Goal: Contribute content: Contribute content

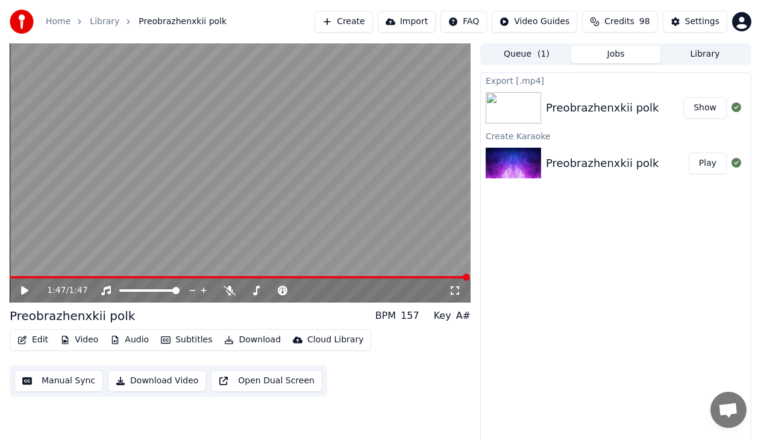
click at [367, 24] on button "Create" at bounding box center [343, 22] width 58 height 22
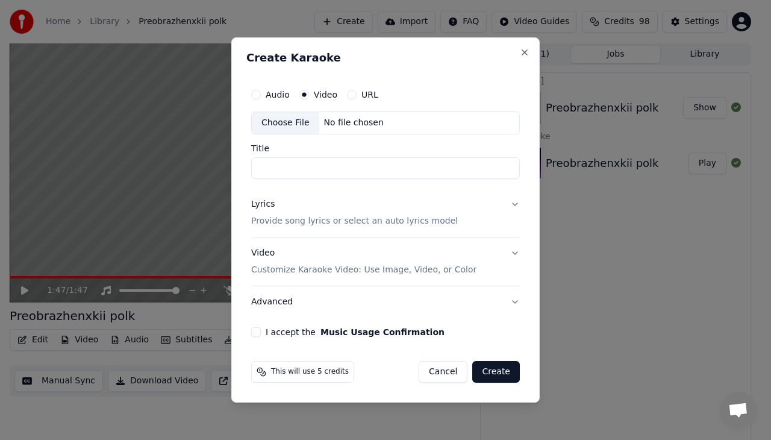
click at [349, 96] on button "URL" at bounding box center [352, 95] width 10 height 10
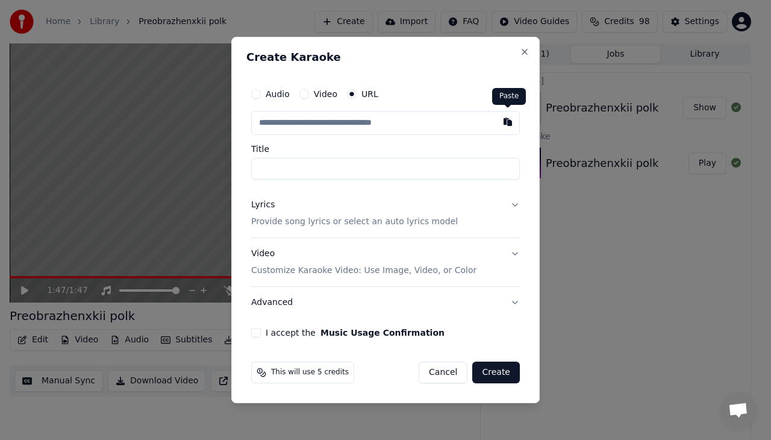
click at [508, 122] on button "button" at bounding box center [508, 122] width 24 height 22
type input "**********"
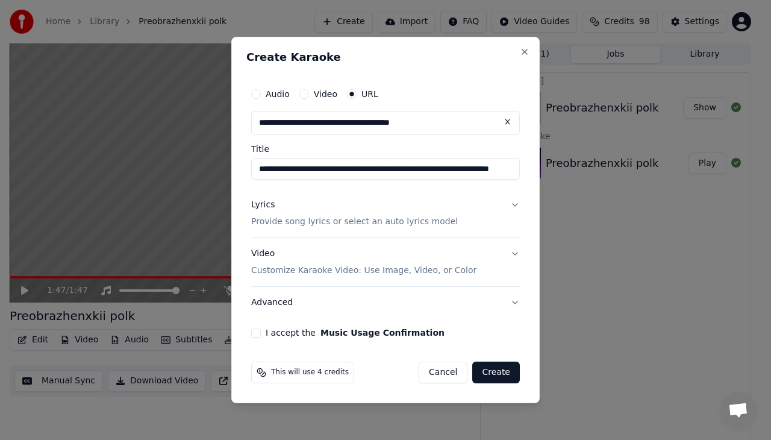
click at [362, 169] on input "**********" at bounding box center [385, 169] width 269 height 22
type input "**********"
click at [259, 207] on div "Lyrics" at bounding box center [262, 205] width 23 height 12
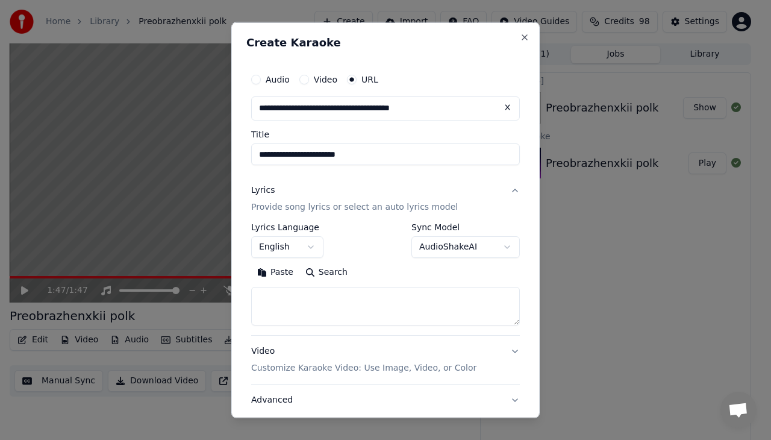
click at [311, 247] on body "**********" at bounding box center [380, 220] width 761 height 440
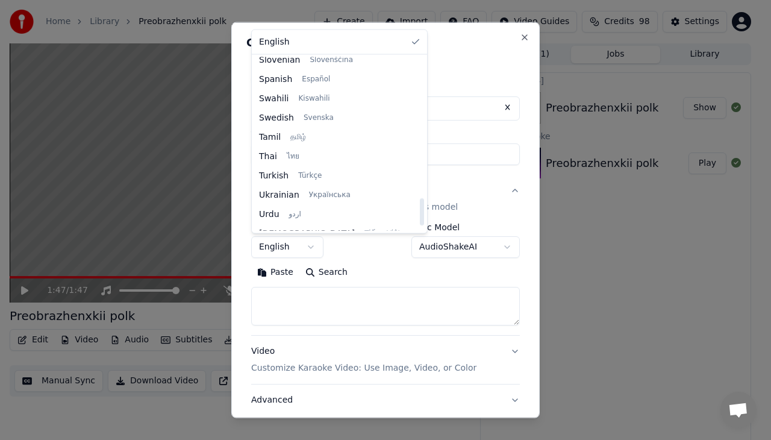
scroll to position [925, 0]
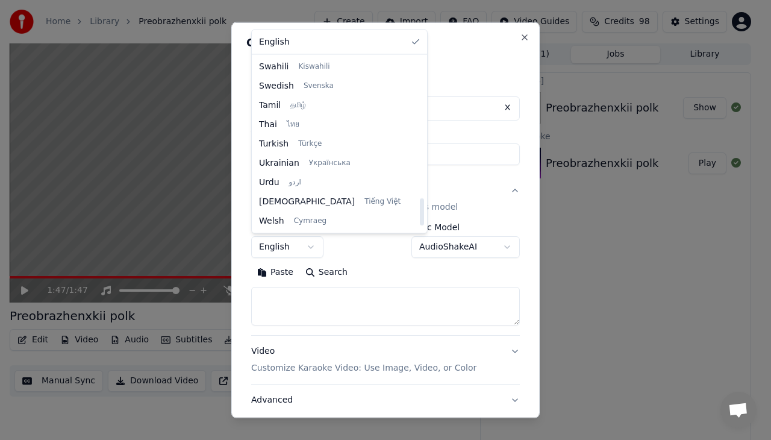
drag, startPoint x: 386, startPoint y: 78, endPoint x: 372, endPoint y: 225, distance: 147.0
click at [420, 225] on div at bounding box center [422, 211] width 4 height 27
select select "**"
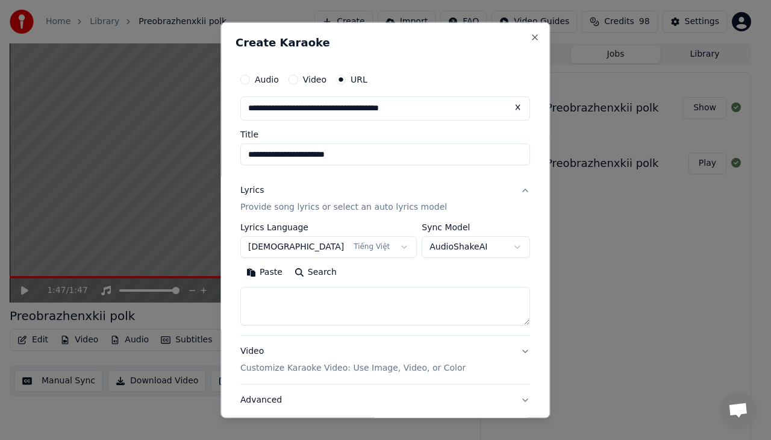
click at [278, 273] on button "Paste" at bounding box center [264, 271] width 48 height 19
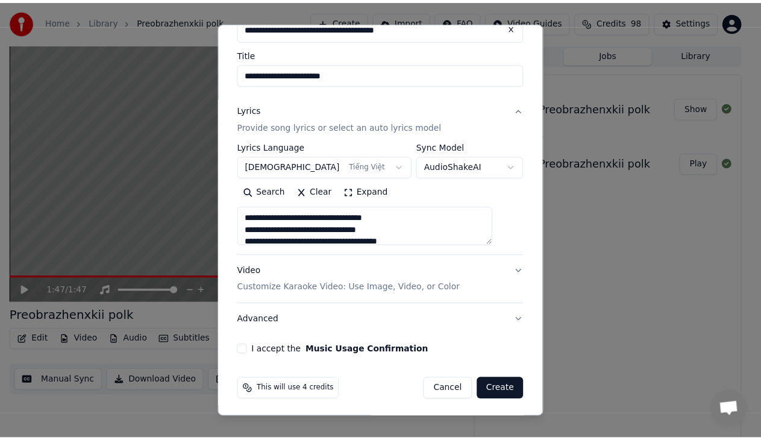
scroll to position [83, 0]
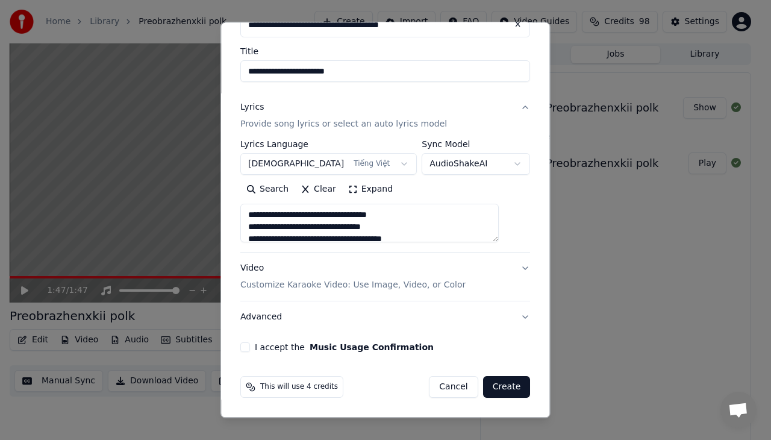
click at [250, 349] on button "I accept the Music Usage Confirmation" at bounding box center [245, 347] width 10 height 10
click at [489, 387] on button "Create" at bounding box center [507, 387] width 48 height 22
type textarea "**********"
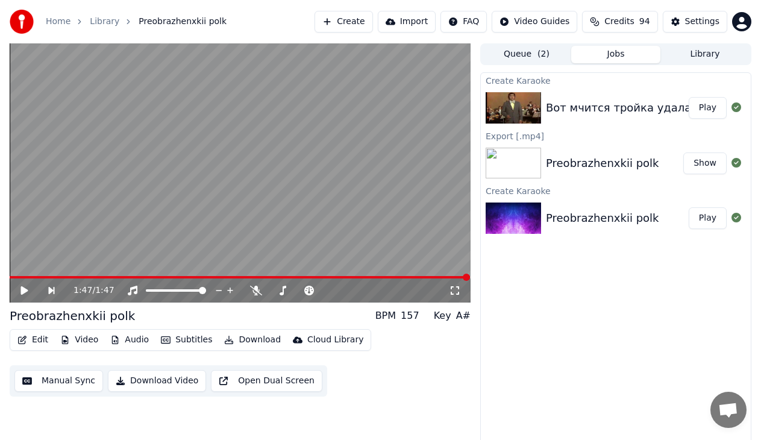
click at [703, 108] on button "Play" at bounding box center [708, 108] width 38 height 22
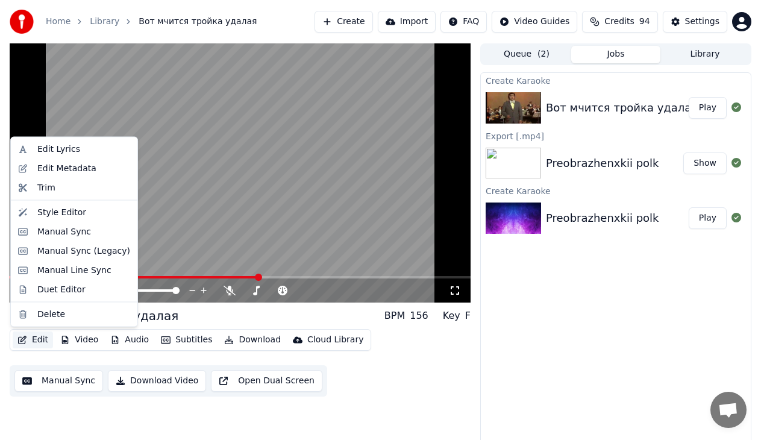
click at [37, 341] on button "Edit" at bounding box center [33, 339] width 40 height 17
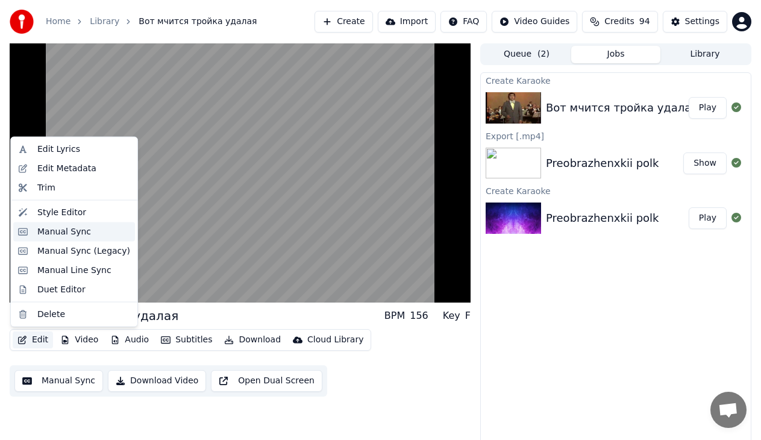
click at [51, 230] on div "Manual Sync" at bounding box center [64, 231] width 54 height 12
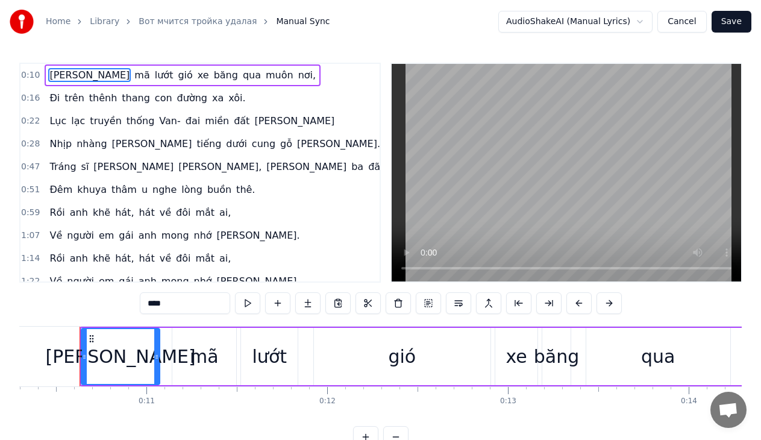
click at [55, 169] on span "Tráng" at bounding box center [62, 167] width 29 height 14
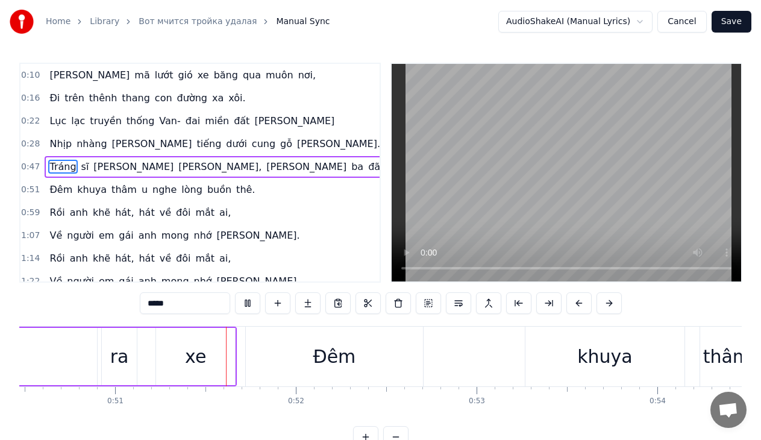
scroll to position [0, 9156]
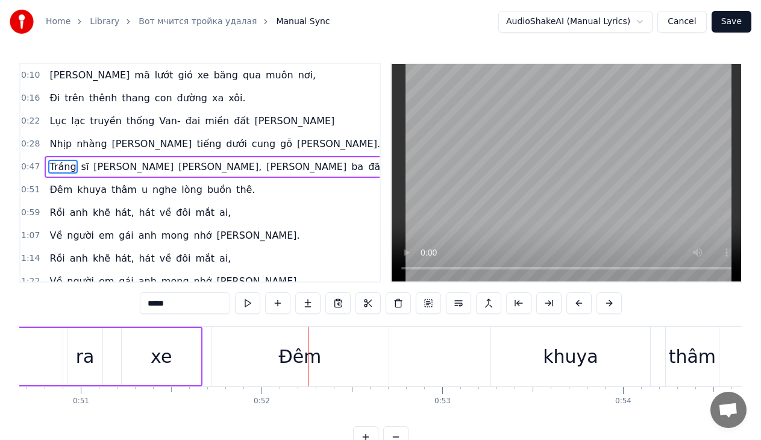
click at [52, 144] on span "Nhịp" at bounding box center [60, 144] width 25 height 14
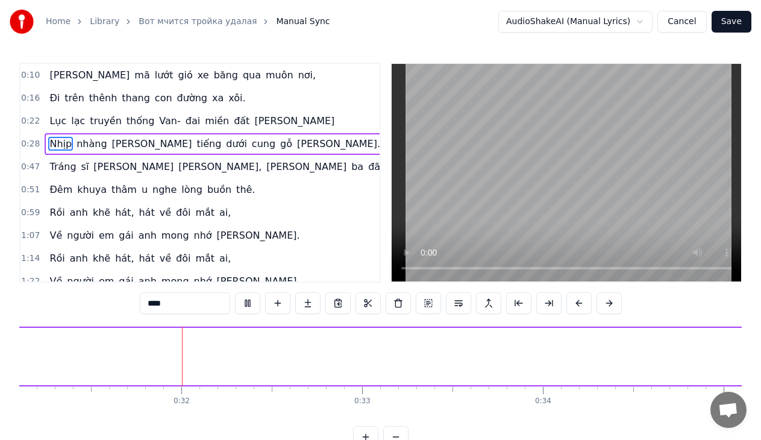
scroll to position [0, 5622]
click at [48, 122] on span "Lục" at bounding box center [57, 121] width 19 height 14
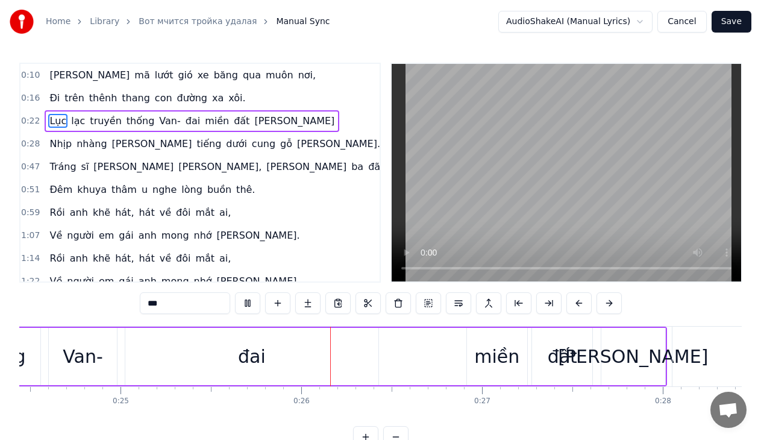
scroll to position [0, 4560]
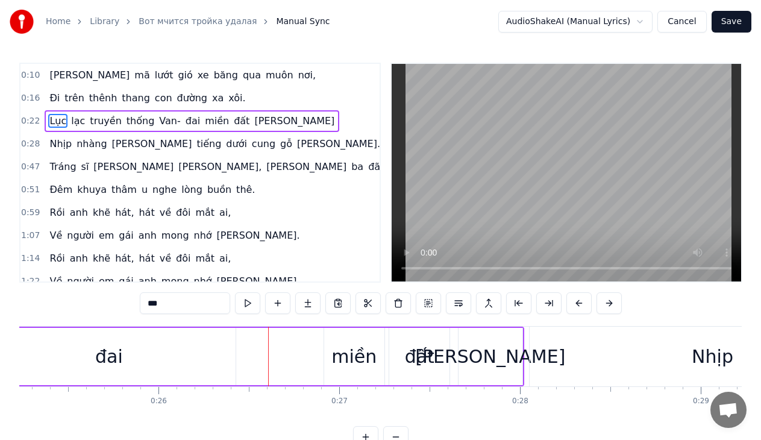
click at [48, 100] on span "Đi" at bounding box center [54, 98] width 13 height 14
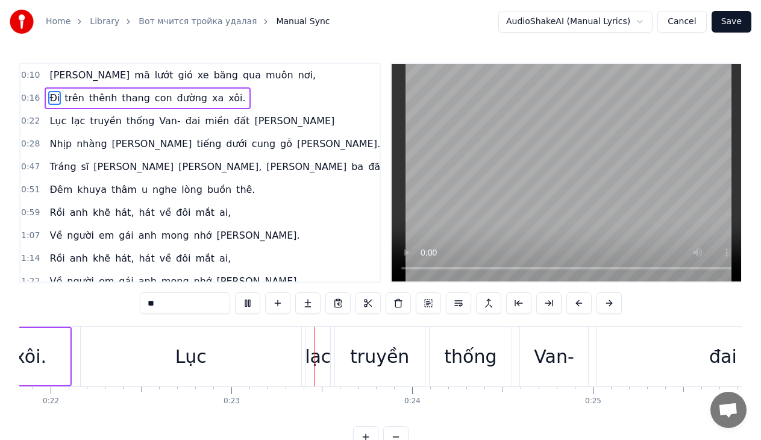
scroll to position [0, 4089]
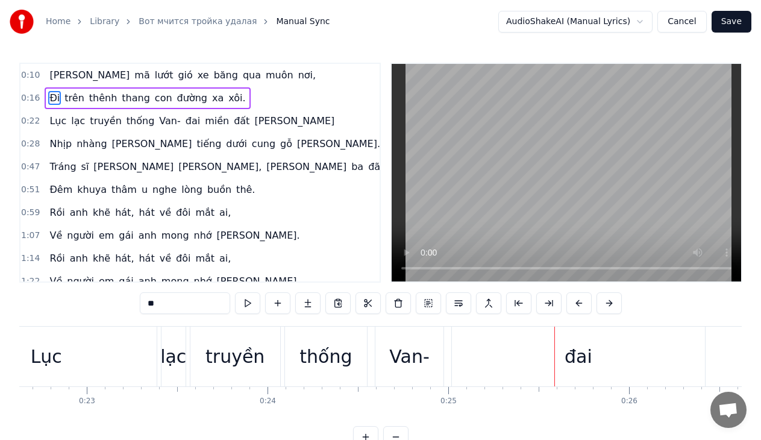
click at [297, 77] on span "nơi," at bounding box center [307, 75] width 20 height 14
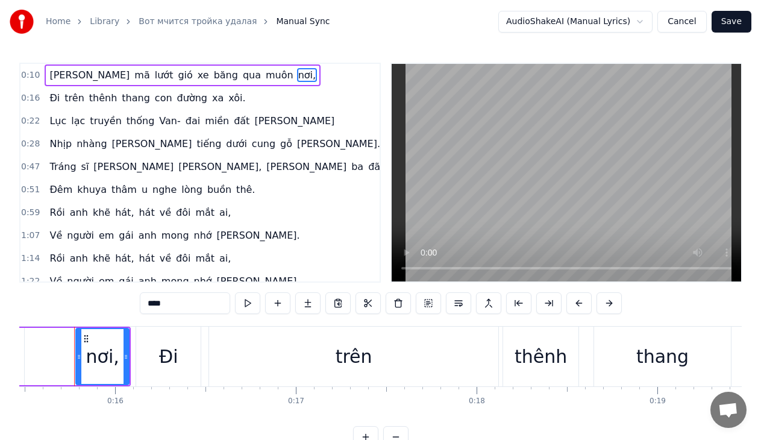
scroll to position [0, 2790]
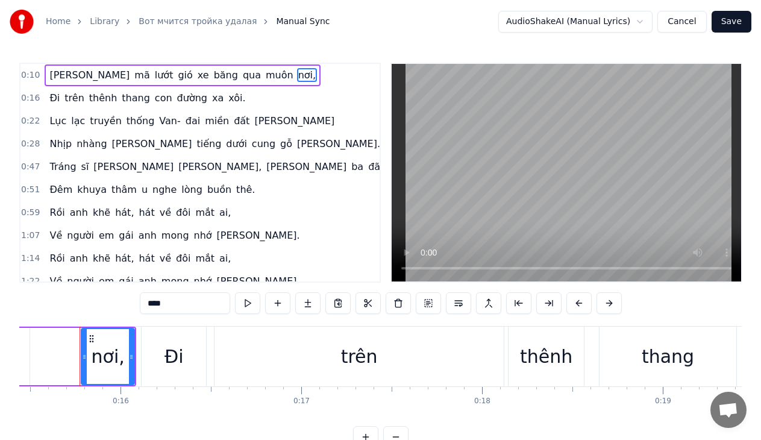
click at [52, 79] on span "[PERSON_NAME]" at bounding box center [89, 75] width 83 height 14
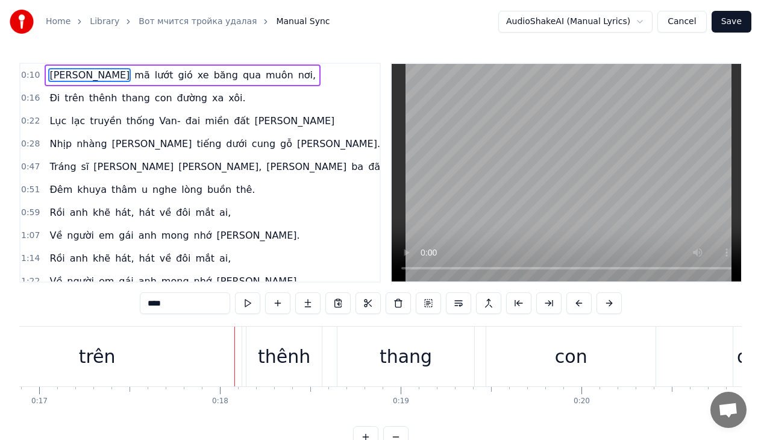
scroll to position [0, 3087]
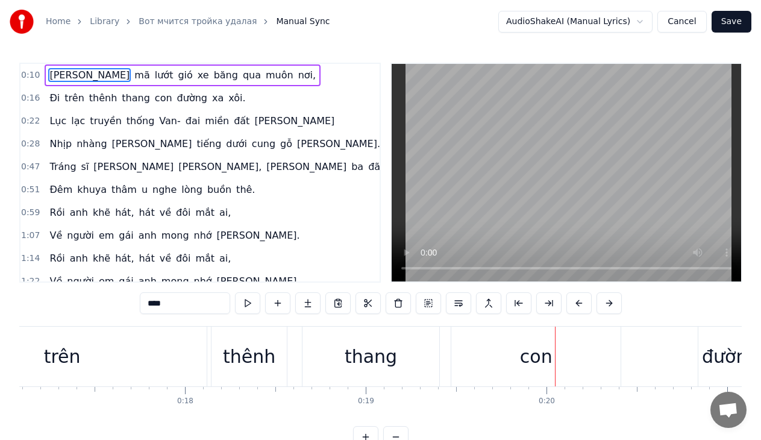
click at [521, 362] on div "con" at bounding box center [536, 356] width 33 height 27
type input "***"
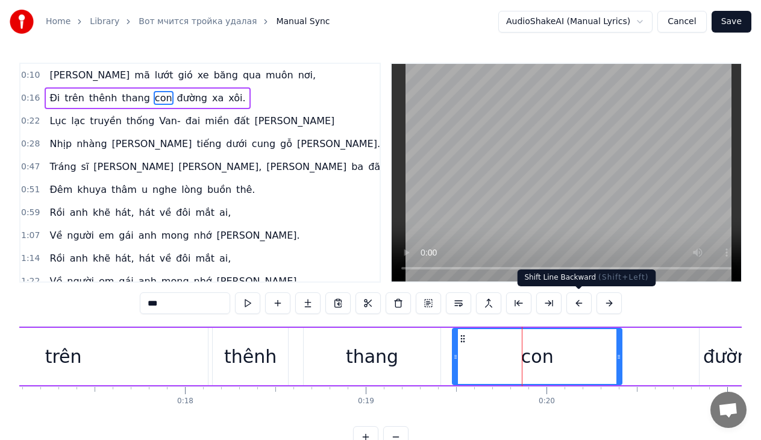
click at [577, 307] on button at bounding box center [578, 303] width 25 height 22
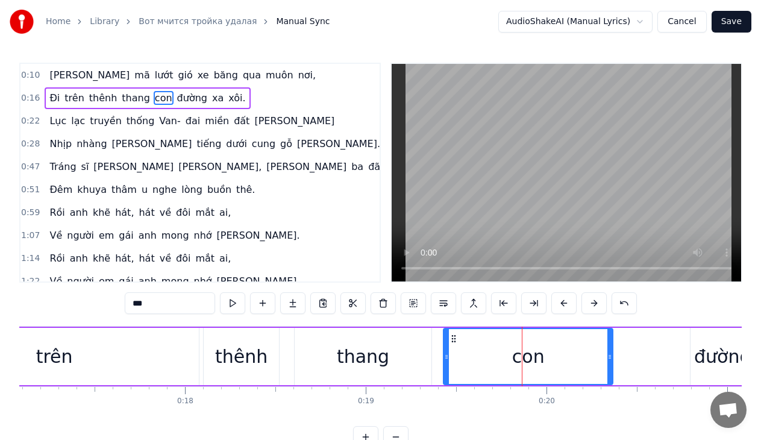
click at [672, 360] on div "Đi trên [PERSON_NAME] con đường xa xôi." at bounding box center [377, 357] width 1084 height 60
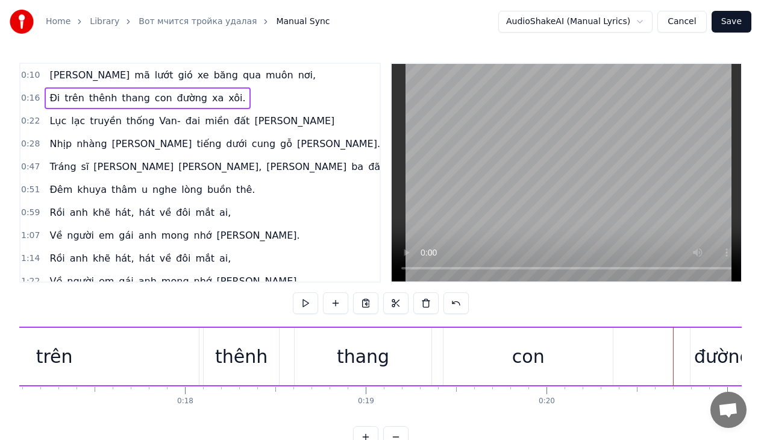
click at [526, 362] on div "con" at bounding box center [528, 356] width 33 height 27
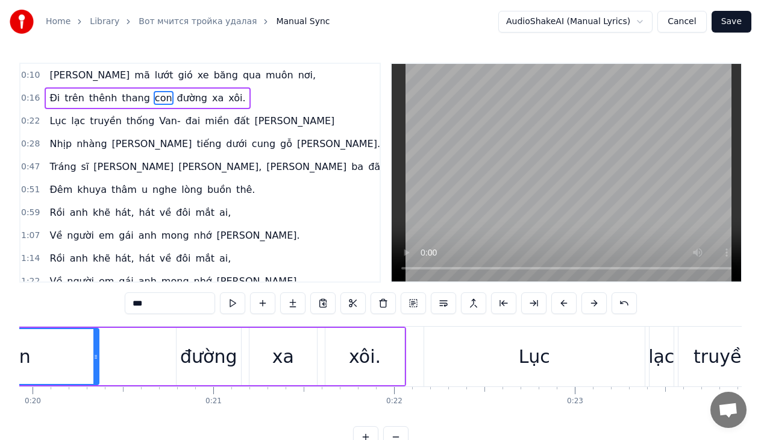
scroll to position [0, 3533]
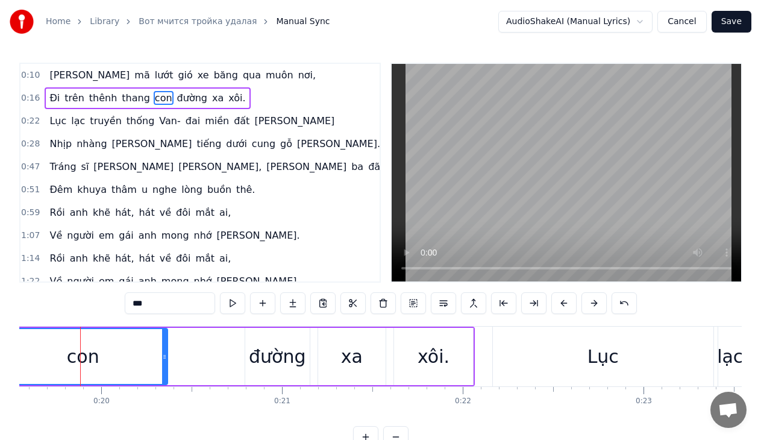
click at [283, 361] on div "đường" at bounding box center [277, 356] width 57 height 27
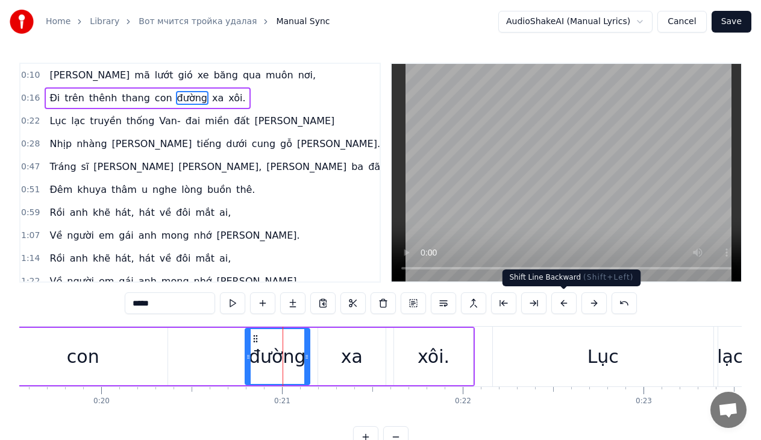
click at [564, 305] on button at bounding box center [563, 303] width 25 height 22
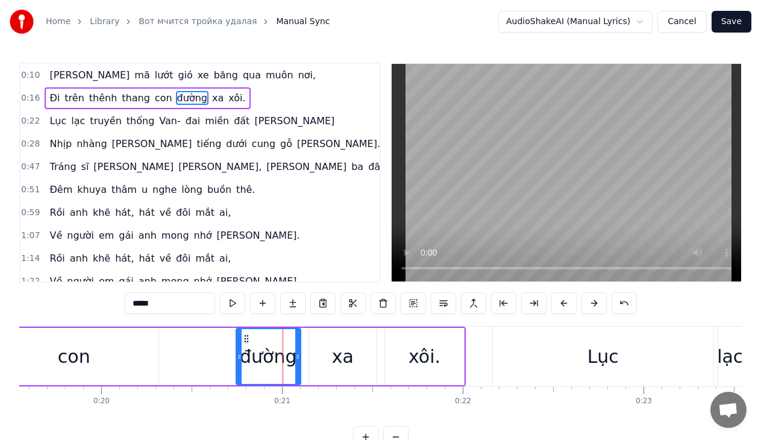
click at [564, 305] on button at bounding box center [563, 303] width 25 height 22
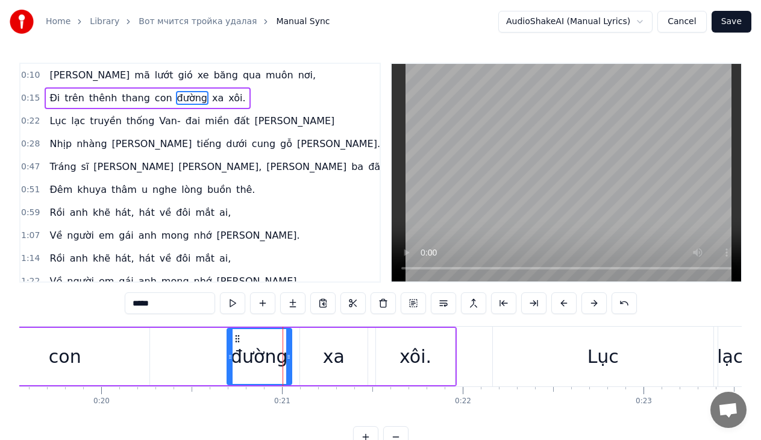
click at [564, 305] on button at bounding box center [563, 303] width 25 height 22
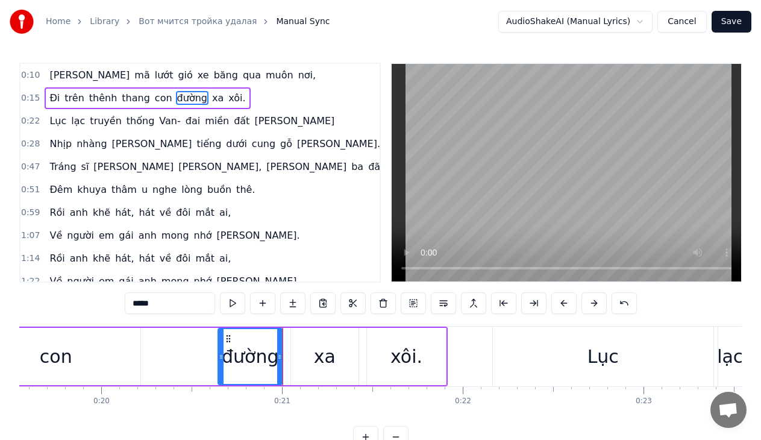
click at [564, 305] on button at bounding box center [563, 303] width 25 height 22
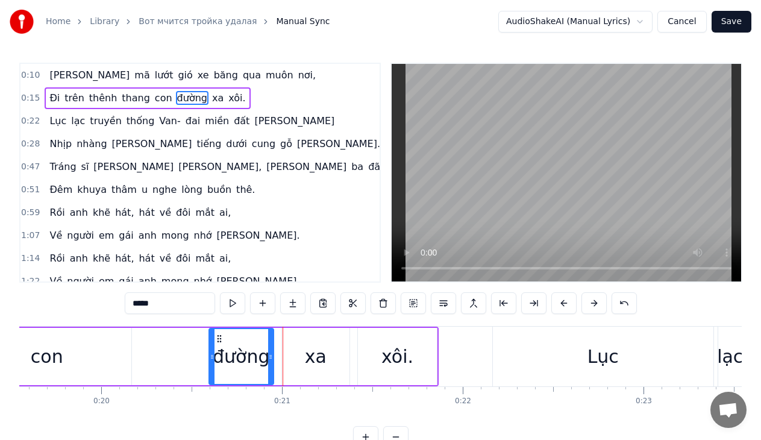
click at [564, 305] on button at bounding box center [563, 303] width 25 height 22
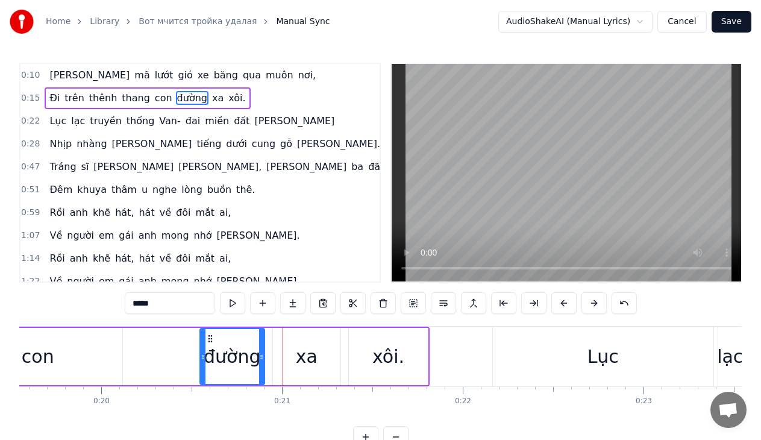
click at [564, 305] on button at bounding box center [563, 303] width 25 height 22
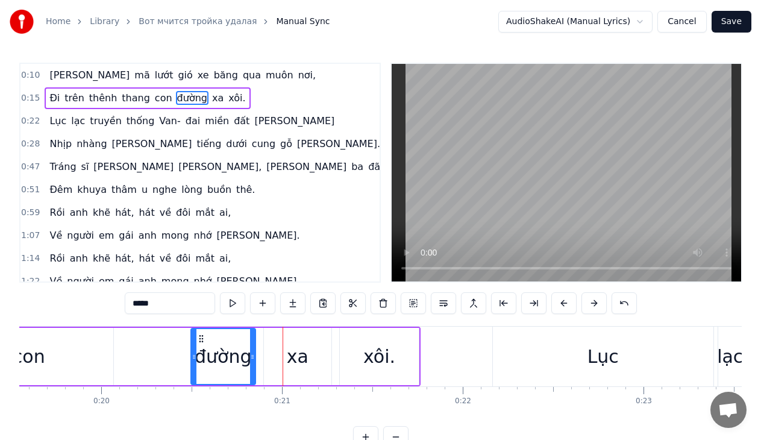
click at [564, 305] on button at bounding box center [563, 303] width 25 height 22
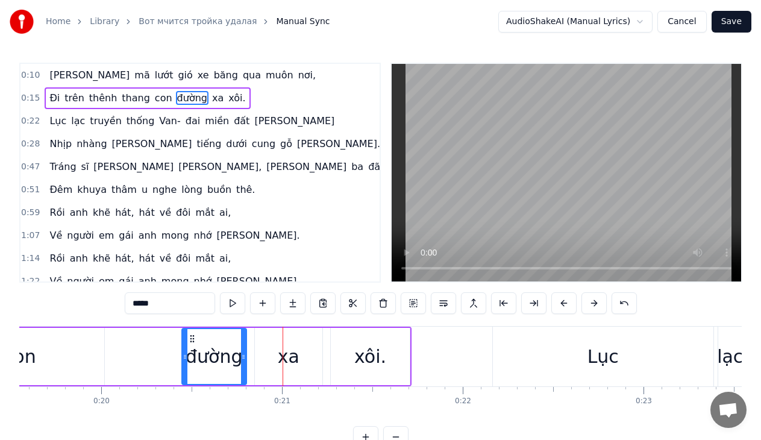
click at [564, 305] on button at bounding box center [563, 303] width 25 height 22
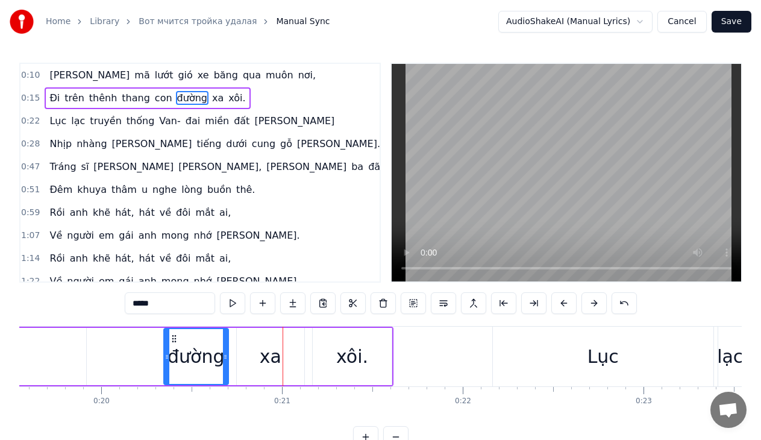
click at [564, 305] on button at bounding box center [563, 303] width 25 height 22
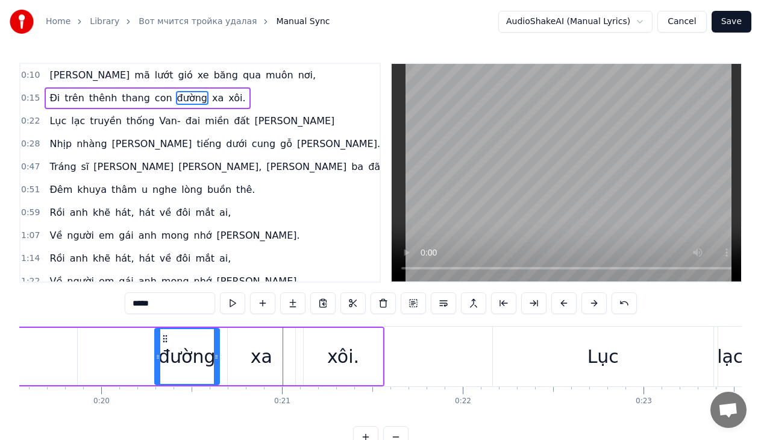
click at [564, 305] on button at bounding box center [563, 303] width 25 height 22
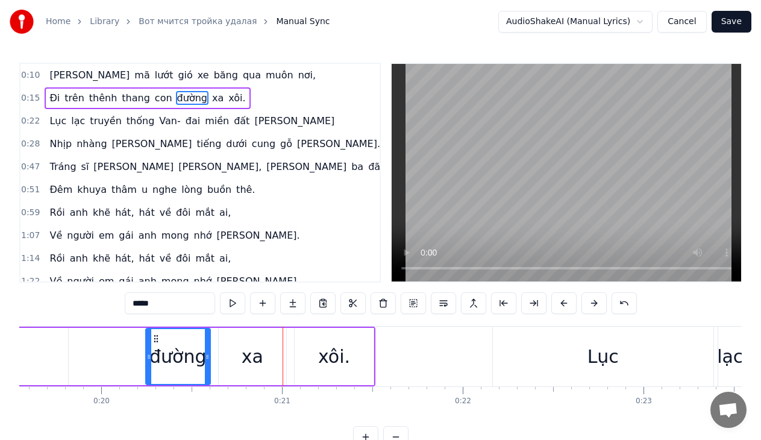
click at [564, 305] on button at bounding box center [563, 303] width 25 height 22
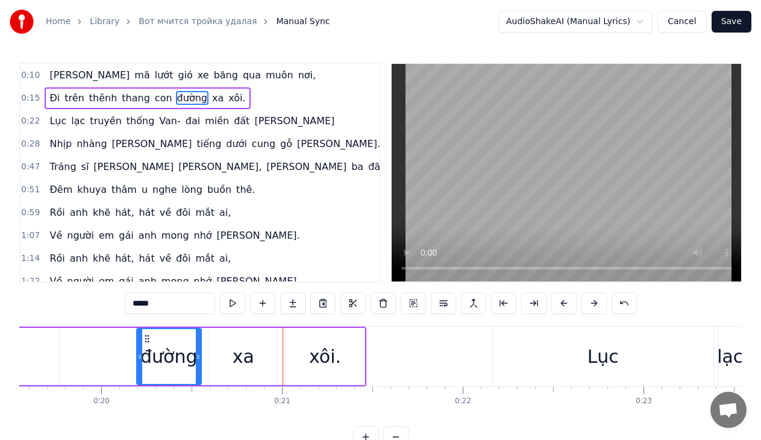
click at [564, 305] on button at bounding box center [563, 303] width 25 height 22
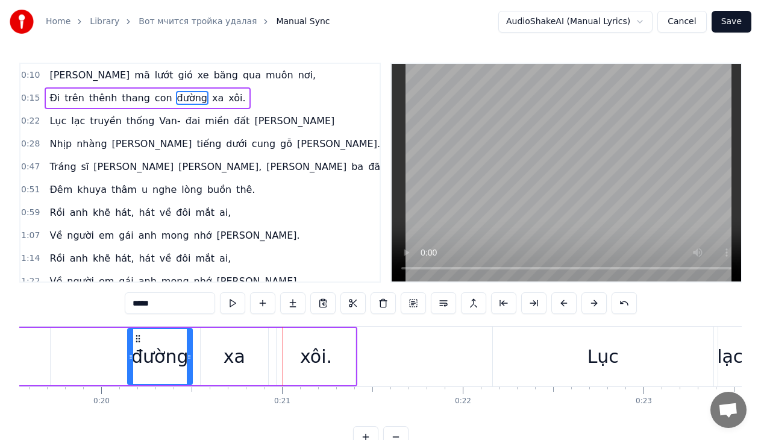
click at [564, 305] on button at bounding box center [563, 303] width 25 height 22
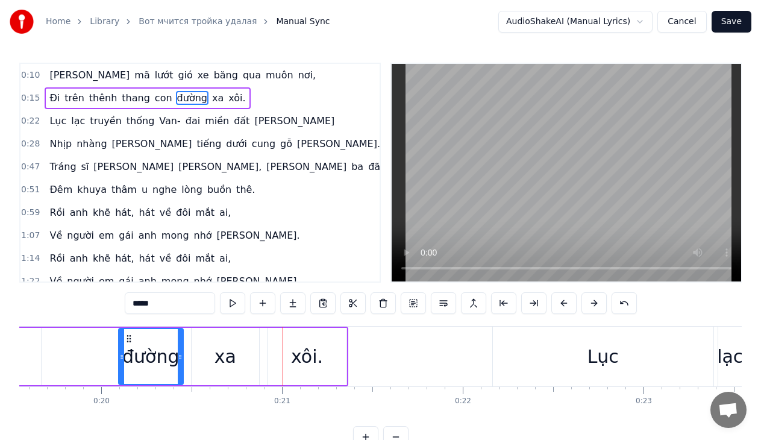
click at [564, 305] on button at bounding box center [563, 303] width 25 height 22
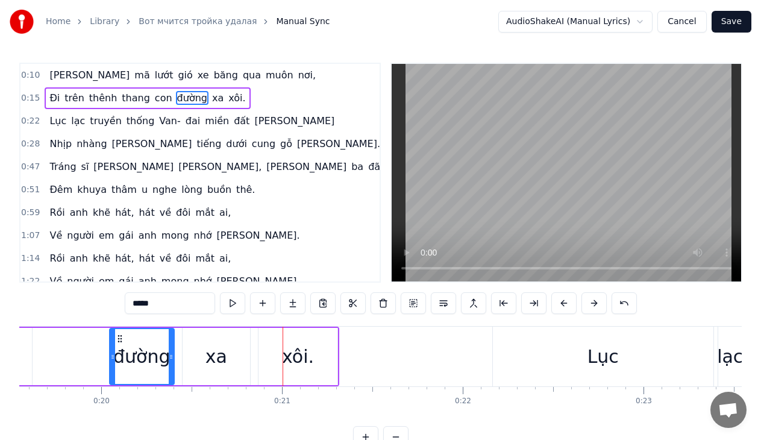
click at [564, 305] on button at bounding box center [563, 303] width 25 height 22
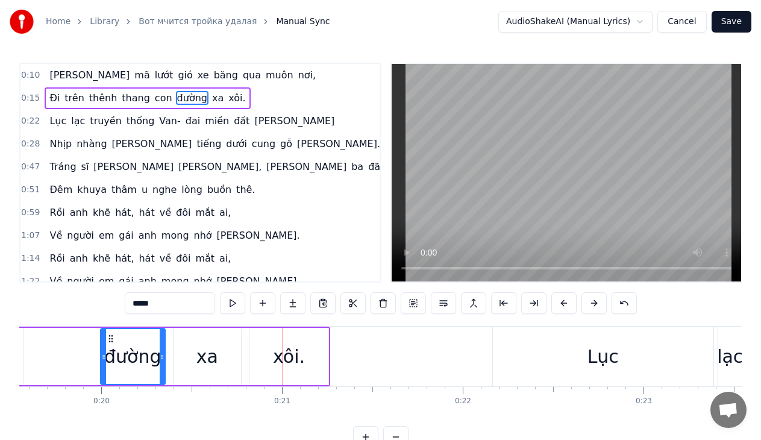
click at [564, 305] on button at bounding box center [563, 303] width 25 height 22
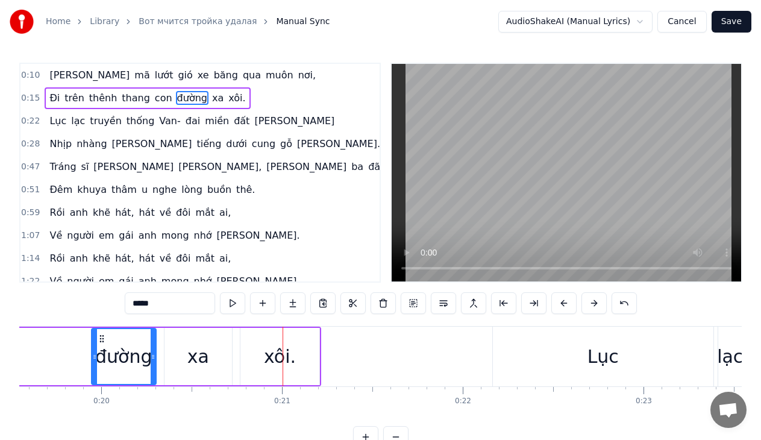
click at [564, 305] on button at bounding box center [563, 303] width 25 height 22
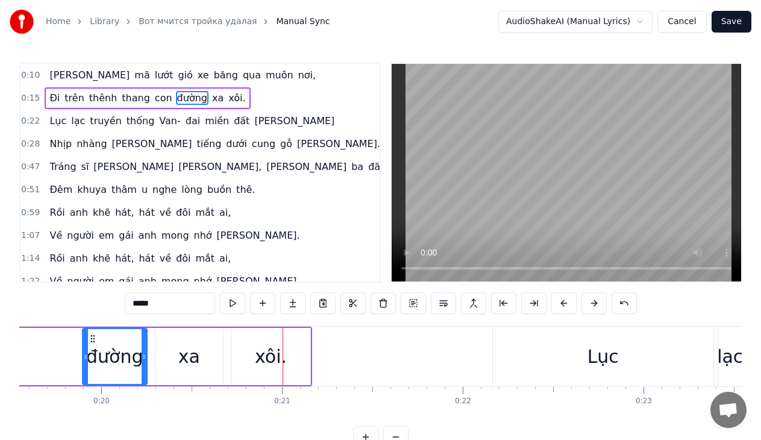
click at [564, 305] on button at bounding box center [563, 303] width 25 height 22
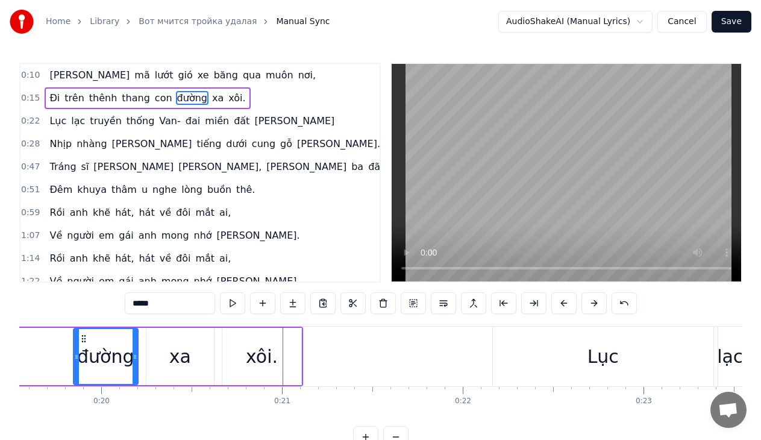
click at [564, 305] on button at bounding box center [563, 303] width 25 height 22
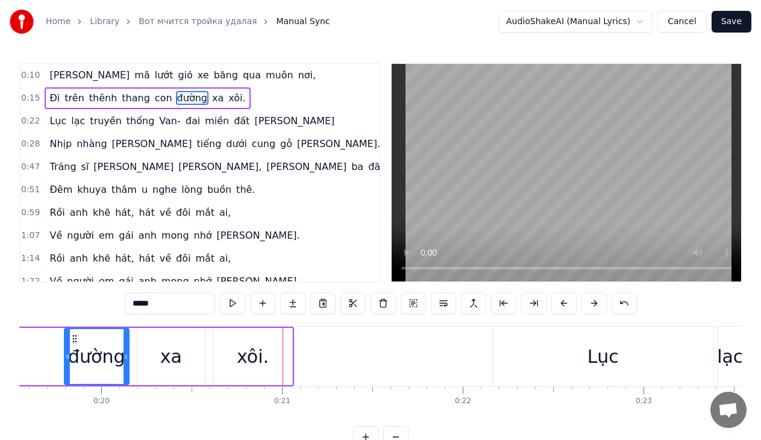
click at [564, 305] on button at bounding box center [563, 303] width 25 height 22
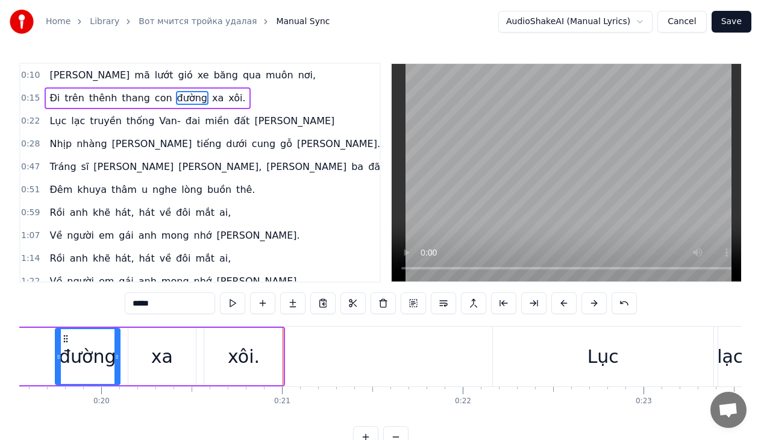
click at [564, 305] on button at bounding box center [563, 303] width 25 height 22
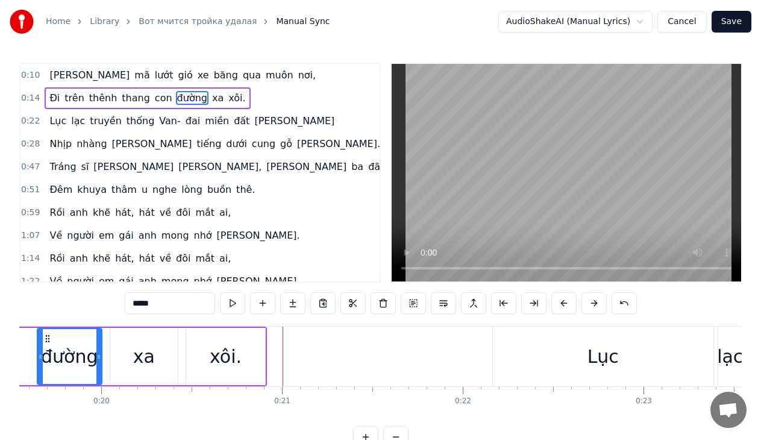
click at [564, 305] on button at bounding box center [563, 303] width 25 height 22
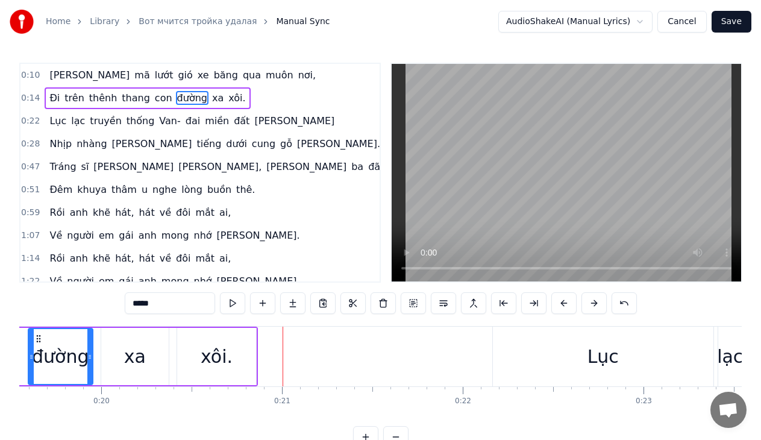
click at [564, 305] on button at bounding box center [563, 303] width 25 height 22
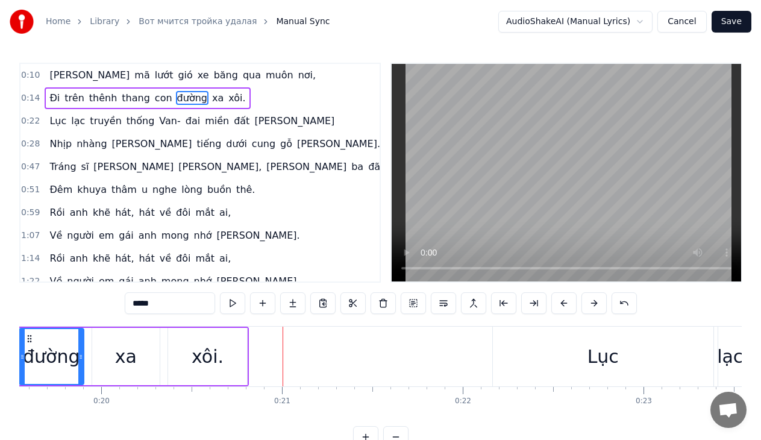
click at [564, 305] on button at bounding box center [563, 303] width 25 height 22
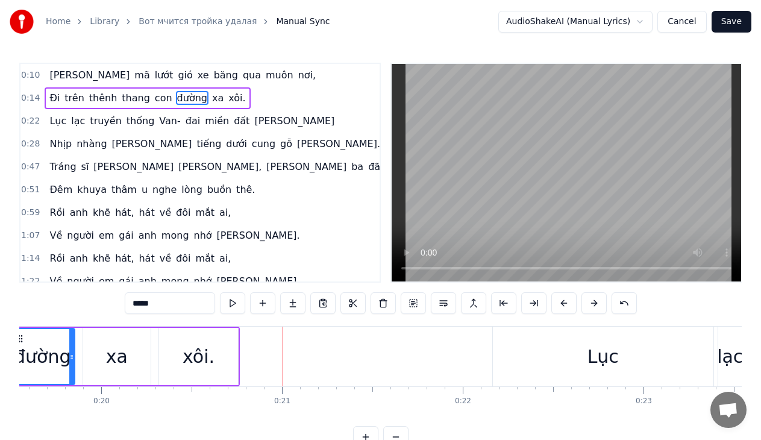
click at [564, 305] on button at bounding box center [563, 303] width 25 height 22
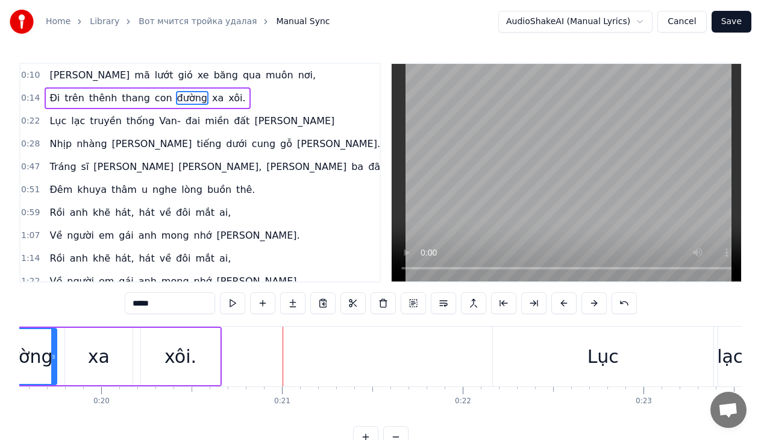
click at [564, 305] on button at bounding box center [563, 303] width 25 height 22
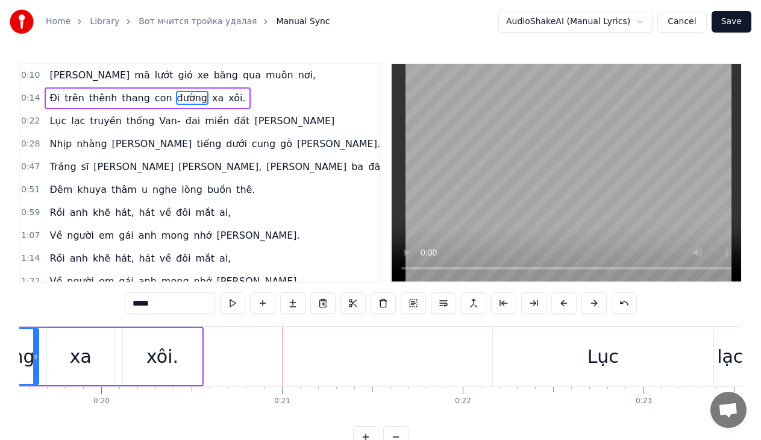
click at [564, 305] on button at bounding box center [563, 303] width 25 height 22
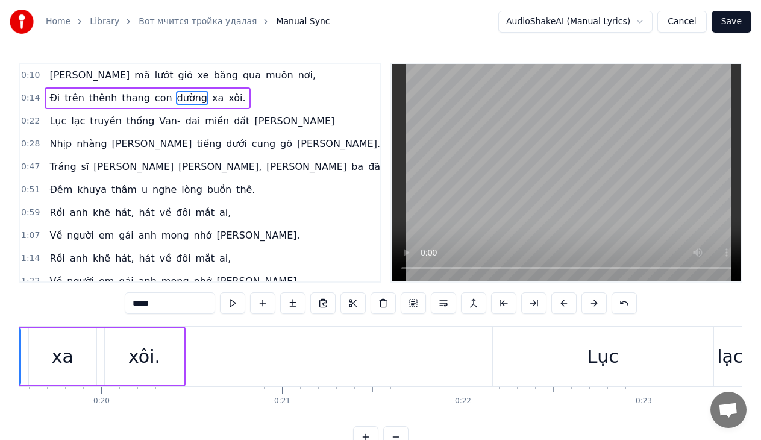
click at [564, 305] on button at bounding box center [563, 303] width 25 height 22
click at [127, 351] on div "xôi." at bounding box center [117, 356] width 32 height 27
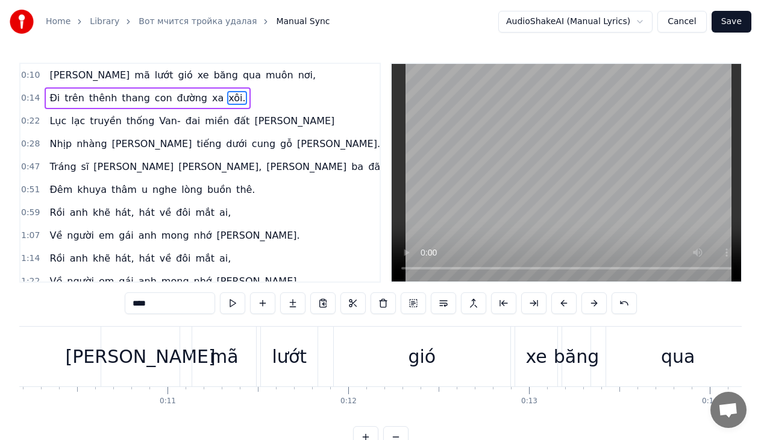
scroll to position [0, 1772]
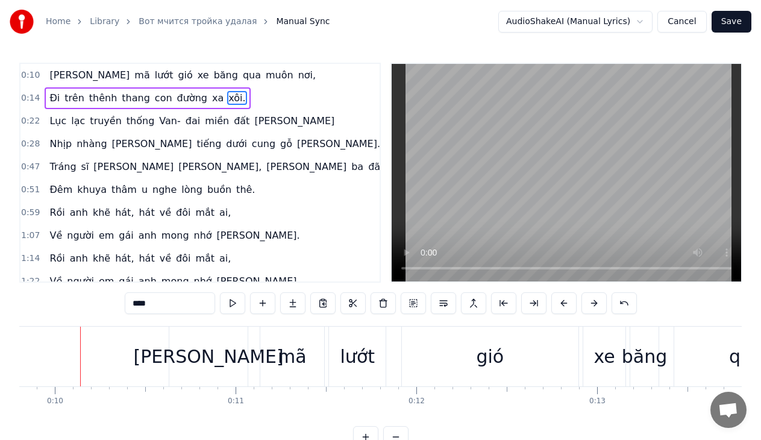
click at [202, 357] on div "[PERSON_NAME]" at bounding box center [209, 356] width 150 height 27
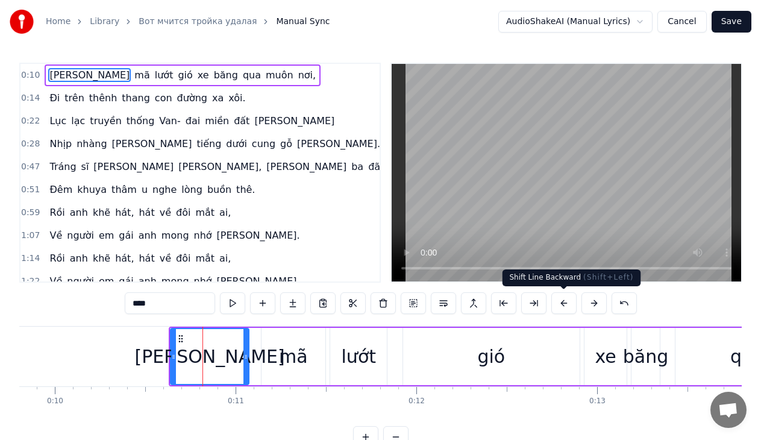
click at [567, 306] on button at bounding box center [563, 303] width 25 height 22
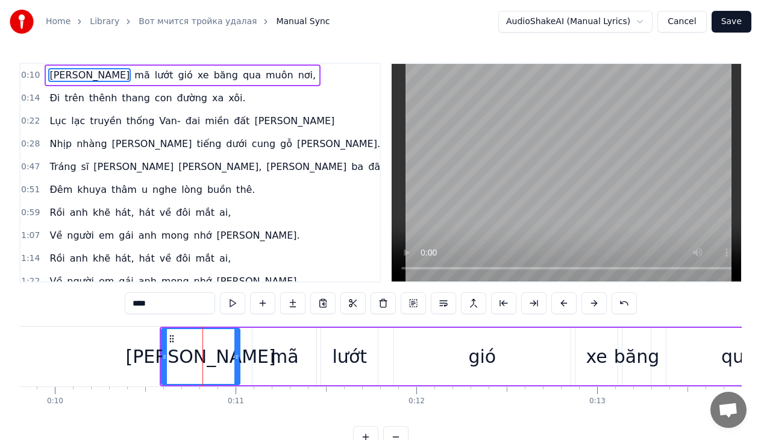
click at [567, 306] on button at bounding box center [563, 303] width 25 height 22
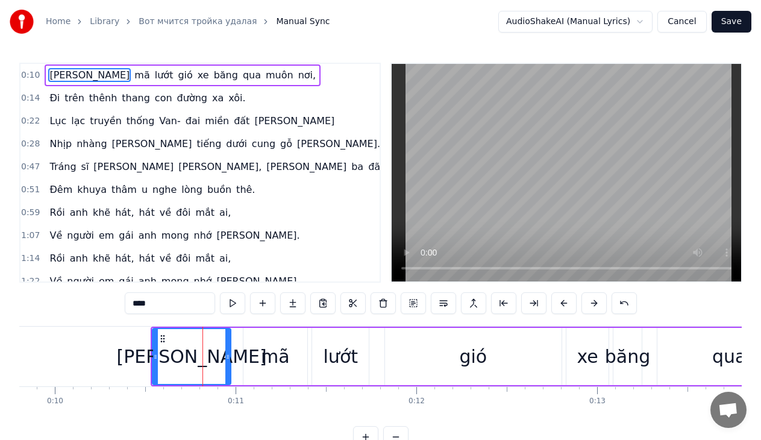
click at [477, 360] on div "gió" at bounding box center [473, 356] width 28 height 27
type input "***"
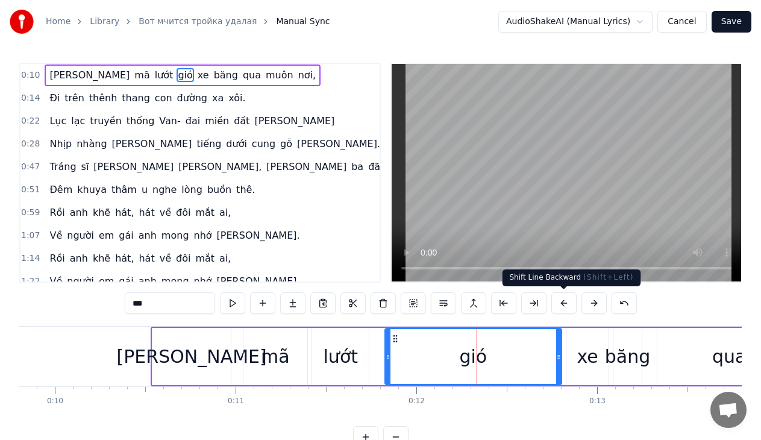
click at [570, 304] on button at bounding box center [563, 303] width 25 height 22
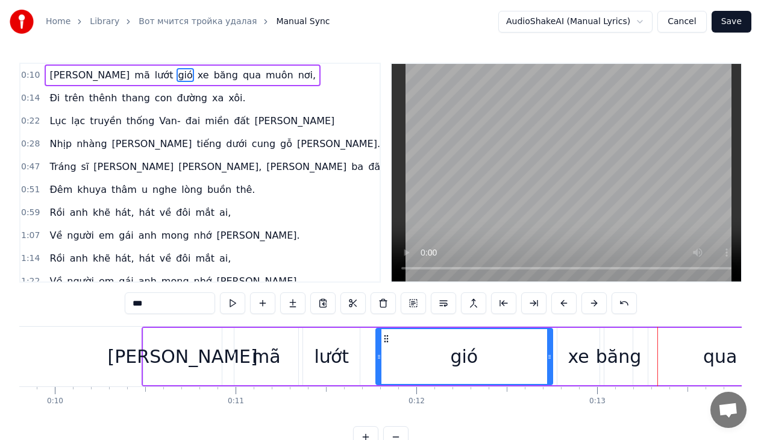
click at [584, 363] on div "xe" at bounding box center [578, 356] width 21 height 27
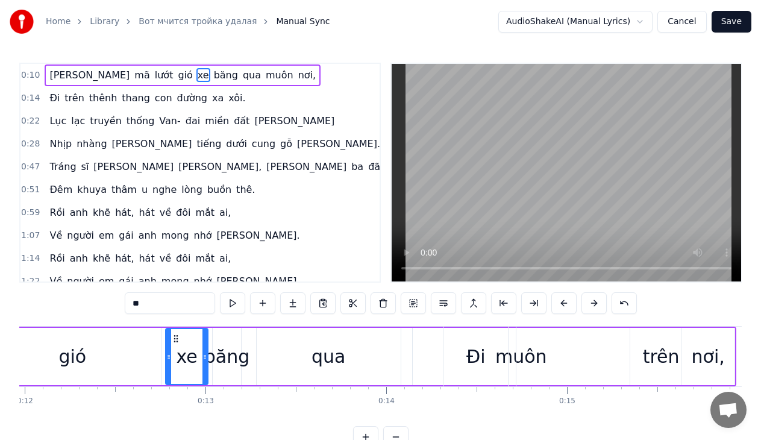
scroll to position [0, 2095]
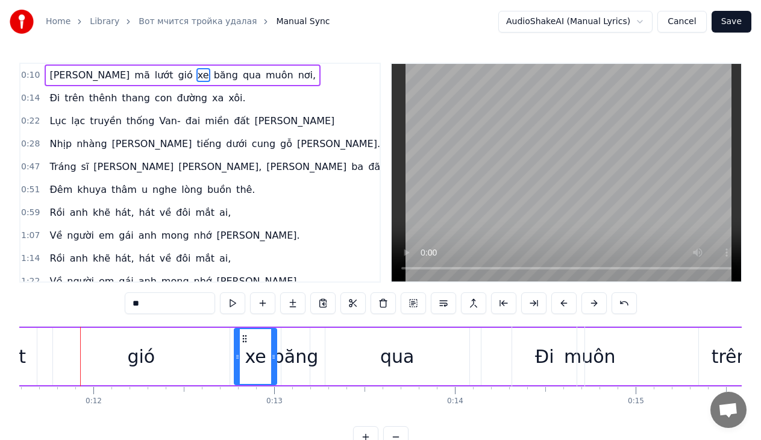
click at [257, 352] on div "xe" at bounding box center [255, 356] width 21 height 27
click at [296, 368] on div "băng" at bounding box center [295, 356] width 45 height 27
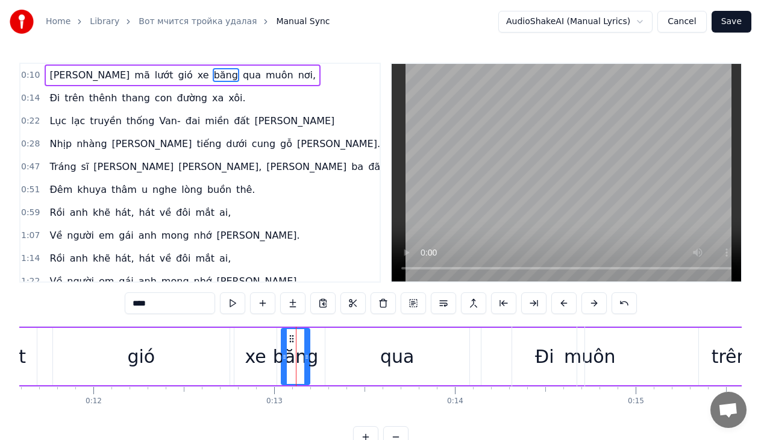
click at [266, 362] on div "xe" at bounding box center [255, 356] width 42 height 57
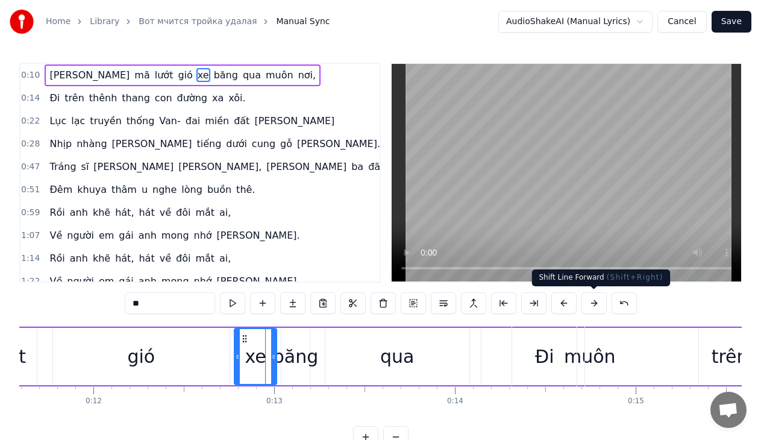
click at [590, 305] on button at bounding box center [593, 303] width 25 height 22
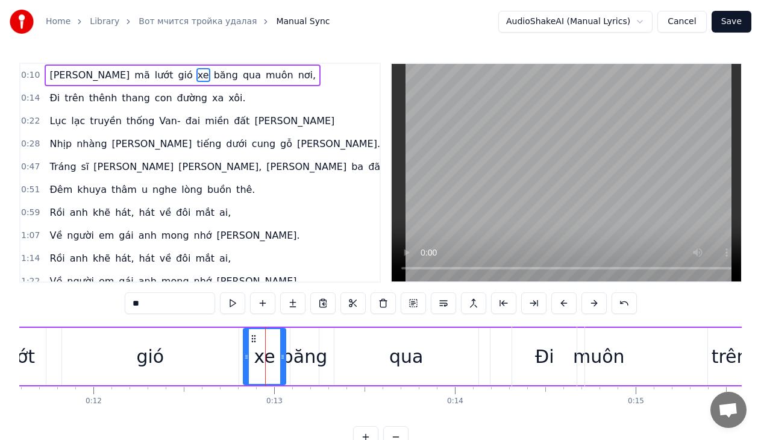
click at [305, 357] on div "băng" at bounding box center [304, 356] width 45 height 27
type input "****"
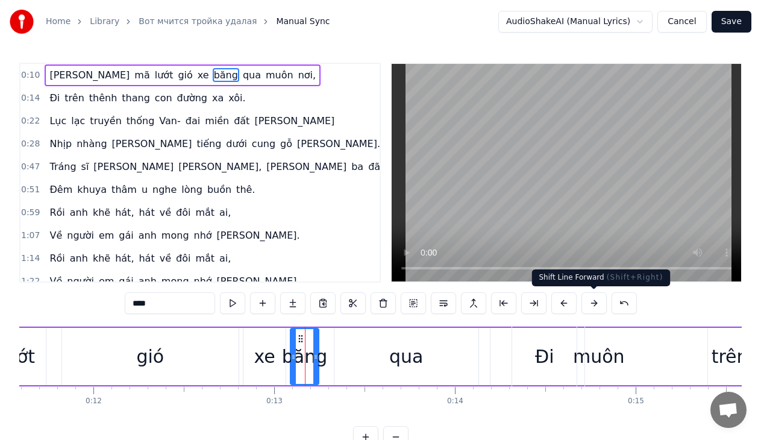
click at [590, 302] on button at bounding box center [593, 303] width 25 height 22
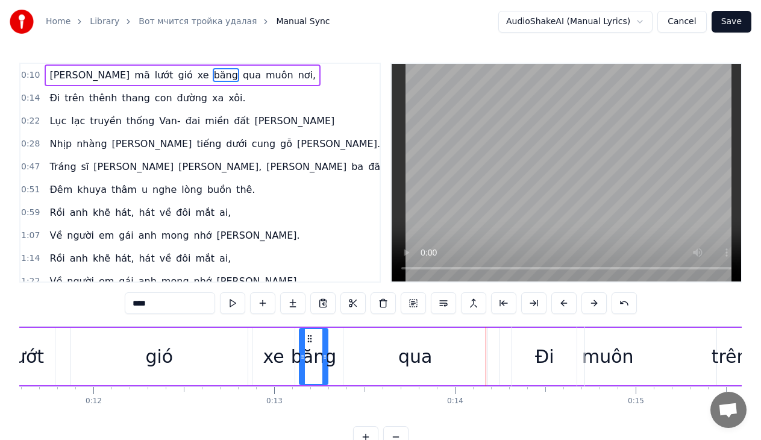
click at [242, 76] on span "qua" at bounding box center [252, 75] width 20 height 14
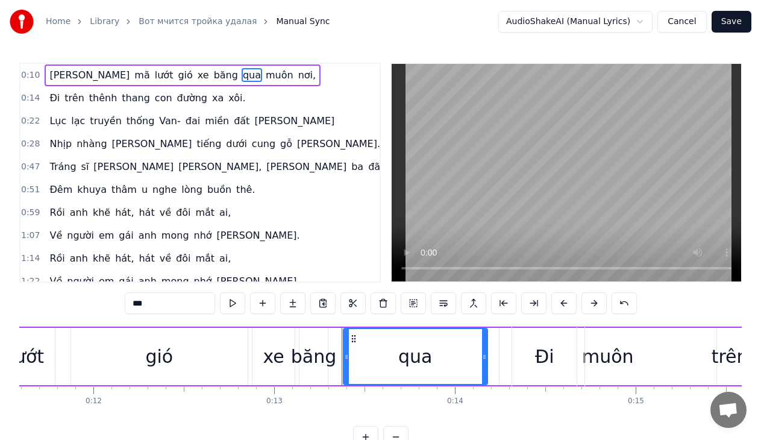
click at [264, 76] on span "muôn" at bounding box center [279, 75] width 30 height 14
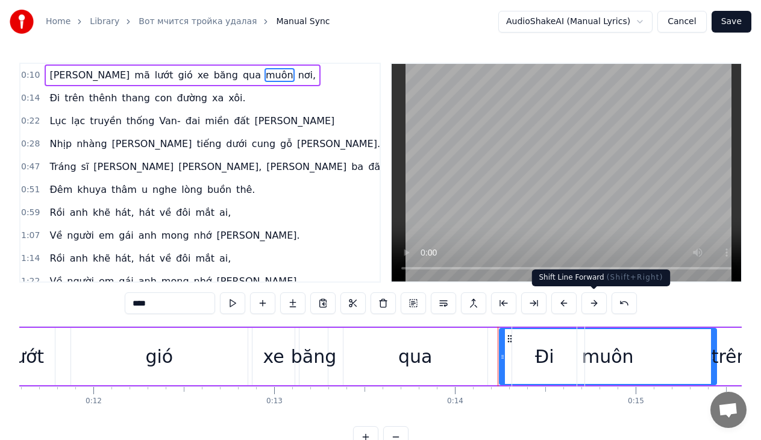
click at [596, 304] on button at bounding box center [593, 303] width 25 height 22
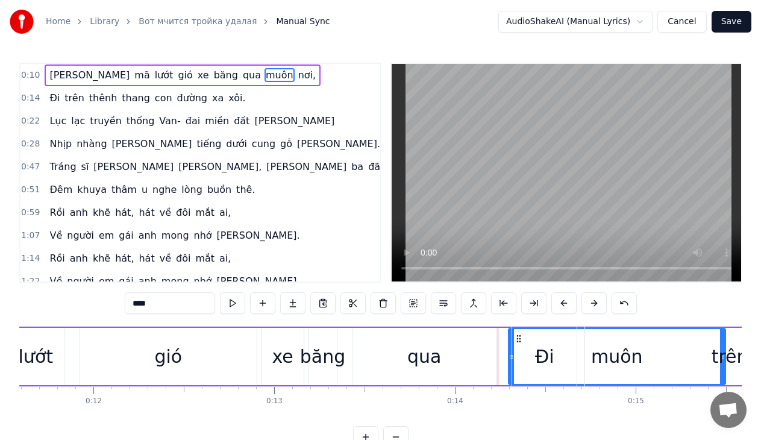
click at [596, 304] on button at bounding box center [593, 303] width 25 height 22
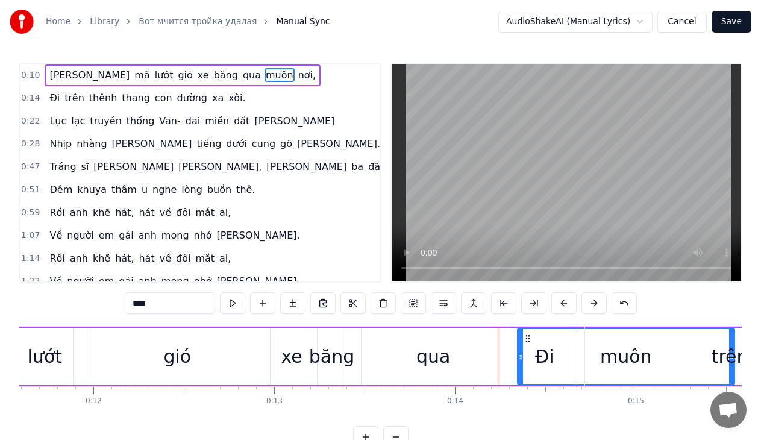
click at [596, 304] on button at bounding box center [593, 303] width 25 height 22
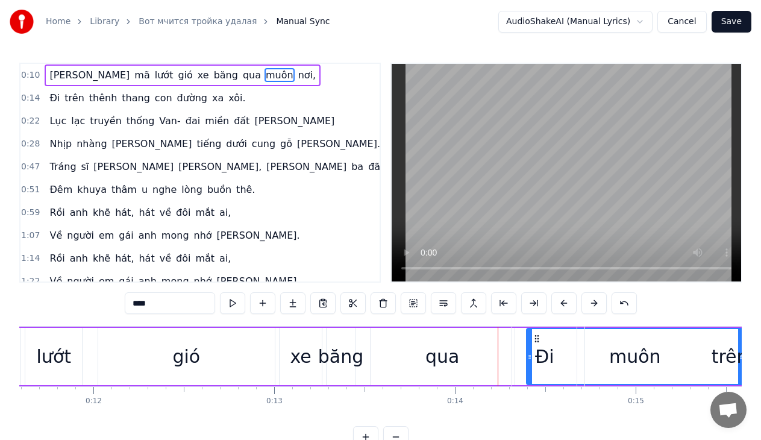
click at [596, 304] on button at bounding box center [593, 303] width 25 height 22
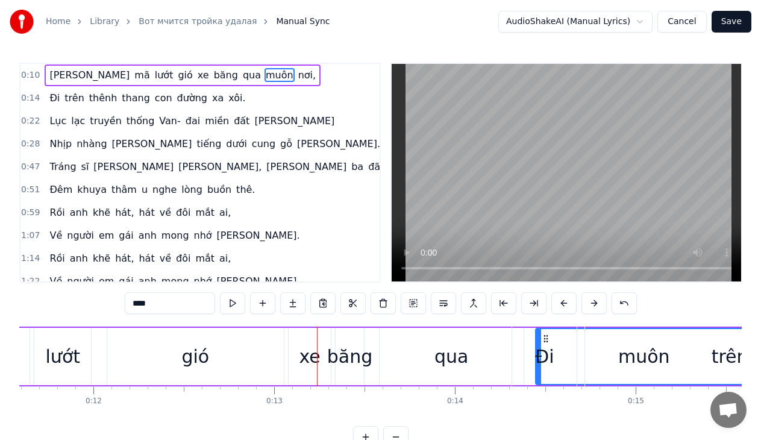
click at [484, 363] on div "qua" at bounding box center [452, 356] width 144 height 57
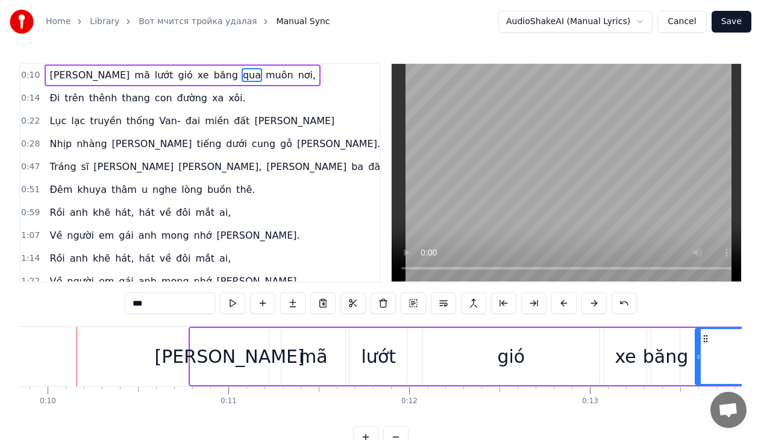
scroll to position [0, 1775]
click at [230, 355] on div "[PERSON_NAME]" at bounding box center [233, 356] width 150 height 27
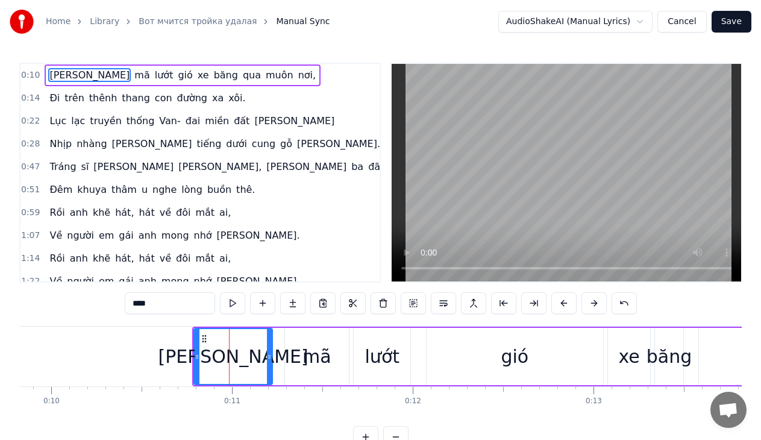
scroll to position [0, 1743]
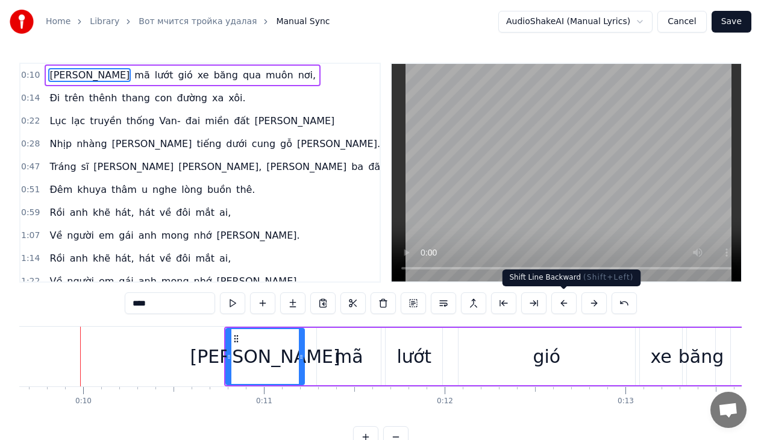
click at [563, 304] on button at bounding box center [563, 303] width 25 height 22
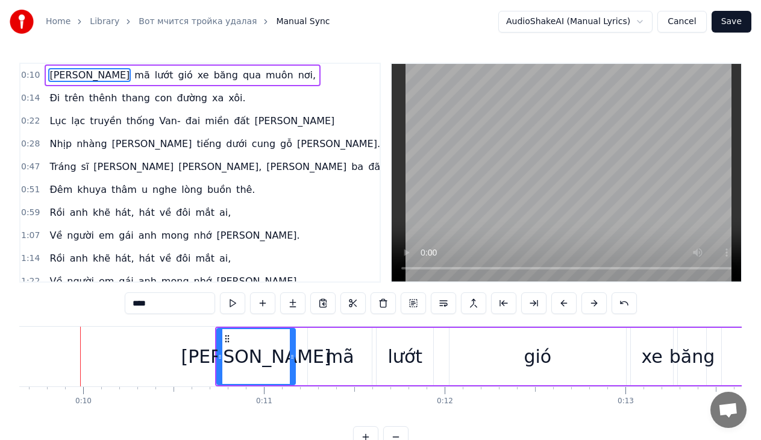
click at [563, 304] on button at bounding box center [563, 303] width 25 height 22
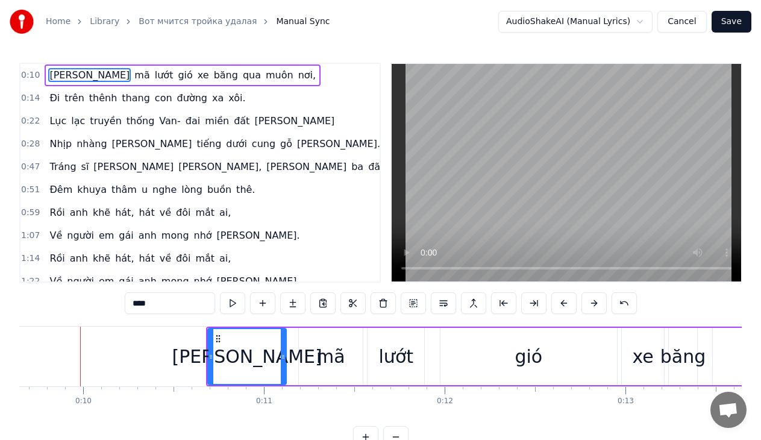
click at [563, 304] on button at bounding box center [563, 303] width 25 height 22
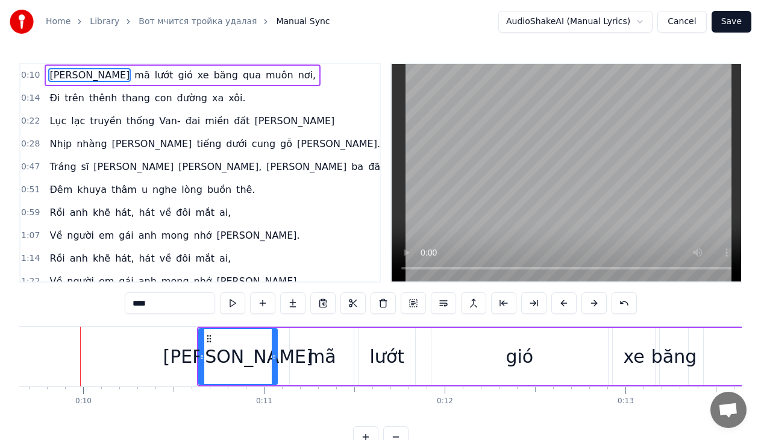
click at [563, 304] on button at bounding box center [563, 303] width 25 height 22
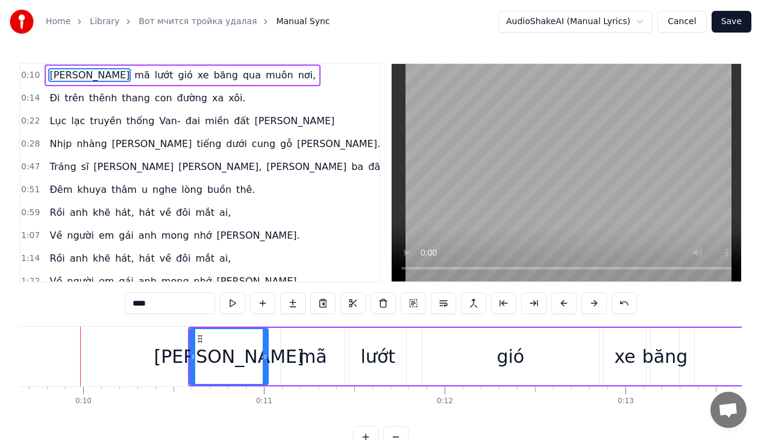
click at [563, 304] on button at bounding box center [563, 303] width 25 height 22
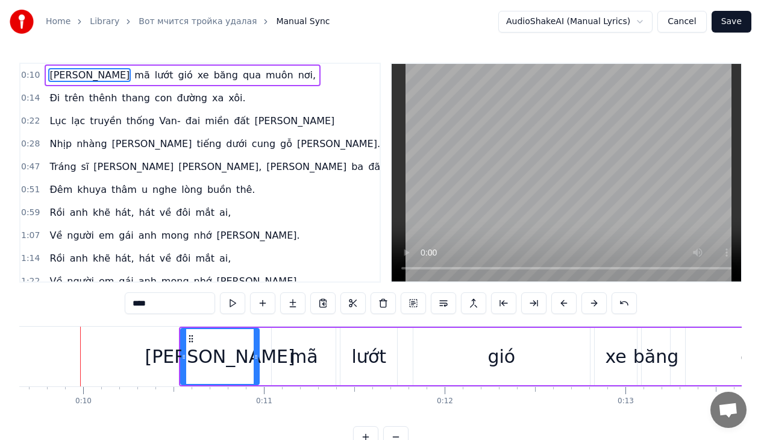
click at [563, 304] on button at bounding box center [563, 303] width 25 height 22
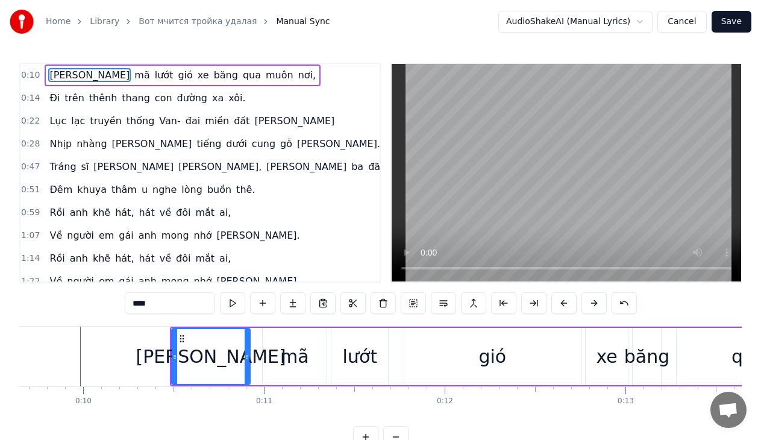
click at [495, 356] on div "gió" at bounding box center [492, 356] width 28 height 27
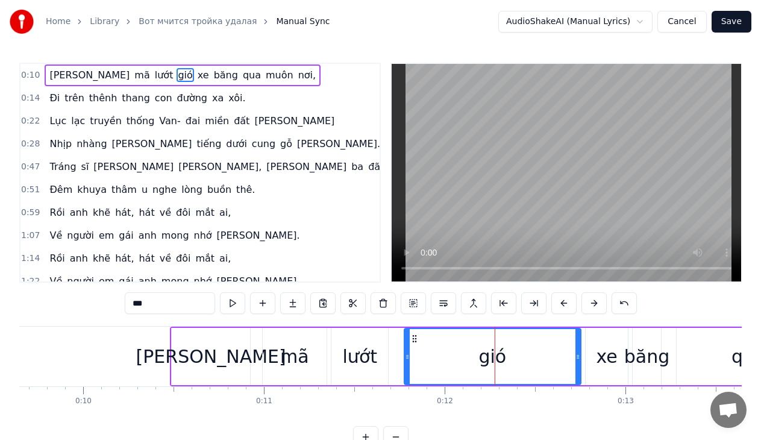
drag, startPoint x: 495, startPoint y: 349, endPoint x: 462, endPoint y: 349, distance: 32.5
click at [462, 349] on div "gió" at bounding box center [492, 356] width 175 height 55
click at [424, 355] on div "gió" at bounding box center [492, 356] width 175 height 55
click at [479, 357] on div "gió" at bounding box center [492, 356] width 175 height 55
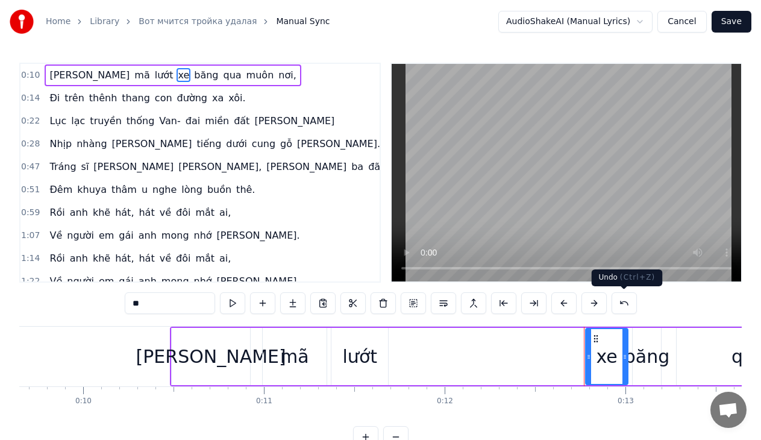
click at [624, 304] on button at bounding box center [623, 303] width 25 height 22
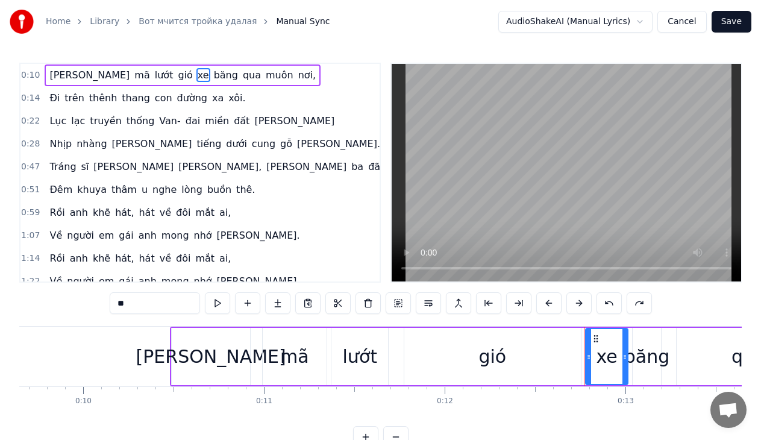
drag, startPoint x: 545, startPoint y: 350, endPoint x: 503, endPoint y: 349, distance: 41.6
click at [503, 349] on div "gió" at bounding box center [492, 356] width 177 height 57
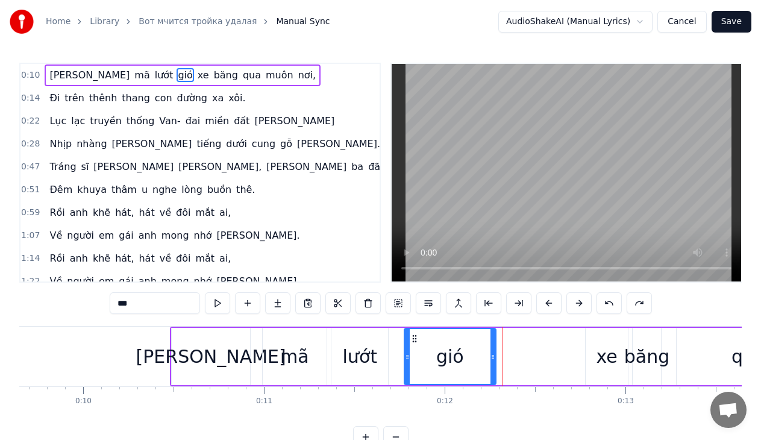
drag, startPoint x: 577, startPoint y: 355, endPoint x: 490, endPoint y: 355, distance: 86.1
click at [490, 355] on icon at bounding box center [492, 357] width 5 height 10
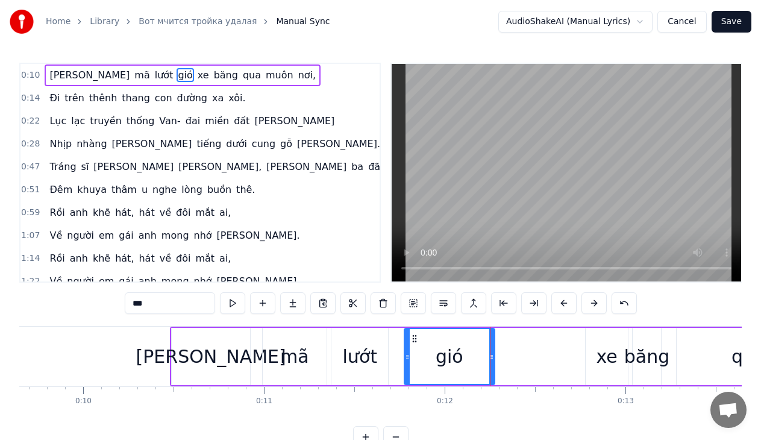
click at [605, 357] on div "xe" at bounding box center [606, 356] width 21 height 27
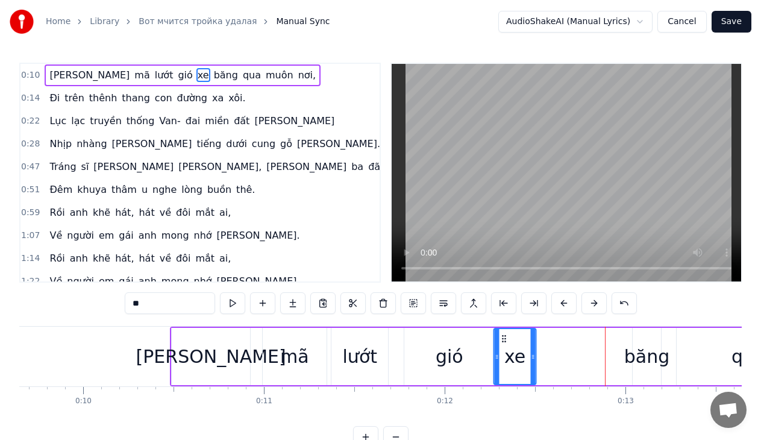
drag, startPoint x: 595, startPoint y: 339, endPoint x: 504, endPoint y: 343, distance: 91.7
click at [504, 343] on div "xe" at bounding box center [515, 356] width 41 height 55
click at [637, 355] on div "băng" at bounding box center [646, 356] width 45 height 27
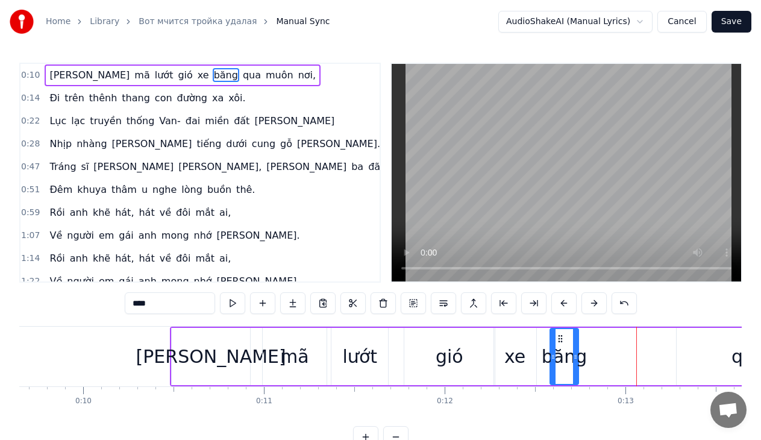
drag, startPoint x: 642, startPoint y: 337, endPoint x: 565, endPoint y: 335, distance: 77.1
click at [561, 335] on icon at bounding box center [560, 339] width 10 height 10
click at [734, 356] on div "qua" at bounding box center [748, 356] width 34 height 27
type input "***"
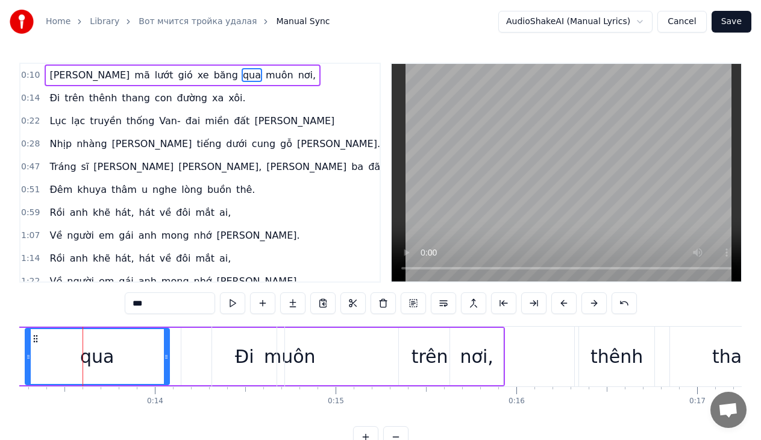
scroll to position [0, 2397]
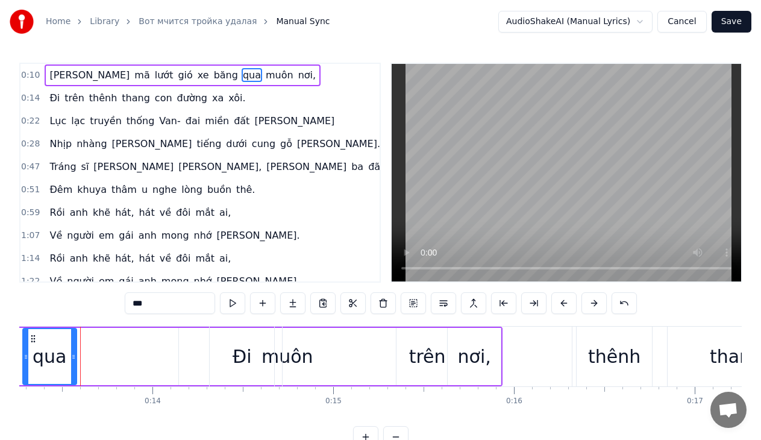
drag, startPoint x: 164, startPoint y: 355, endPoint x: 72, endPoint y: 346, distance: 92.1
click at [72, 346] on div at bounding box center [73, 356] width 5 height 55
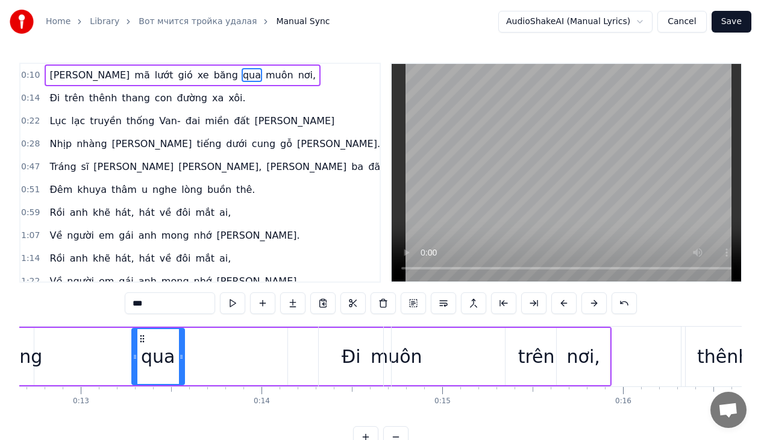
scroll to position [0, 2208]
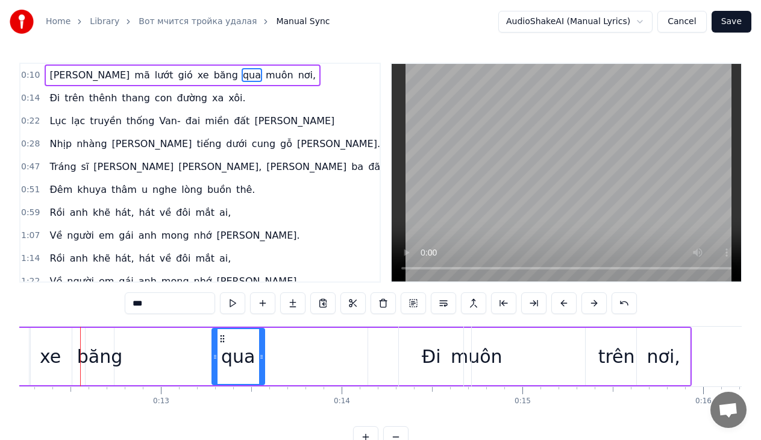
drag, startPoint x: 232, startPoint y: 345, endPoint x: 182, endPoint y: 349, distance: 50.2
click at [155, 344] on div "[PERSON_NAME] mã lướt gió xe băng qua muôn nơi," at bounding box center [198, 357] width 987 height 60
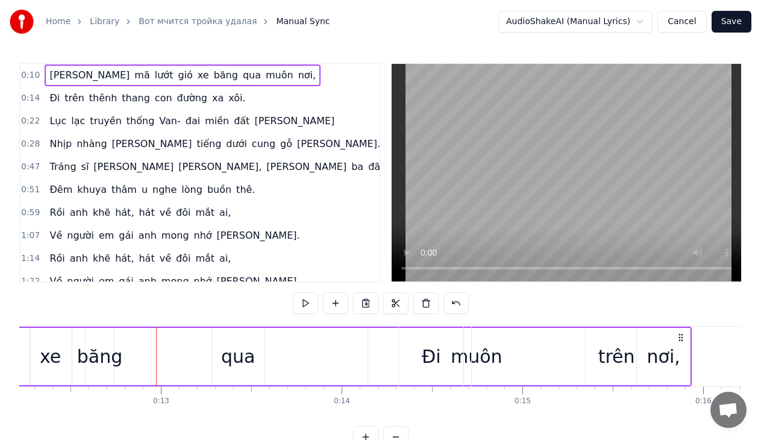
drag, startPoint x: 240, startPoint y: 357, endPoint x: 165, endPoint y: 356, distance: 75.3
click at [158, 357] on div "[PERSON_NAME] mã lướt gió xe băng qua muôn nơi," at bounding box center [198, 357] width 987 height 60
drag, startPoint x: 242, startPoint y: 361, endPoint x: 211, endPoint y: 363, distance: 30.2
click at [211, 363] on div "qua" at bounding box center [238, 356] width 54 height 57
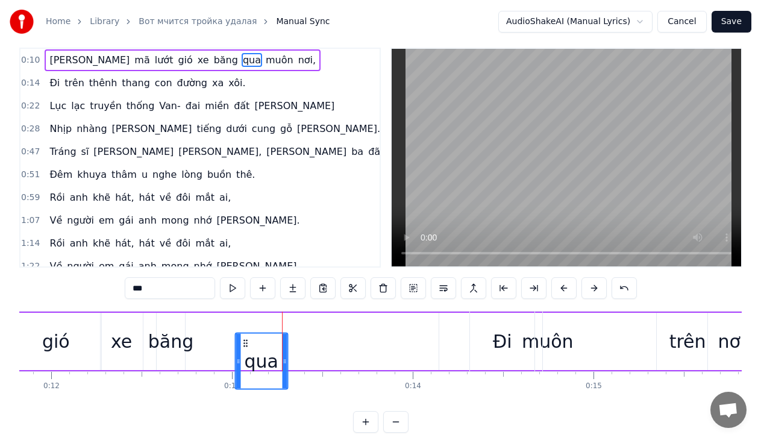
scroll to position [26, 0]
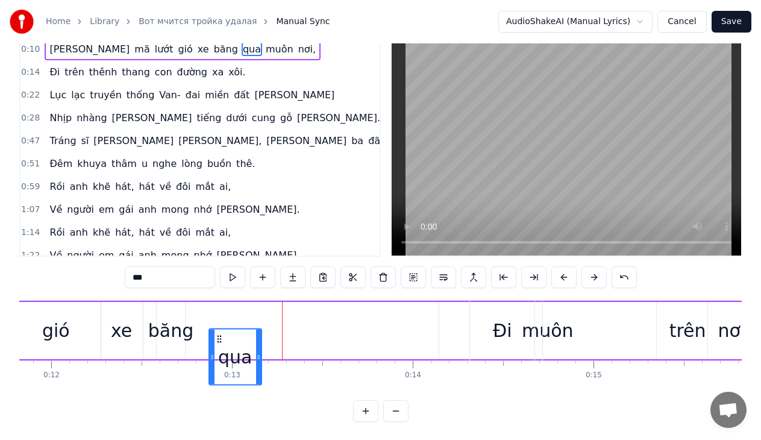
drag, startPoint x: 221, startPoint y: 337, endPoint x: 217, endPoint y: 291, distance: 46.5
click at [218, 289] on div "0:10 [PERSON_NAME] mã lướt gió xe băng qua muôn nơi, 0:14 Đi trên [PERSON_NAME]…" at bounding box center [380, 229] width 722 height 385
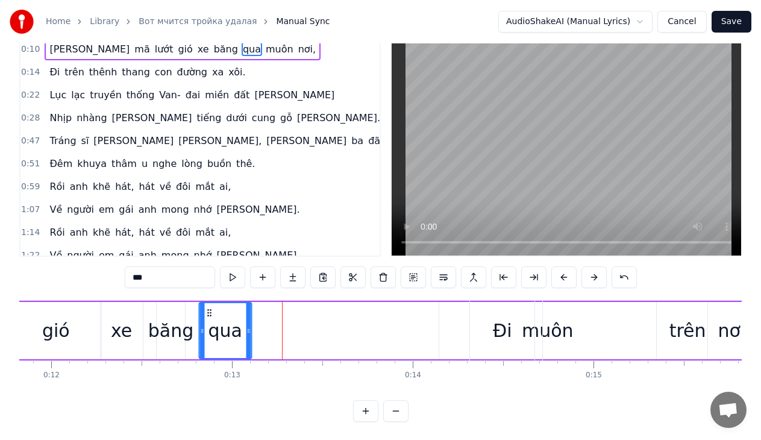
drag, startPoint x: 217, startPoint y: 311, endPoint x: 208, endPoint y: 308, distance: 9.9
click at [208, 308] on icon at bounding box center [209, 313] width 10 height 10
click at [286, 328] on div "[PERSON_NAME] mã lướt gió xe băng qua muôn nơi," at bounding box center [270, 331] width 987 height 60
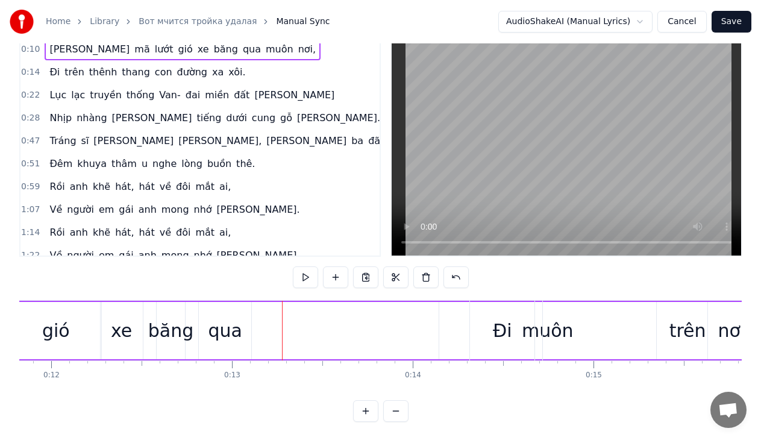
click at [251, 323] on div "qua" at bounding box center [225, 330] width 54 height 57
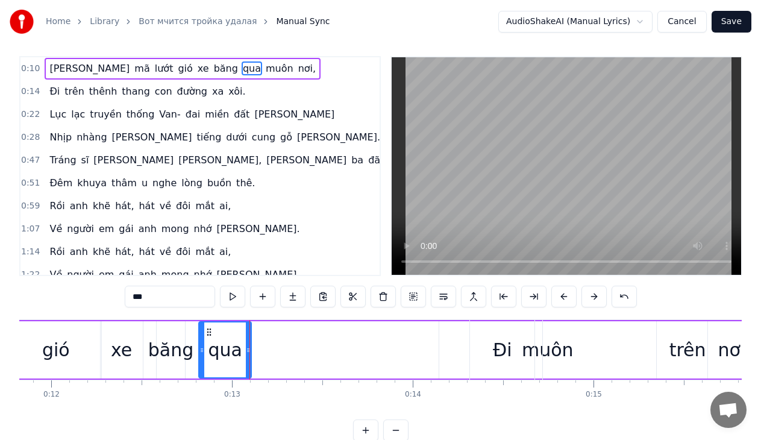
scroll to position [0, 0]
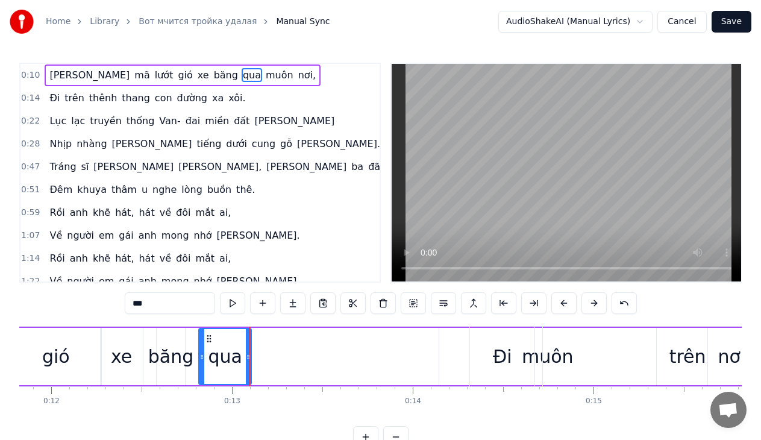
click at [268, 364] on div "[PERSON_NAME] mã lướt gió xe băng qua muôn nơi," at bounding box center [270, 357] width 987 height 60
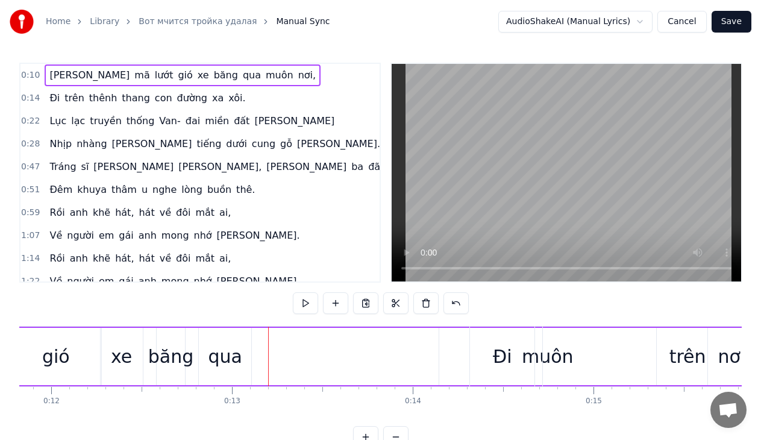
click at [242, 353] on div "qua" at bounding box center [225, 356] width 52 height 57
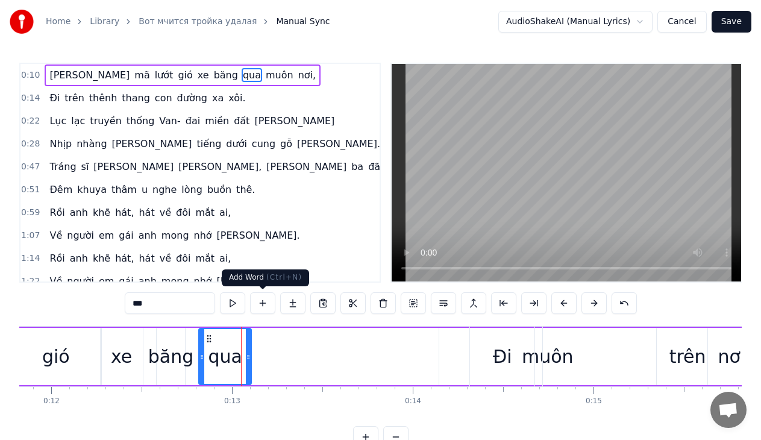
click at [264, 305] on button at bounding box center [262, 303] width 25 height 22
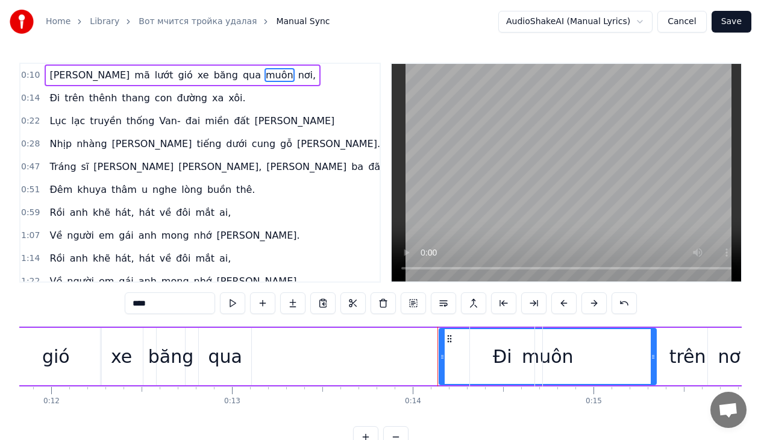
click at [552, 357] on div "trên" at bounding box center [687, 357] width 289 height 60
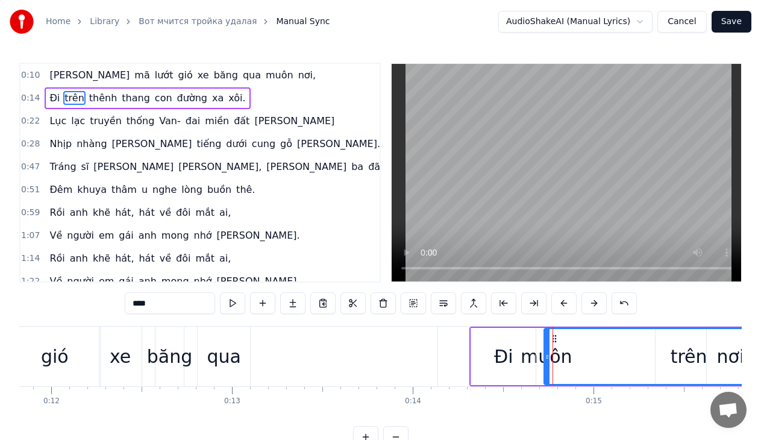
click at [519, 358] on div "Đi" at bounding box center [503, 356] width 64 height 57
type input "**"
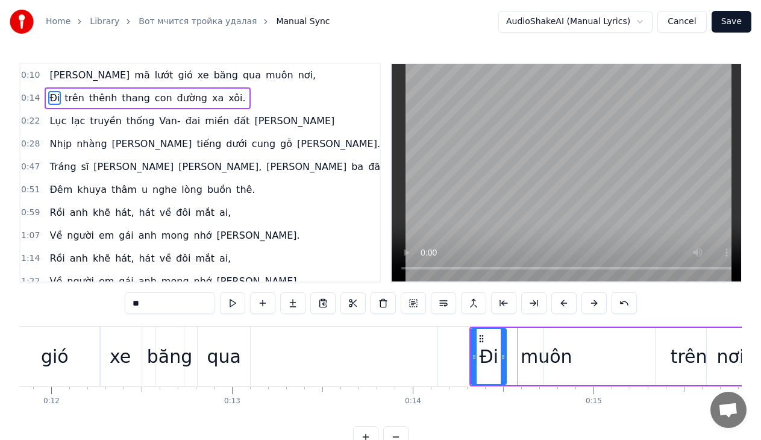
drag, startPoint x: 534, startPoint y: 354, endPoint x: 504, endPoint y: 352, distance: 29.5
click at [504, 352] on icon at bounding box center [503, 357] width 5 height 10
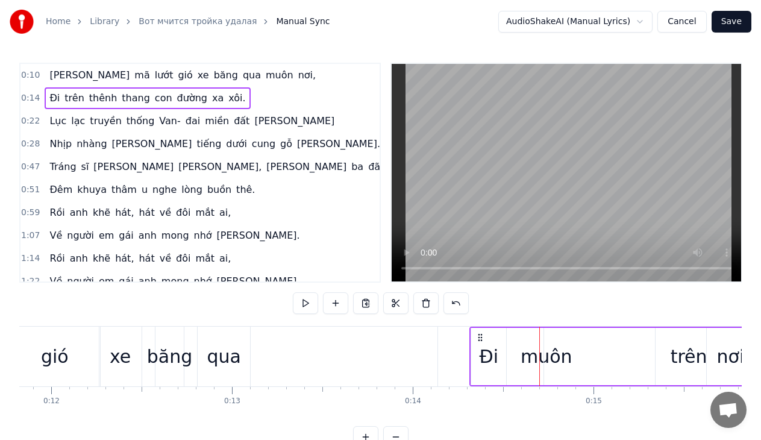
click at [551, 356] on div "trên" at bounding box center [688, 356] width 289 height 57
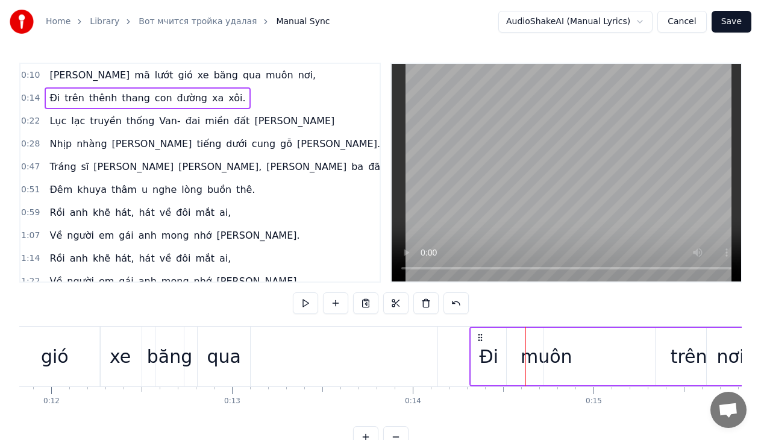
click at [473, 339] on div "Đi" at bounding box center [488, 356] width 35 height 57
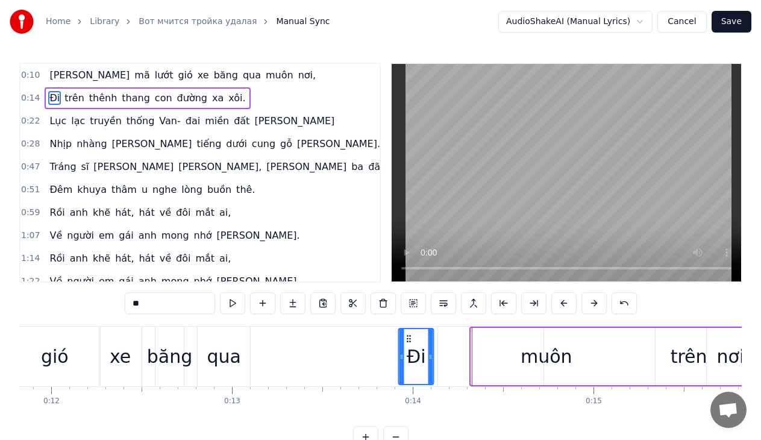
drag, startPoint x: 482, startPoint y: 339, endPoint x: 409, endPoint y: 351, distance: 73.9
click at [409, 351] on div "Đi" at bounding box center [416, 356] width 34 height 55
click at [543, 358] on div "trên" at bounding box center [688, 356] width 290 height 57
type input "****"
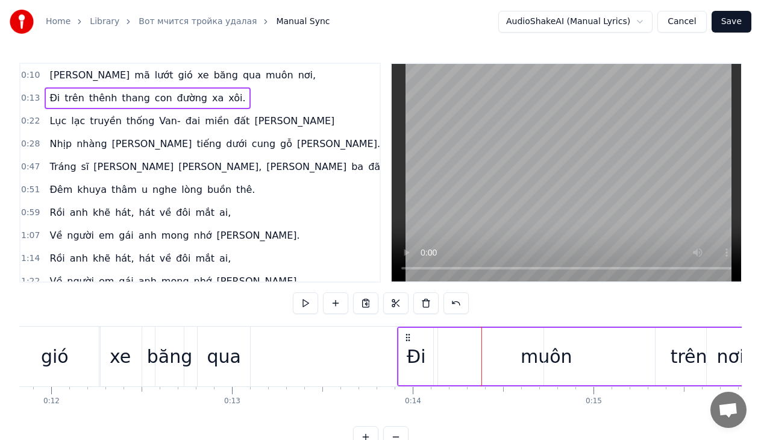
click at [264, 76] on span "muôn" at bounding box center [279, 75] width 30 height 14
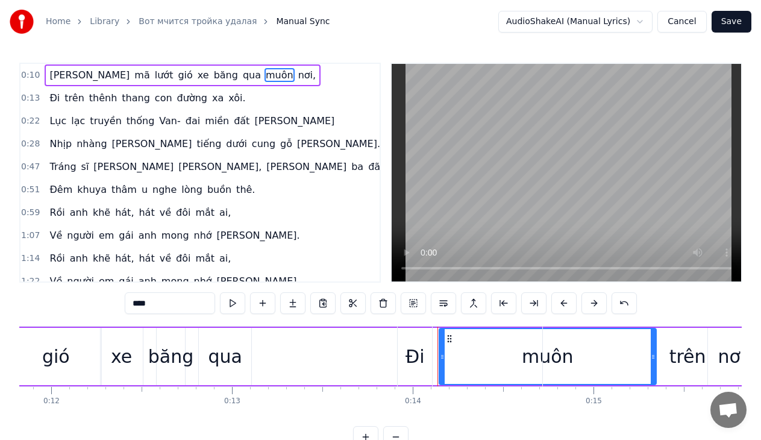
drag, startPoint x: 449, startPoint y: 339, endPoint x: 288, endPoint y: 338, distance: 161.5
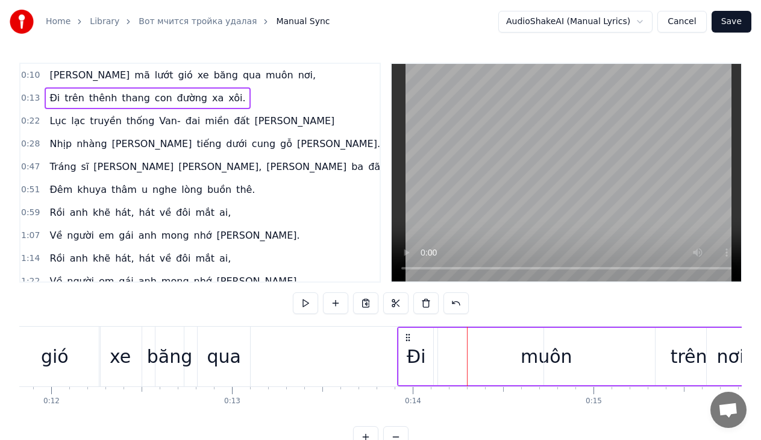
click at [551, 357] on div "trên" at bounding box center [688, 356] width 289 height 57
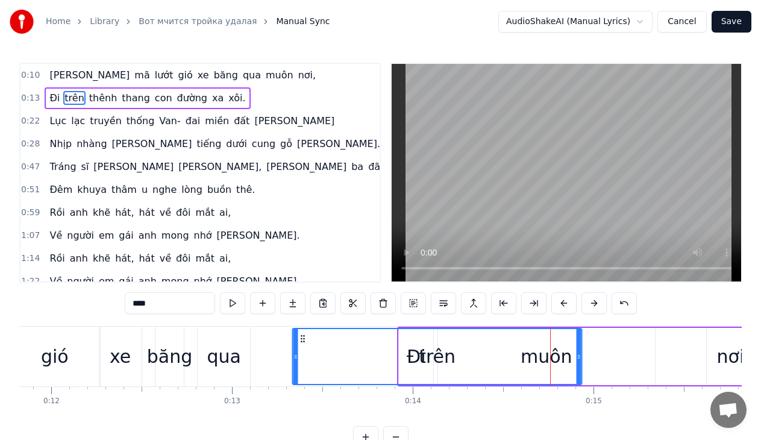
drag, startPoint x: 554, startPoint y: 339, endPoint x: 301, endPoint y: 337, distance: 252.4
click at [302, 337] on icon at bounding box center [303, 339] width 10 height 10
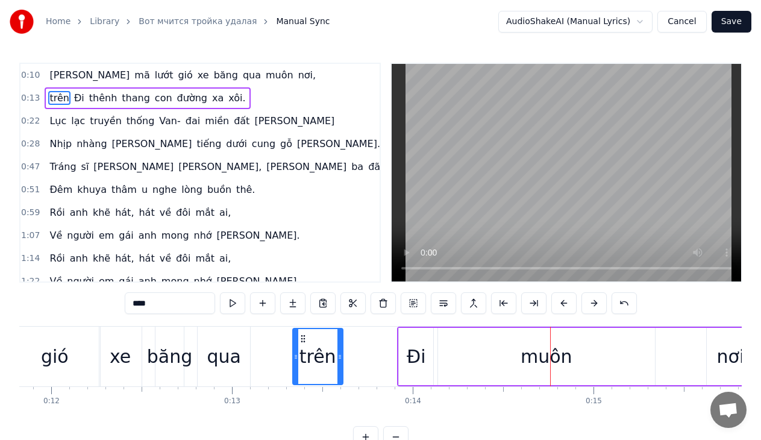
drag, startPoint x: 579, startPoint y: 357, endPoint x: 339, endPoint y: 355, distance: 240.4
click at [339, 355] on icon at bounding box center [339, 357] width 5 height 10
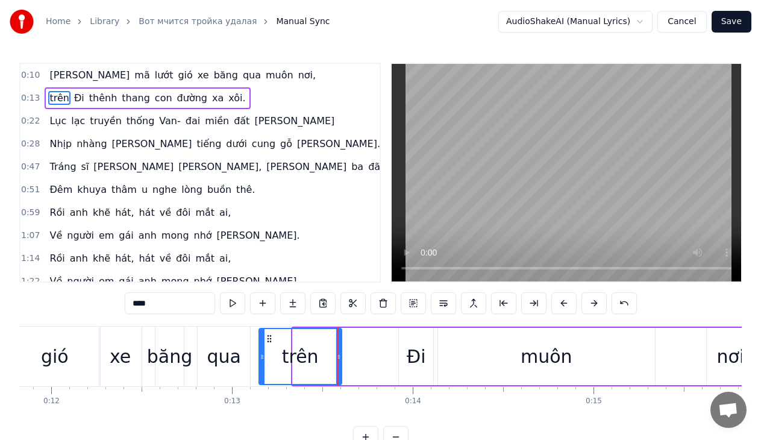
drag, startPoint x: 294, startPoint y: 355, endPoint x: 259, endPoint y: 355, distance: 34.9
click at [260, 355] on icon at bounding box center [262, 357] width 5 height 10
click at [304, 359] on div "trên" at bounding box center [299, 356] width 37 height 27
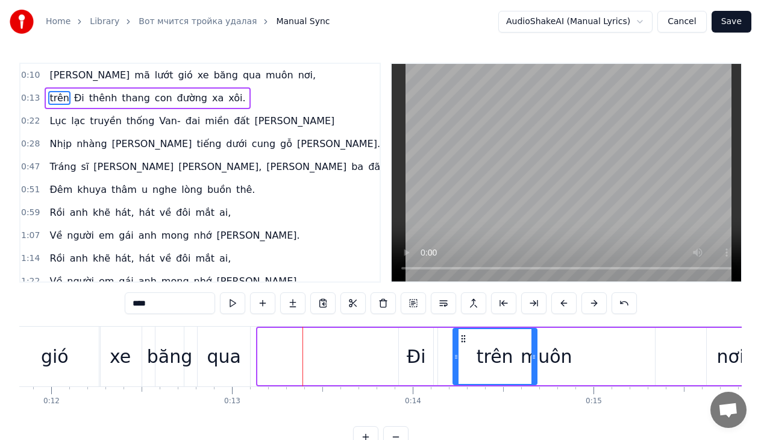
drag, startPoint x: 267, startPoint y: 337, endPoint x: 462, endPoint y: 348, distance: 195.5
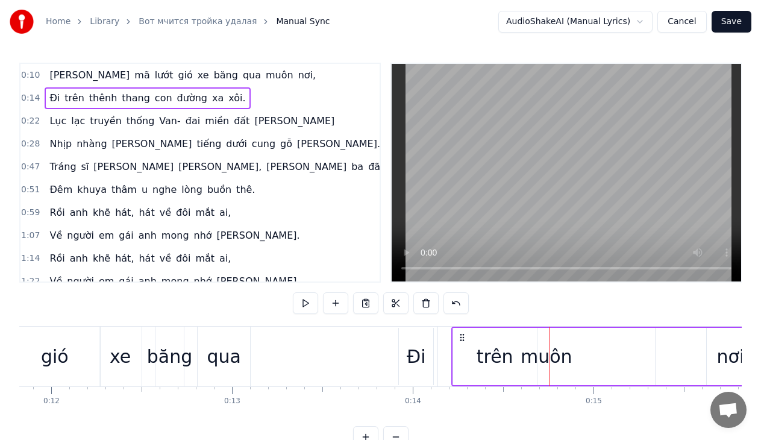
drag, startPoint x: 481, startPoint y: 333, endPoint x: 431, endPoint y: 333, distance: 50.6
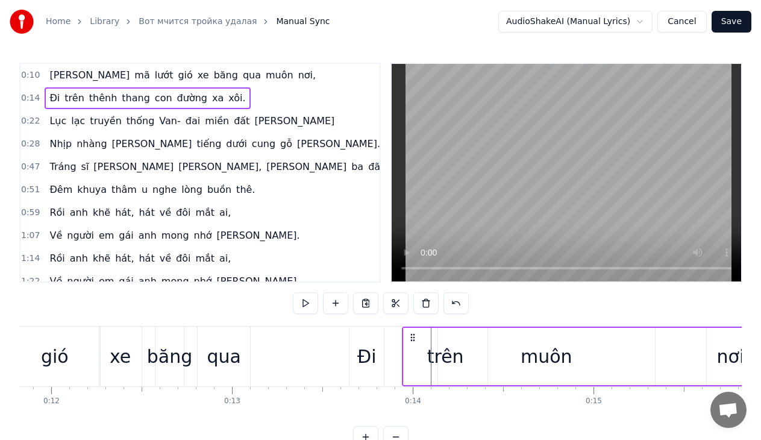
drag, startPoint x: 461, startPoint y: 336, endPoint x: 411, endPoint y: 334, distance: 49.4
click at [411, 334] on icon at bounding box center [413, 338] width 10 height 10
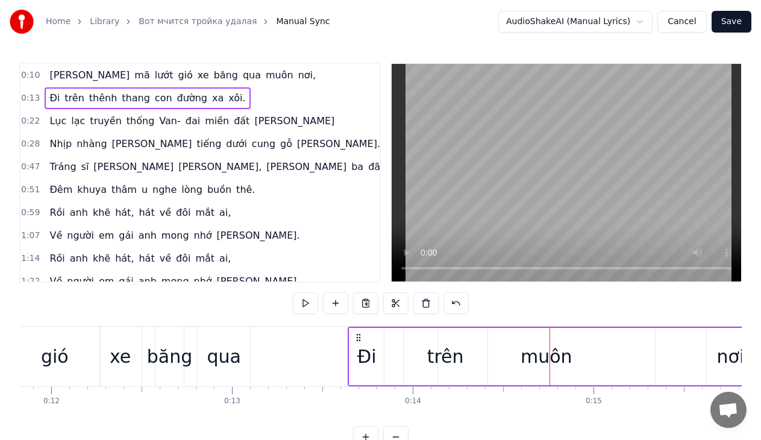
click at [264, 78] on span "muôn" at bounding box center [279, 75] width 30 height 14
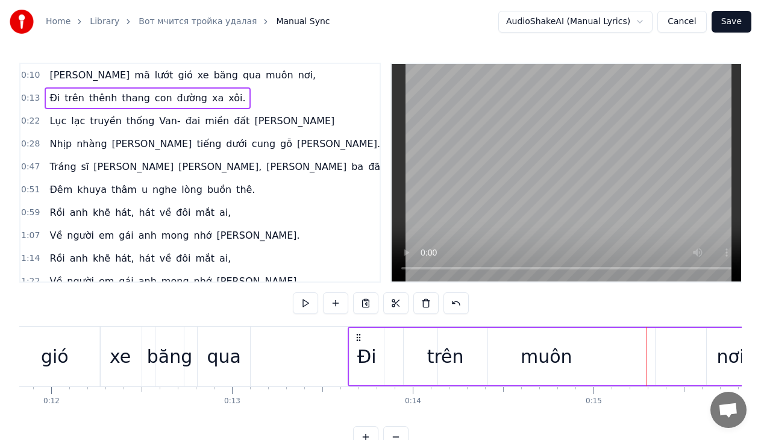
click at [264, 76] on span "muôn" at bounding box center [279, 75] width 30 height 14
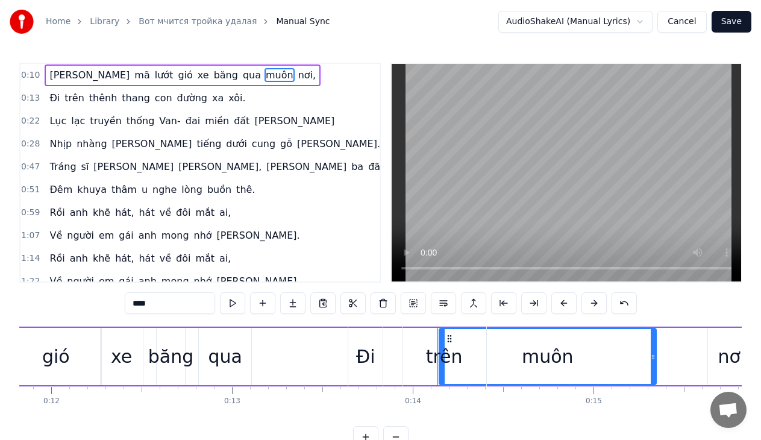
click at [411, 352] on div "trên" at bounding box center [444, 357] width 84 height 60
type input "****"
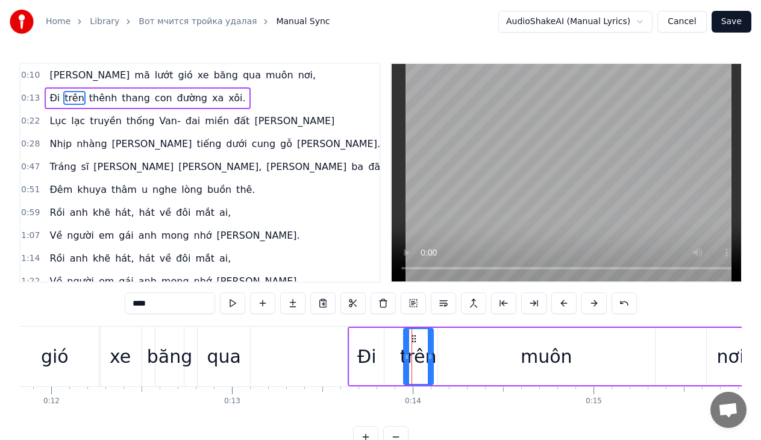
drag, startPoint x: 485, startPoint y: 355, endPoint x: 431, endPoint y: 357, distance: 54.2
click at [431, 357] on icon at bounding box center [430, 357] width 5 height 10
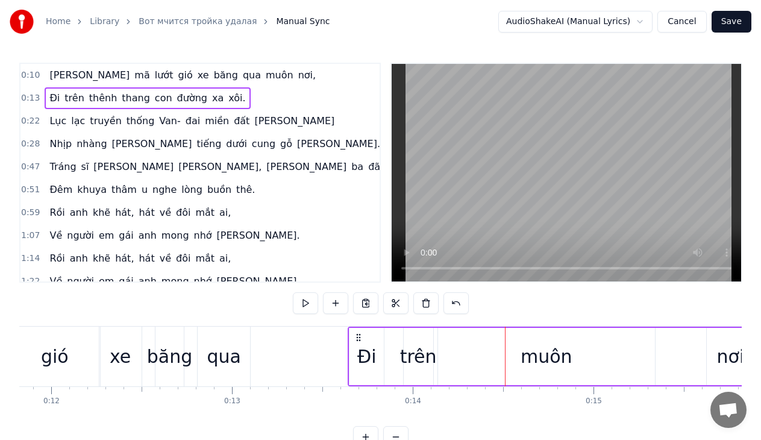
click at [264, 78] on span "muôn" at bounding box center [279, 75] width 30 height 14
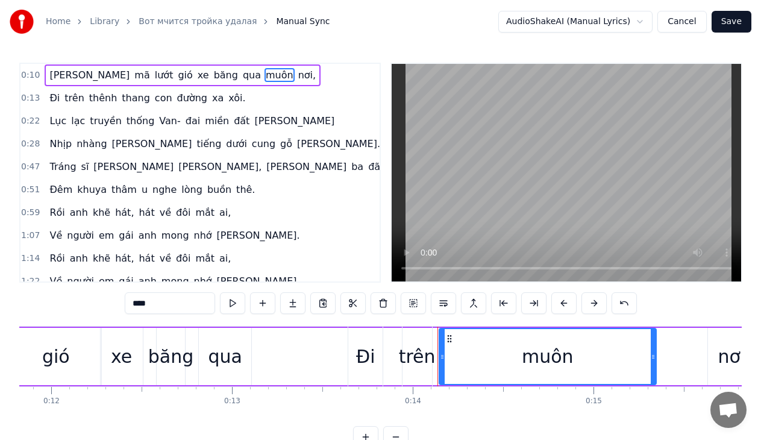
drag, startPoint x: 451, startPoint y: 337, endPoint x: 231, endPoint y: 336, distance: 219.9
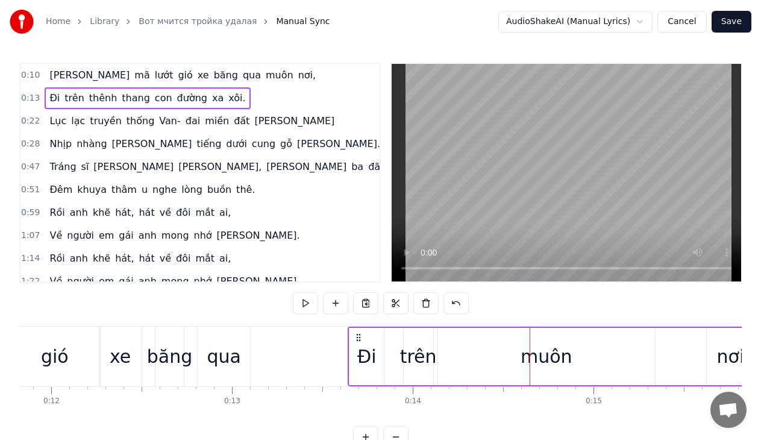
click at [264, 72] on span "muôn" at bounding box center [279, 75] width 30 height 14
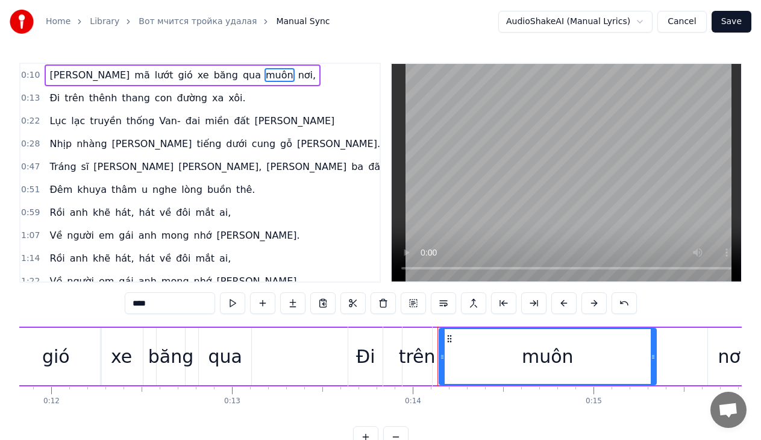
drag, startPoint x: 449, startPoint y: 339, endPoint x: 486, endPoint y: 341, distance: 36.2
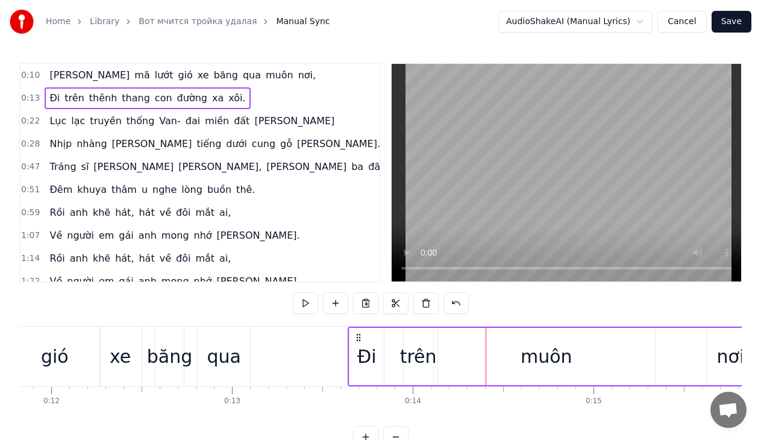
click at [264, 75] on span "muôn" at bounding box center [279, 75] width 30 height 14
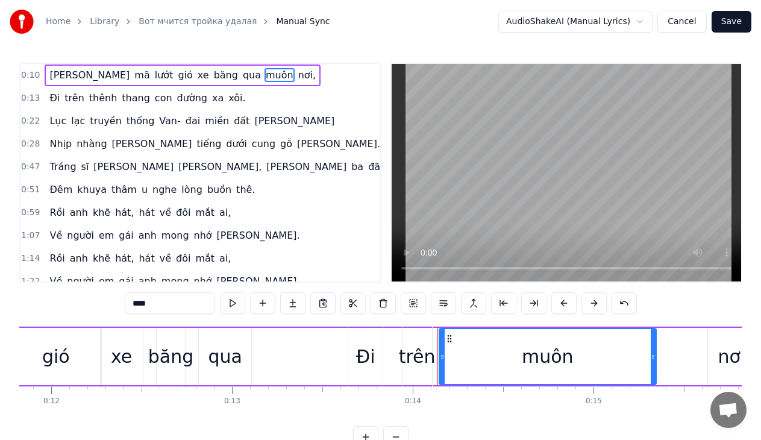
click at [264, 75] on span "muôn" at bounding box center [279, 75] width 30 height 14
drag, startPoint x: 449, startPoint y: 340, endPoint x: 443, endPoint y: 345, distance: 7.7
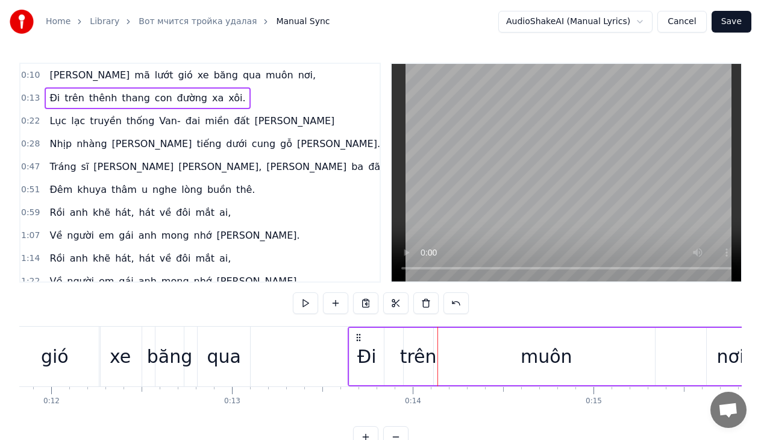
click at [264, 74] on span "muôn" at bounding box center [279, 75] width 30 height 14
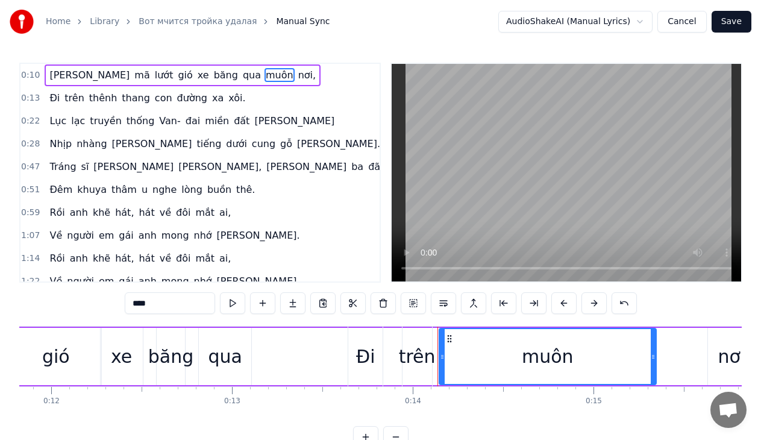
click at [164, 301] on input "****" at bounding box center [170, 303] width 90 height 22
click at [242, 78] on span "qua" at bounding box center [252, 75] width 20 height 14
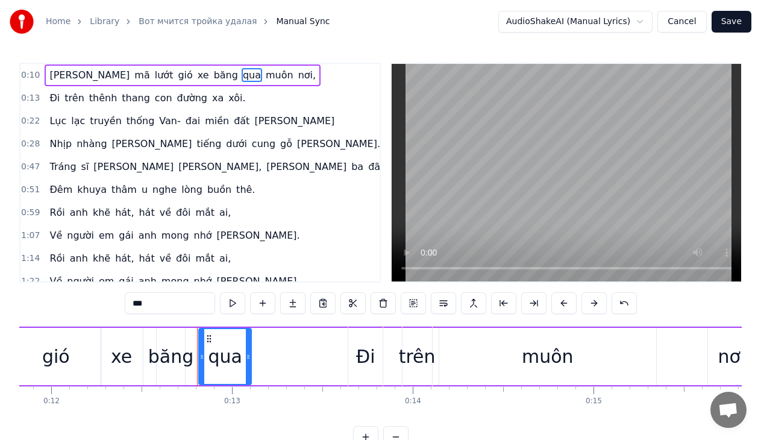
click at [159, 302] on input "***" at bounding box center [170, 303] width 90 height 22
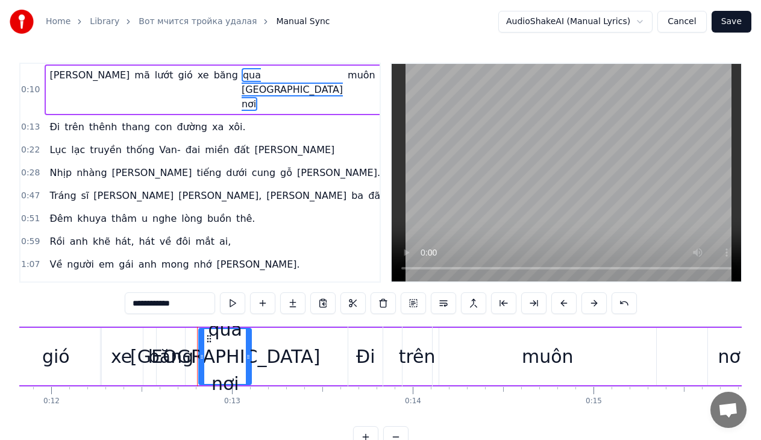
click at [195, 304] on input "**********" at bounding box center [170, 303] width 90 height 22
type input "**********"
click at [271, 344] on div "[PERSON_NAME] mã lướt gió xe băng qua muôn nơi muôn nơi," at bounding box center [270, 357] width 987 height 60
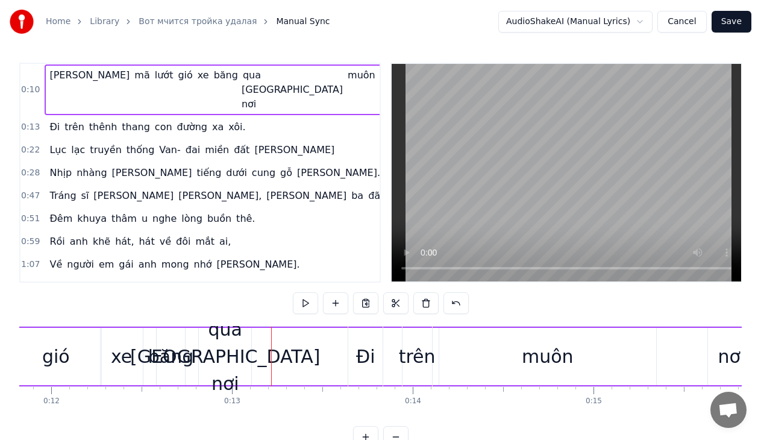
click at [346, 72] on span "muôn" at bounding box center [361, 75] width 30 height 14
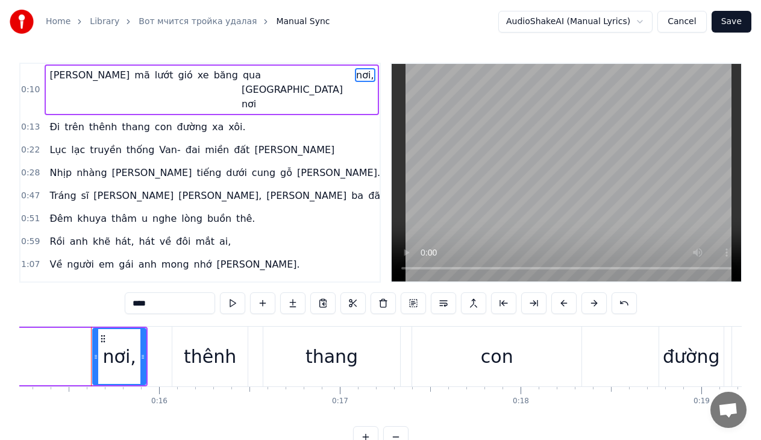
scroll to position [0, 2763]
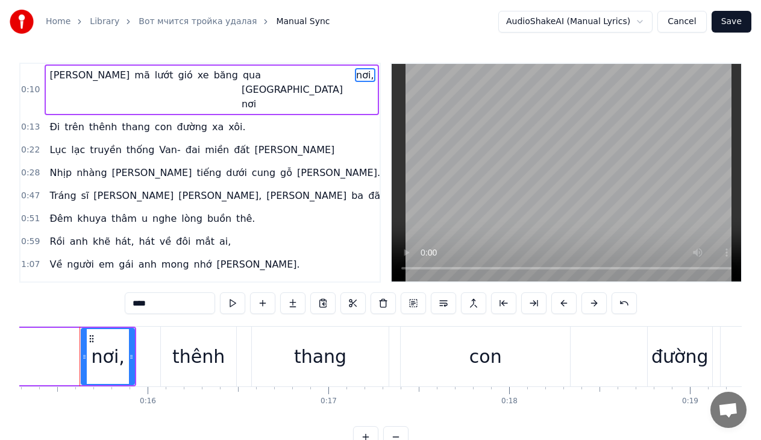
click at [355, 74] on span "nơi," at bounding box center [365, 75] width 20 height 14
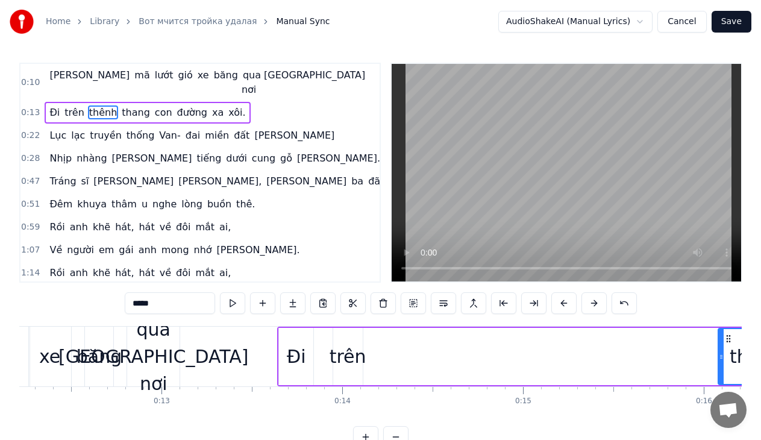
scroll to position [0, 2121]
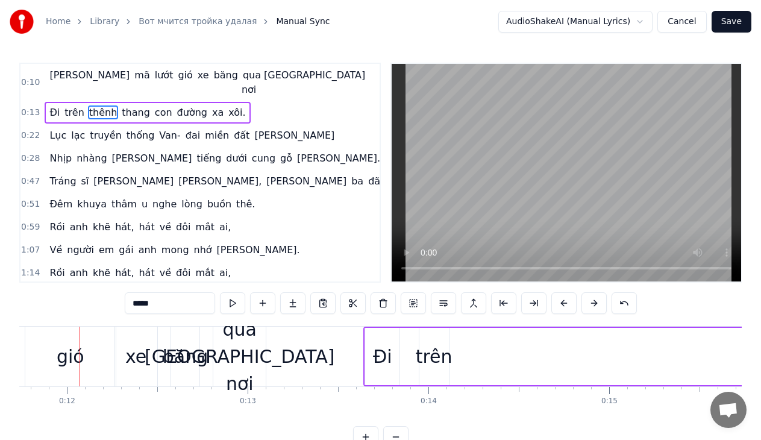
click at [238, 334] on div "qua [GEOGRAPHIC_DATA] nơi" at bounding box center [240, 356] width 190 height 81
type input "**********"
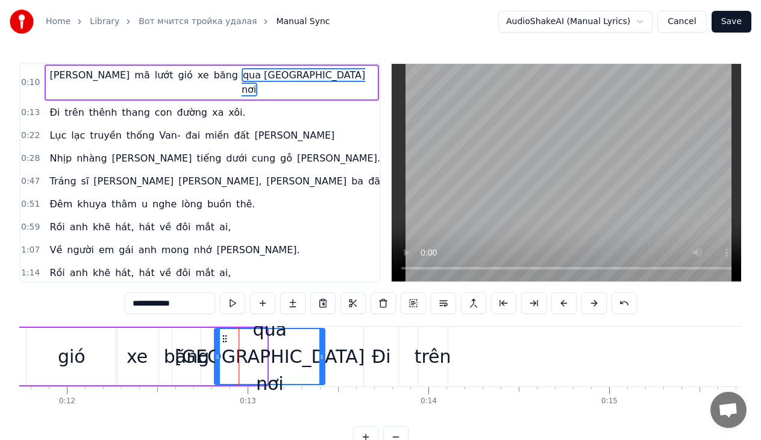
drag, startPoint x: 264, startPoint y: 356, endPoint x: 327, endPoint y: 365, distance: 63.3
click at [324, 365] on div at bounding box center [321, 356] width 5 height 55
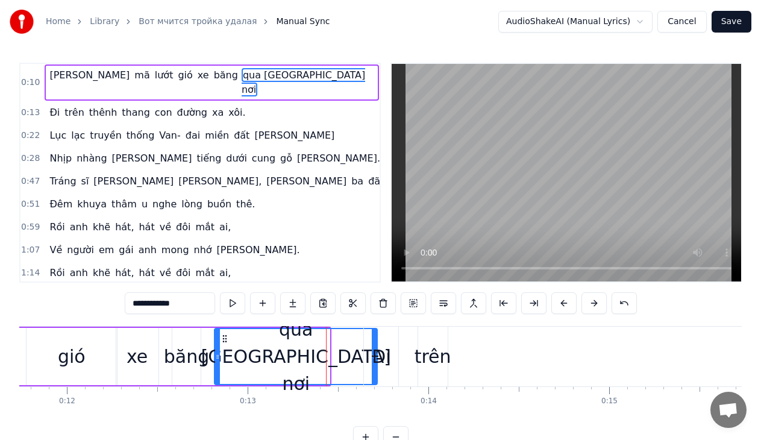
drag, startPoint x: 327, startPoint y: 355, endPoint x: 375, endPoint y: 360, distance: 47.8
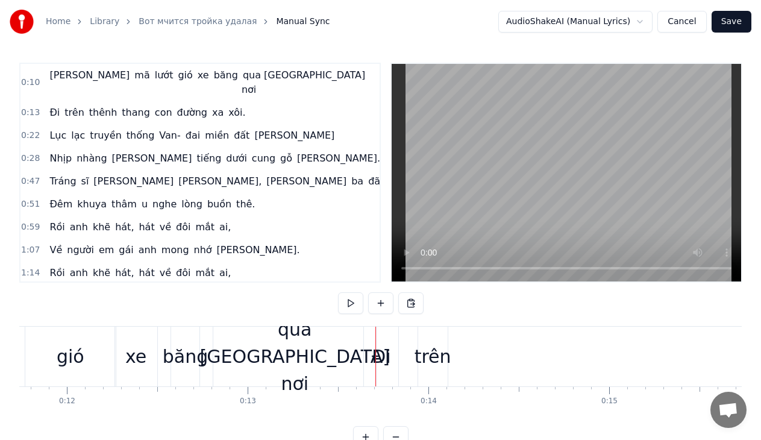
click at [246, 357] on div "qua [GEOGRAPHIC_DATA] nơi" at bounding box center [295, 356] width 190 height 81
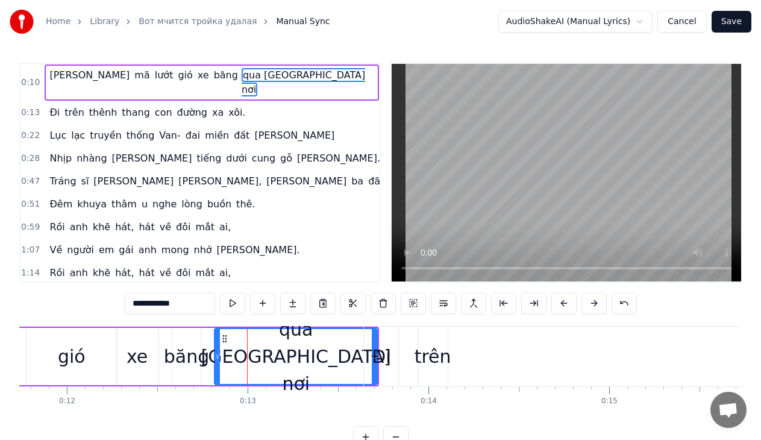
click at [236, 358] on div "qua [GEOGRAPHIC_DATA] nơi" at bounding box center [295, 356] width 161 height 55
click at [225, 358] on div "qua [GEOGRAPHIC_DATA] nơi" at bounding box center [295, 356] width 161 height 55
type input "**"
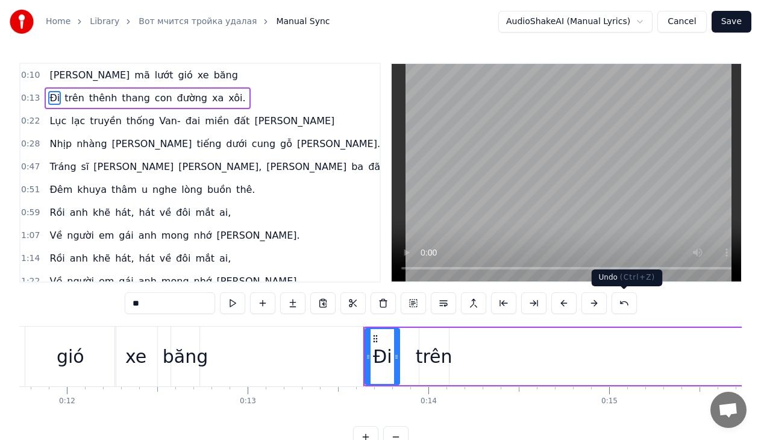
click at [624, 307] on button at bounding box center [623, 303] width 25 height 22
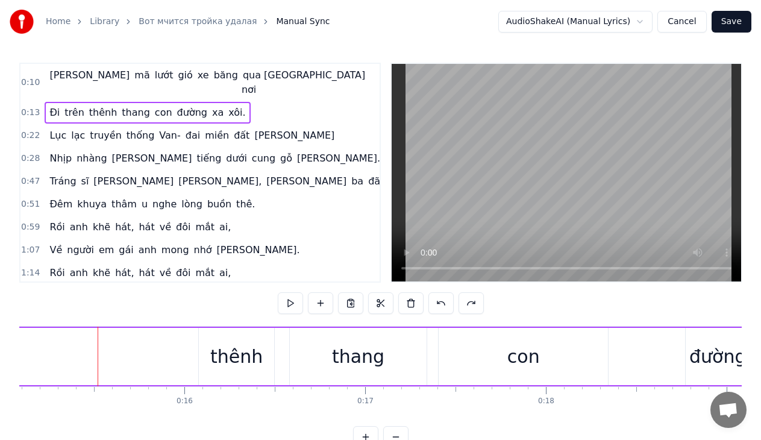
scroll to position [0, 2744]
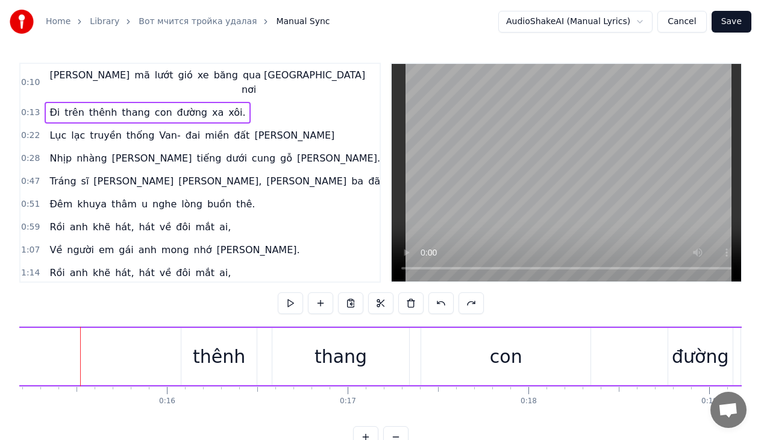
click at [195, 346] on div "thênh" at bounding box center [218, 356] width 75 height 57
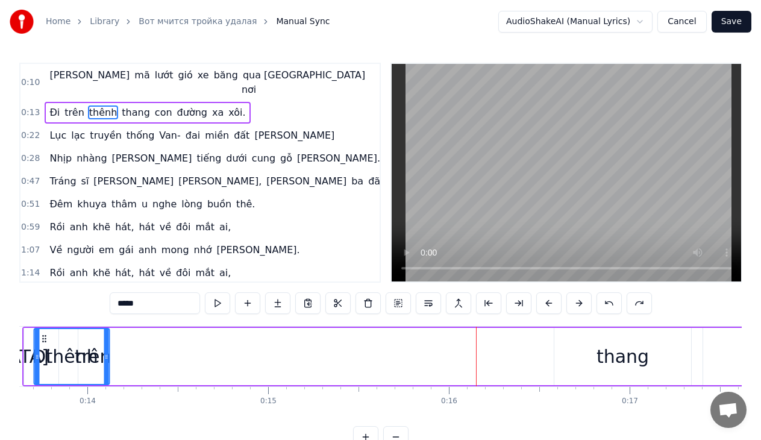
drag, startPoint x: 192, startPoint y: 337, endPoint x: 34, endPoint y: 332, distance: 157.9
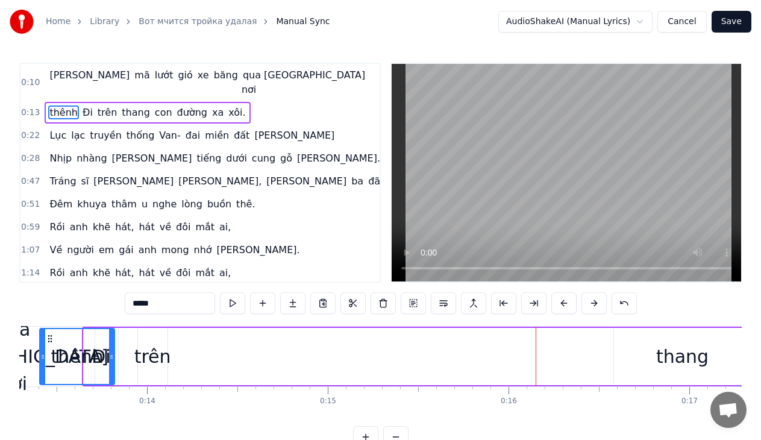
click at [127, 345] on div "thênh Đi trên thang con đường xa xôi." at bounding box center [660, 357] width 1157 height 60
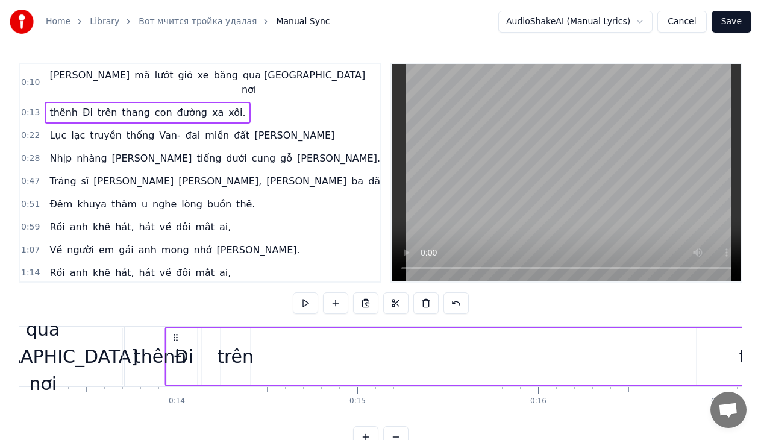
scroll to position [0, 2371]
drag, startPoint x: 91, startPoint y: 333, endPoint x: 178, endPoint y: 348, distance: 87.9
click at [178, 348] on div "thênh Đi trên thang con đường xa xôi." at bounding box center [747, 357] width 1157 height 60
click at [154, 357] on div "thênh" at bounding box center [164, 356] width 52 height 27
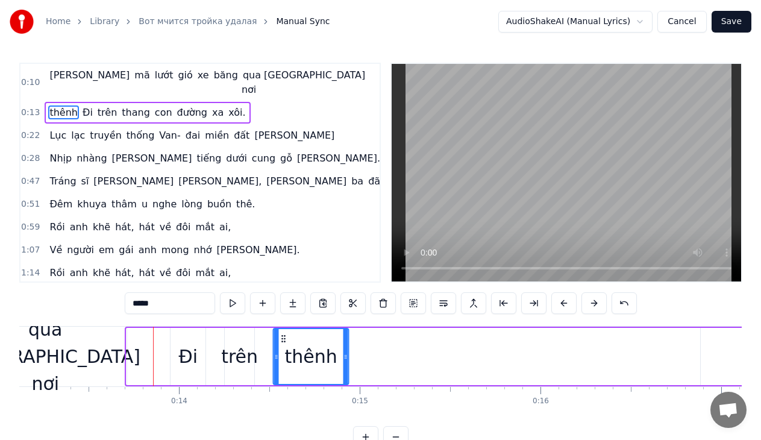
drag, startPoint x: 137, startPoint y: 337, endPoint x: 283, endPoint y: 350, distance: 146.9
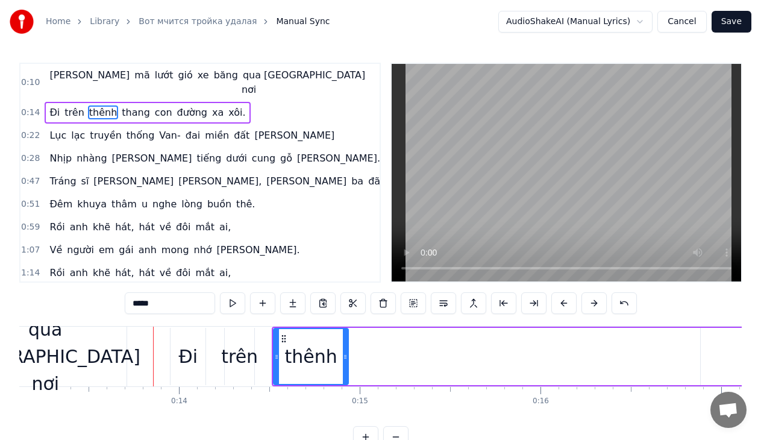
click at [89, 357] on div "qua [GEOGRAPHIC_DATA] nơi" at bounding box center [46, 356] width 190 height 81
type input "**********"
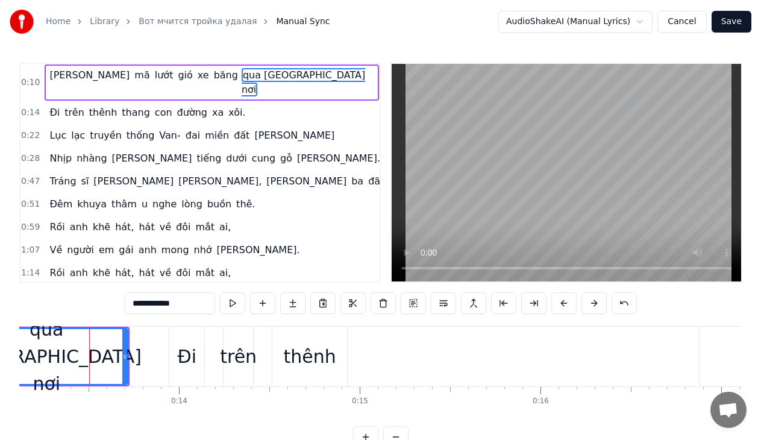
drag, startPoint x: 89, startPoint y: 340, endPoint x: 79, endPoint y: 342, distance: 10.4
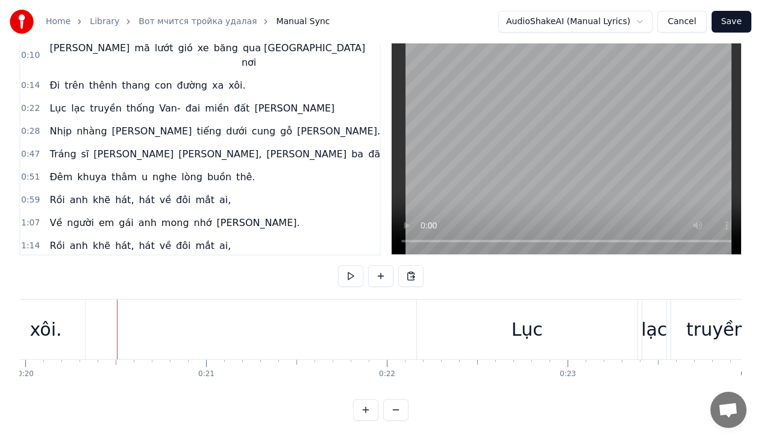
scroll to position [0, 3609]
click at [69, 324] on div "xôi." at bounding box center [45, 329] width 79 height 60
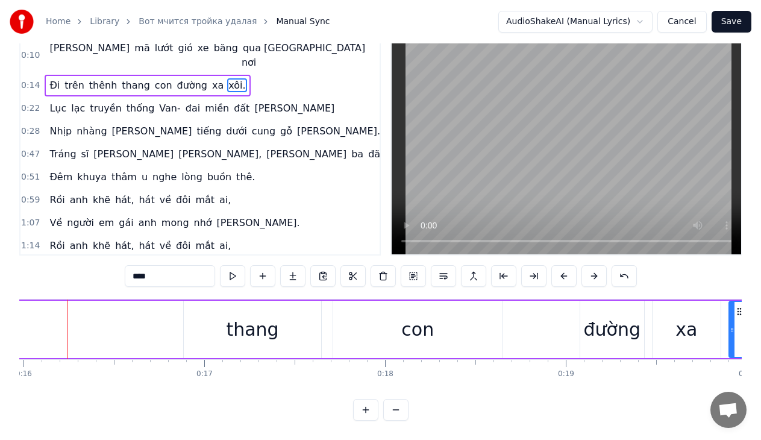
scroll to position [0, 2875]
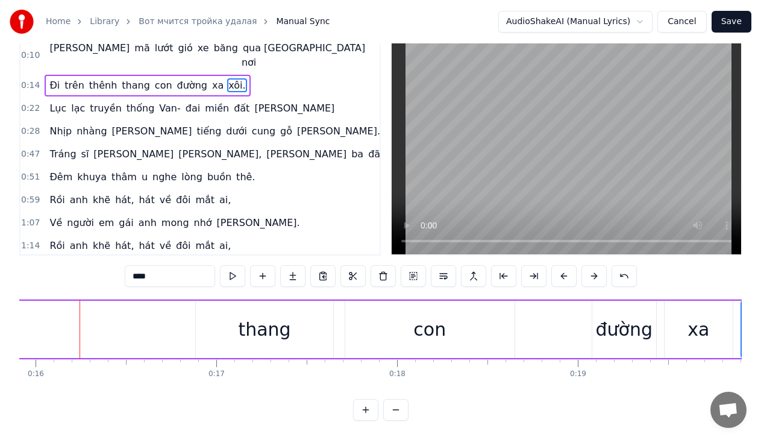
click at [261, 325] on div "thang" at bounding box center [264, 329] width 52 height 27
type input "*****"
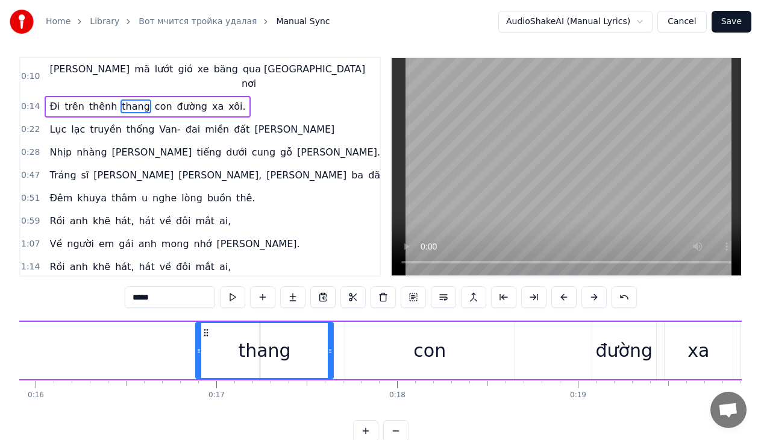
scroll to position [0, 0]
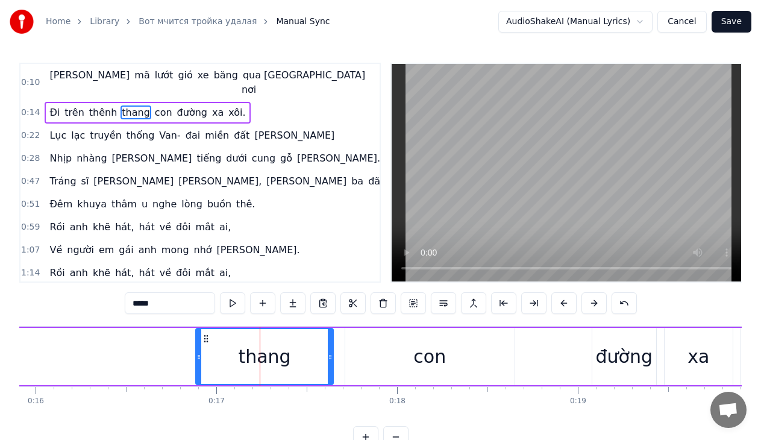
click at [131, 351] on div "Đi trên [PERSON_NAME] con đường xa xôi." at bounding box center [294, 357] width 1055 height 60
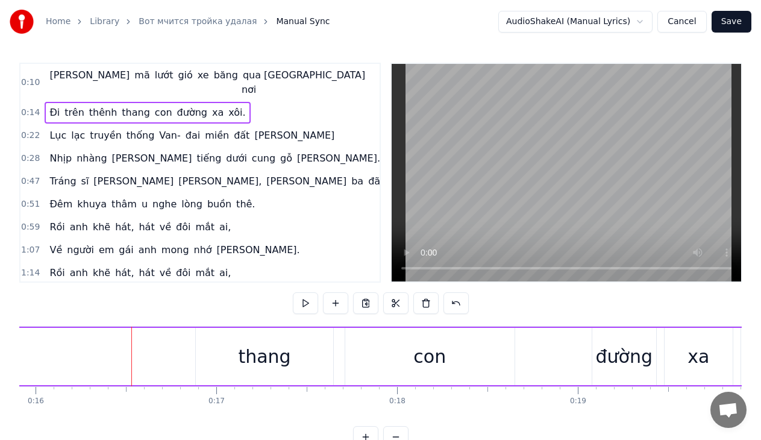
click at [273, 366] on div "thang" at bounding box center [264, 356] width 52 height 27
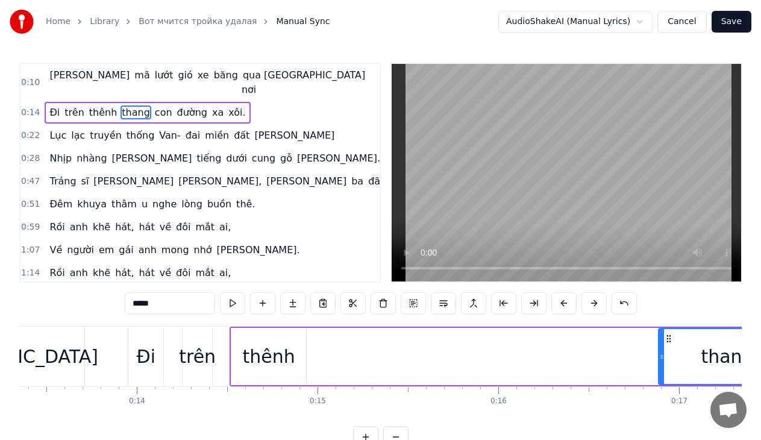
scroll to position [0, 2345]
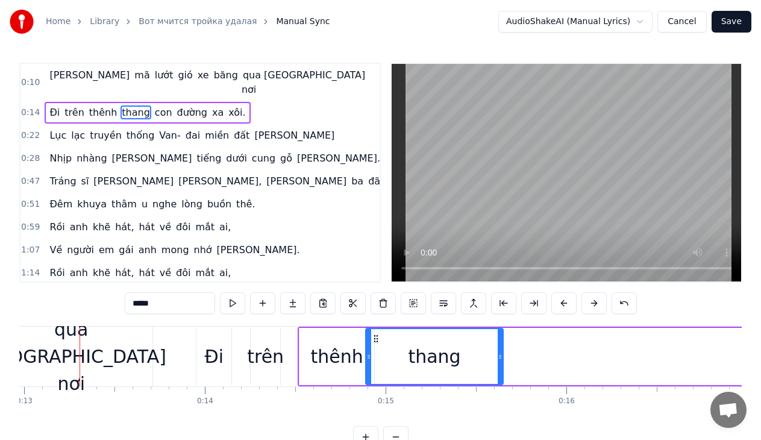
drag, startPoint x: 737, startPoint y: 339, endPoint x: 377, endPoint y: 339, distance: 360.9
click at [377, 339] on circle at bounding box center [377, 338] width 1 height 1
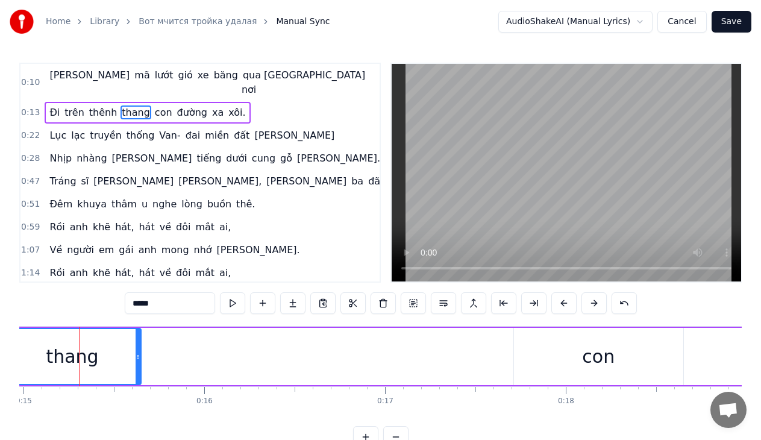
scroll to position [0, 2706]
click at [598, 357] on div "con" at bounding box center [599, 356] width 33 height 27
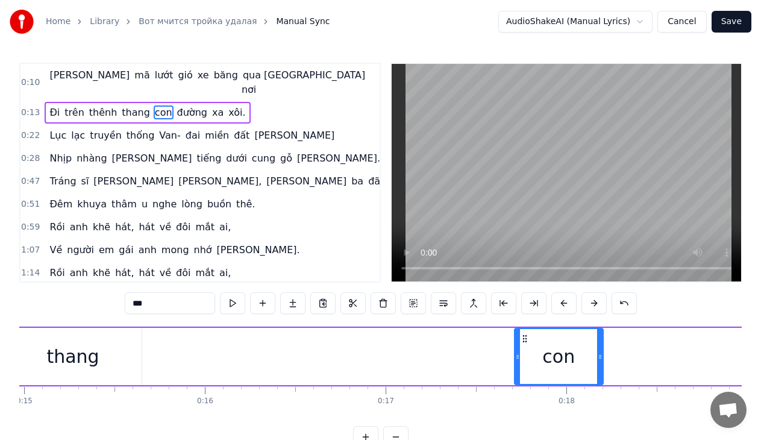
drag, startPoint x: 680, startPoint y: 354, endPoint x: 599, endPoint y: 354, distance: 80.7
click at [599, 354] on icon at bounding box center [600, 357] width 5 height 10
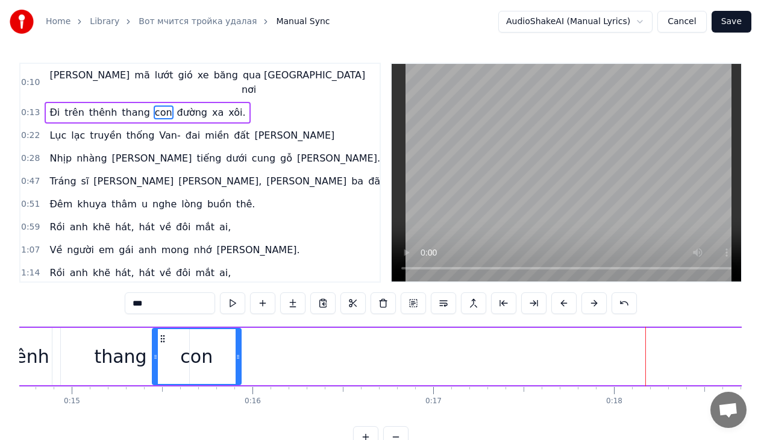
scroll to position [0, 2657]
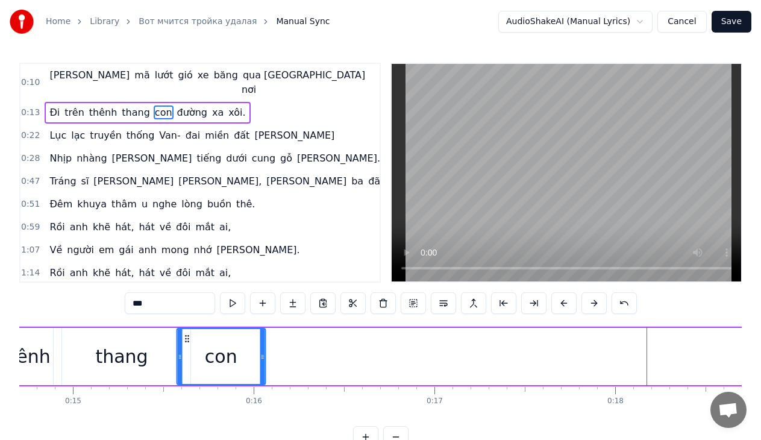
drag, startPoint x: 525, startPoint y: 337, endPoint x: 188, endPoint y: 345, distance: 337.5
click at [188, 345] on div "con" at bounding box center [220, 356] width 87 height 55
click at [111, 358] on div "thang" at bounding box center [121, 356] width 52 height 27
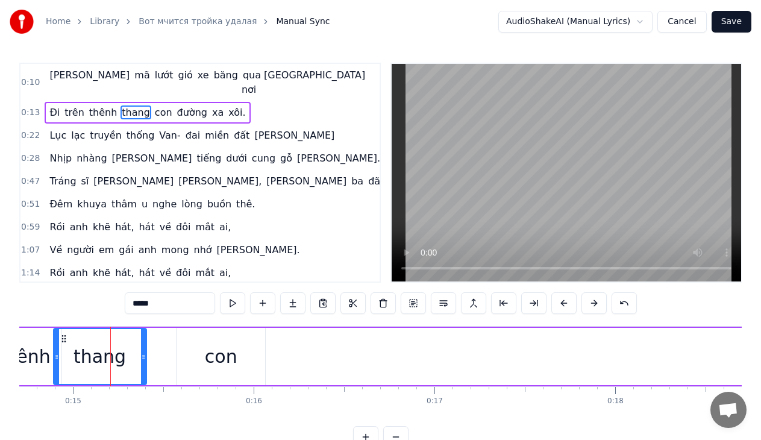
drag, startPoint x: 189, startPoint y: 355, endPoint x: 145, endPoint y: 352, distance: 44.1
click at [145, 352] on icon at bounding box center [143, 357] width 5 height 10
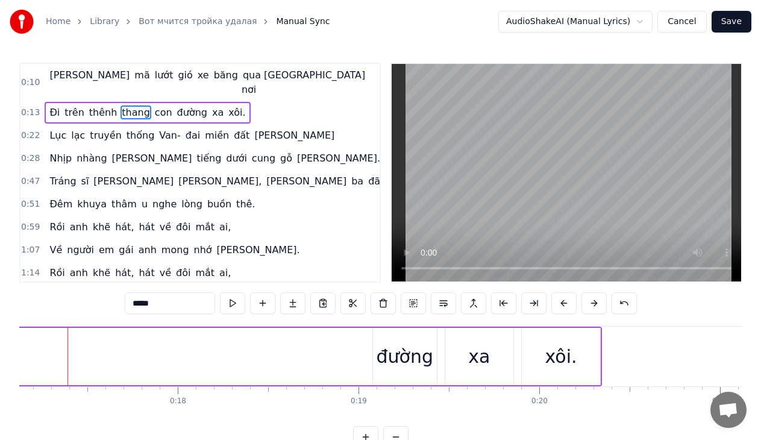
scroll to position [0, 3083]
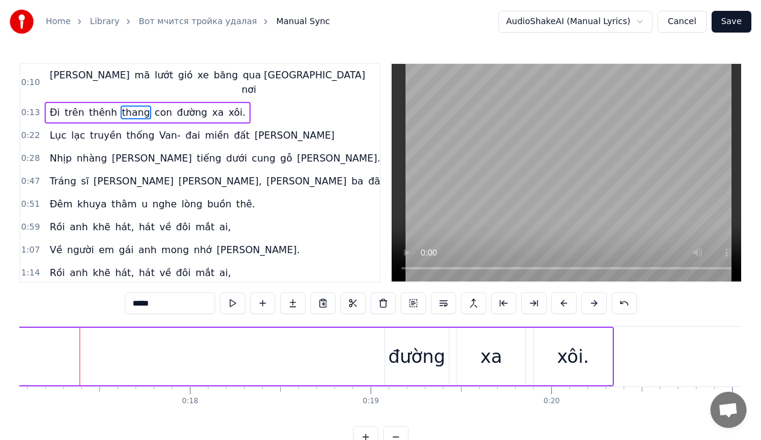
click at [399, 342] on div "đường" at bounding box center [417, 356] width 64 height 57
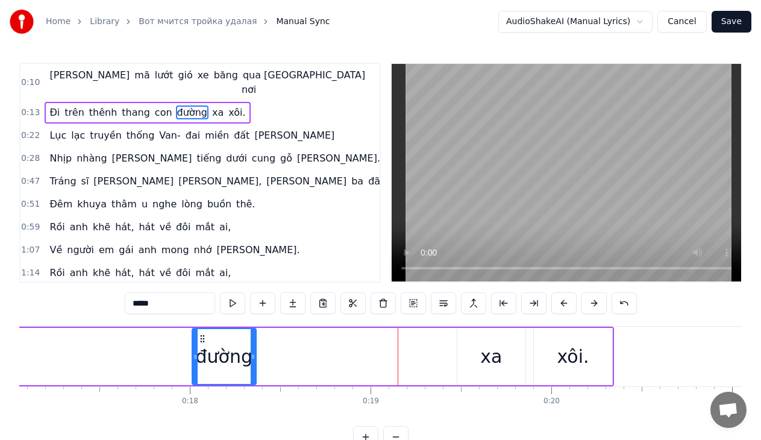
drag, startPoint x: 396, startPoint y: 334, endPoint x: 203, endPoint y: 335, distance: 192.8
click at [203, 335] on icon at bounding box center [203, 339] width 10 height 10
click at [489, 356] on div "xa" at bounding box center [491, 356] width 22 height 27
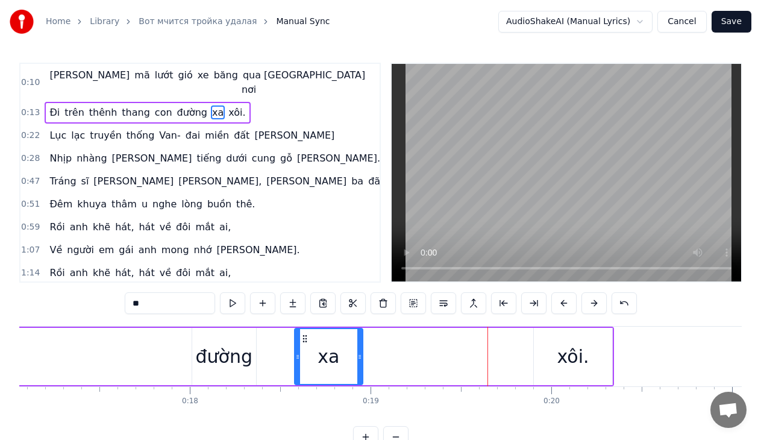
drag, startPoint x: 467, startPoint y: 335, endPoint x: 305, endPoint y: 336, distance: 162.7
click at [305, 336] on icon at bounding box center [305, 339] width 10 height 10
click at [573, 357] on div "xôi." at bounding box center [573, 356] width 32 height 27
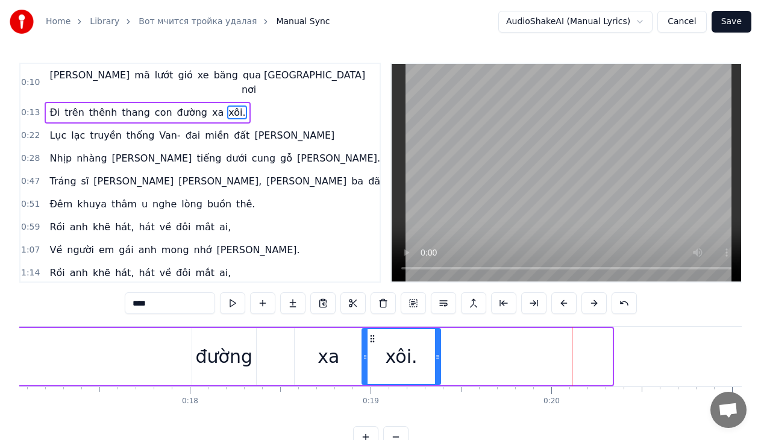
drag, startPoint x: 543, startPoint y: 339, endPoint x: 371, endPoint y: 339, distance: 171.7
click at [371, 339] on circle at bounding box center [370, 338] width 1 height 1
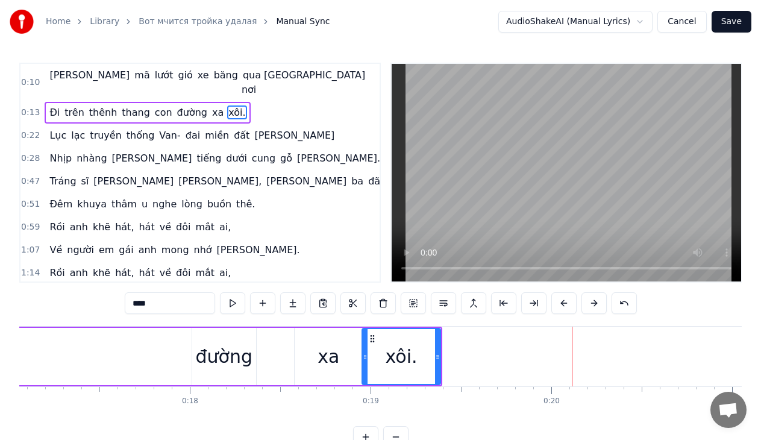
click at [208, 358] on div "đường" at bounding box center [224, 356] width 57 height 27
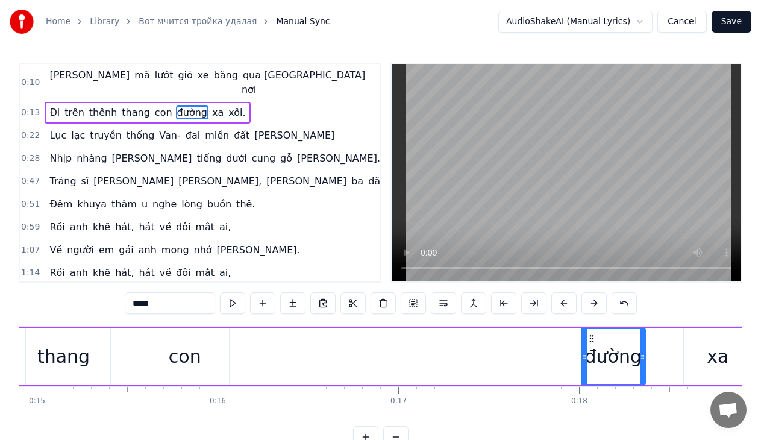
scroll to position [0, 2668]
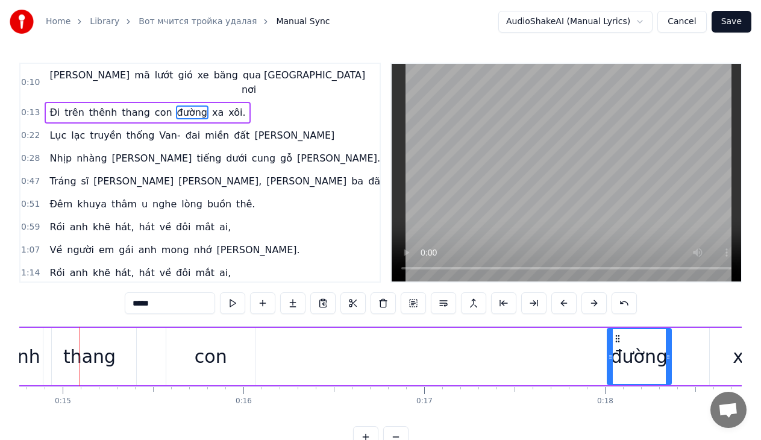
click at [222, 356] on div "con" at bounding box center [211, 356] width 33 height 27
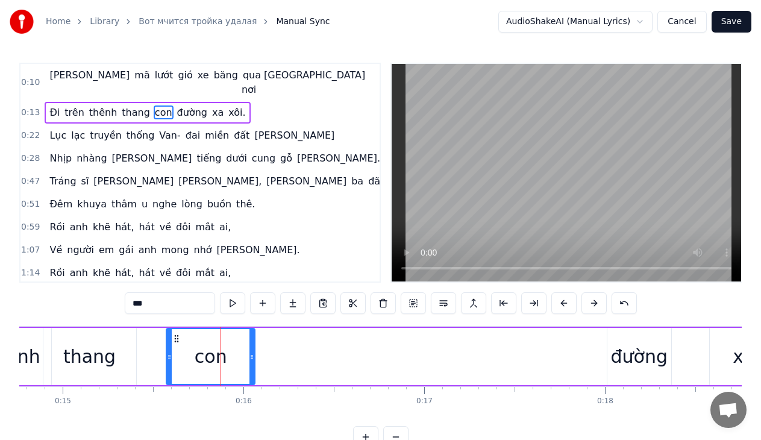
click at [176, 105] on span "đường" at bounding box center [192, 112] width 33 height 14
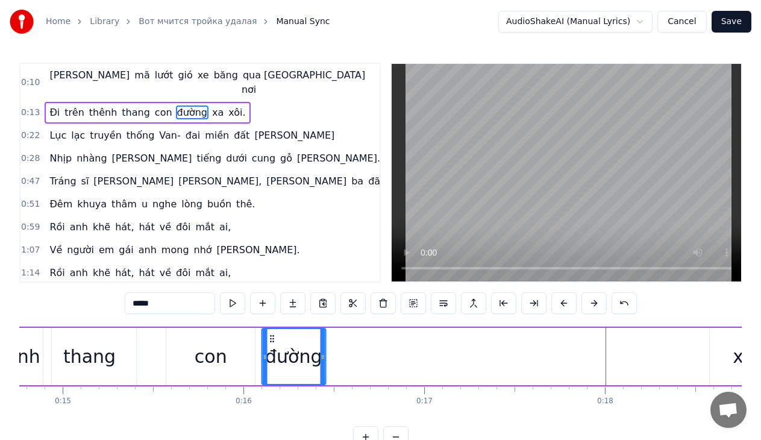
drag, startPoint x: 617, startPoint y: 338, endPoint x: 272, endPoint y: 339, distance: 345.2
click at [272, 339] on icon at bounding box center [272, 339] width 10 height 10
click at [725, 358] on div "xa" at bounding box center [744, 356] width 68 height 57
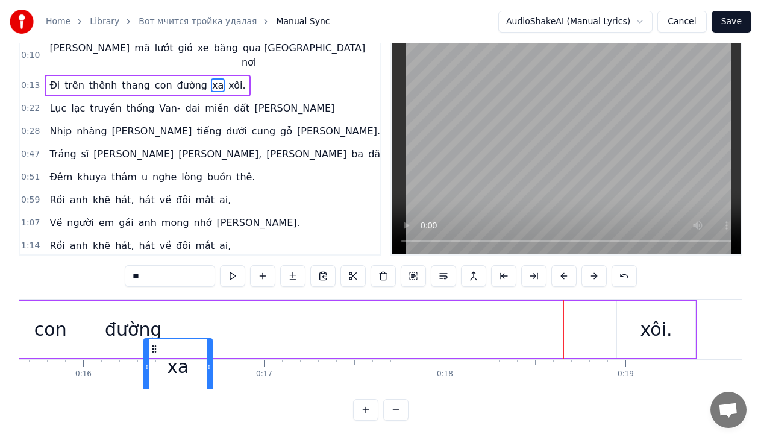
scroll to position [0, 2820]
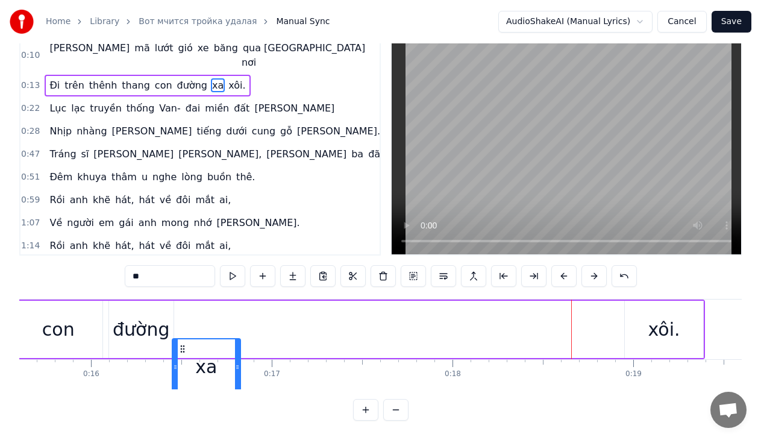
drag, startPoint x: 75, startPoint y: 337, endPoint x: 181, endPoint y: 298, distance: 113.0
click at [181, 299] on div "Đi trên [PERSON_NAME] con đường xa xôi." at bounding box center [212, 329] width 986 height 60
click at [674, 319] on div "xôi." at bounding box center [664, 329] width 32 height 27
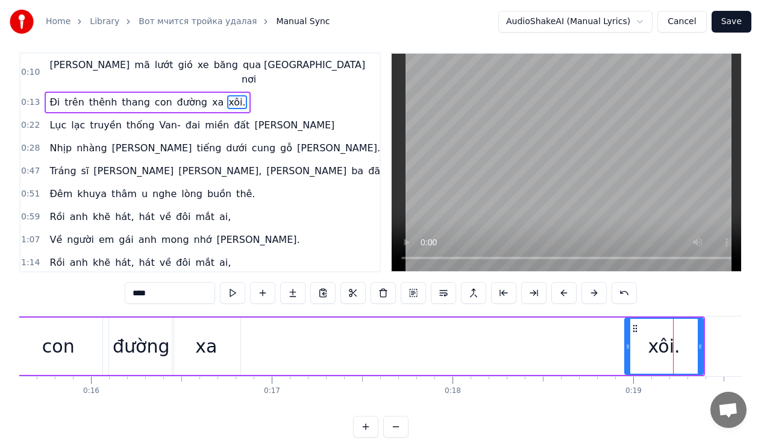
scroll to position [0, 0]
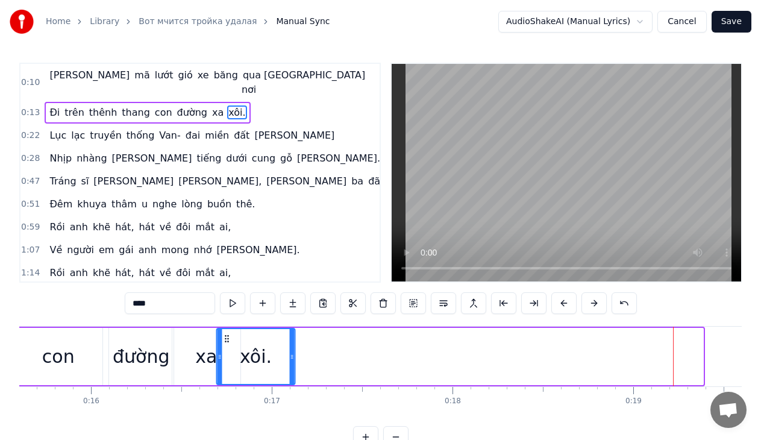
drag, startPoint x: 633, startPoint y: 337, endPoint x: 225, endPoint y: 343, distance: 407.9
click at [225, 343] on div "xôi." at bounding box center [256, 356] width 78 height 55
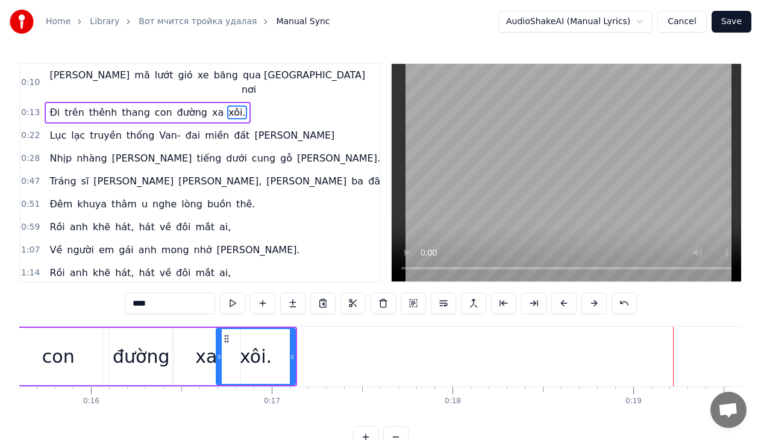
click at [203, 359] on div "xa" at bounding box center [206, 356] width 22 height 27
type input "**"
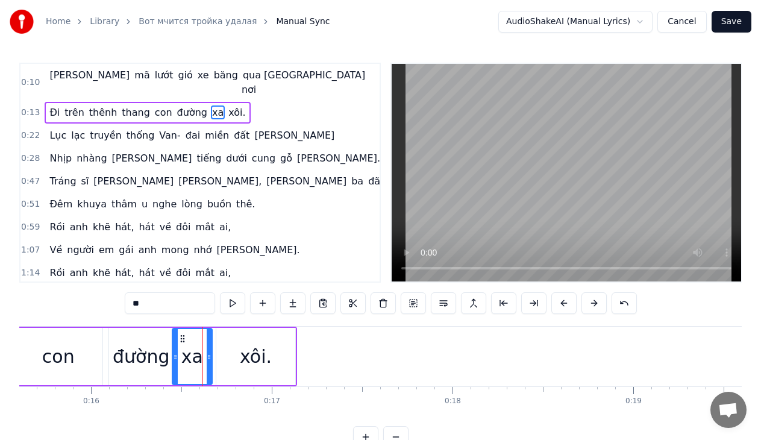
drag, startPoint x: 238, startPoint y: 356, endPoint x: 210, endPoint y: 356, distance: 28.3
click at [210, 356] on icon at bounding box center [209, 357] width 5 height 10
click at [296, 355] on div "Đi trên [PERSON_NAME] con đường xa xôi." at bounding box center [7, 357] width 577 height 60
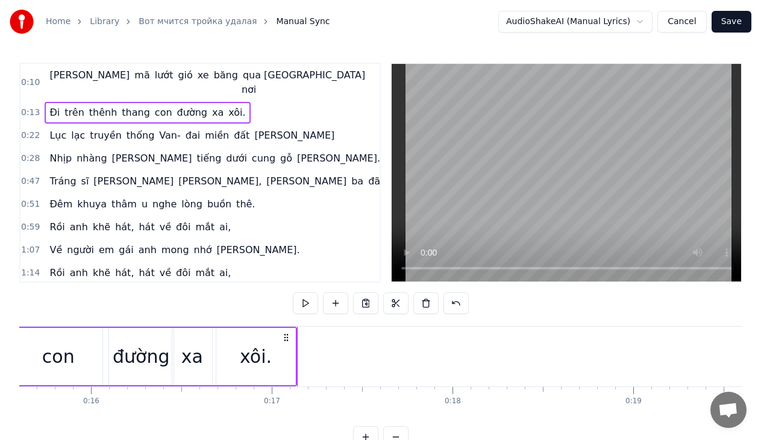
click at [282, 354] on div "xôi." at bounding box center [255, 356] width 79 height 57
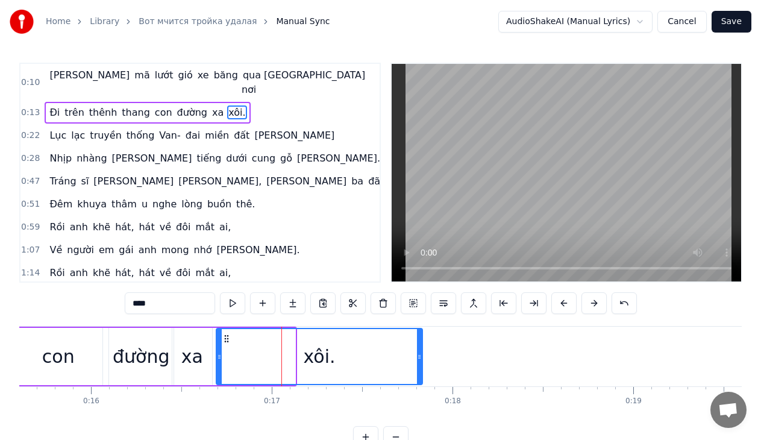
drag, startPoint x: 292, startPoint y: 356, endPoint x: 419, endPoint y: 355, distance: 127.1
click at [419, 355] on icon at bounding box center [419, 357] width 5 height 10
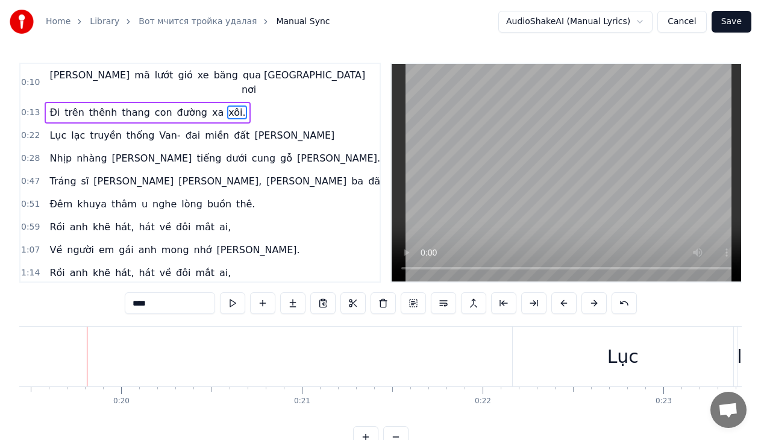
scroll to position [0, 3519]
click at [560, 343] on div "Lục" at bounding box center [616, 357] width 220 height 60
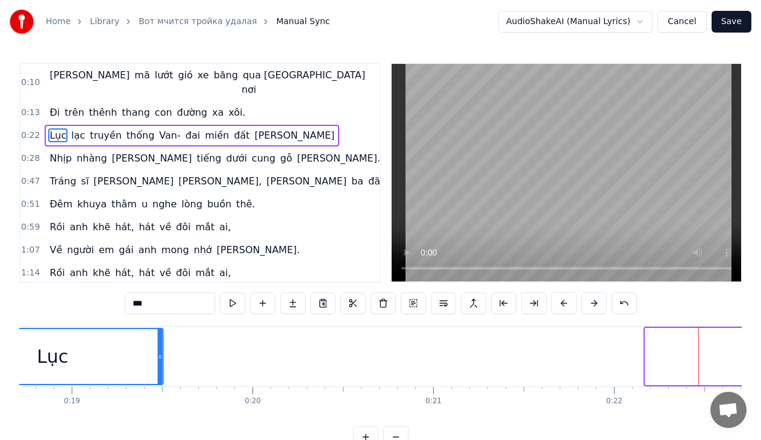
scroll to position [0, 3204]
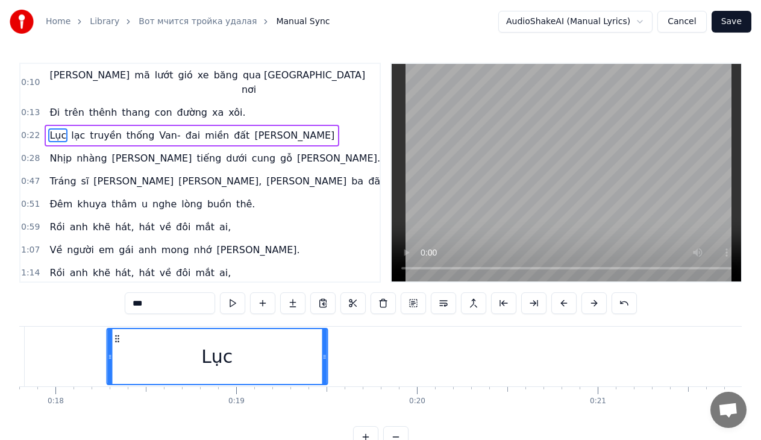
drag, startPoint x: 516, startPoint y: 337, endPoint x: 447, endPoint y: 337, distance: 68.7
click at [112, 337] on icon at bounding box center [117, 339] width 10 height 10
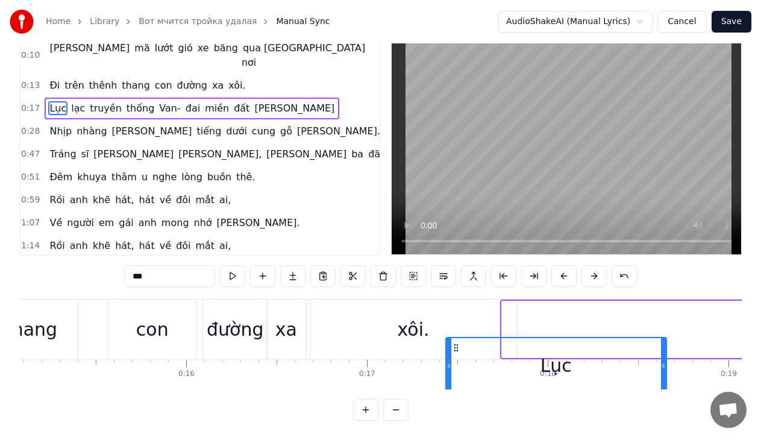
scroll to position [37, 0]
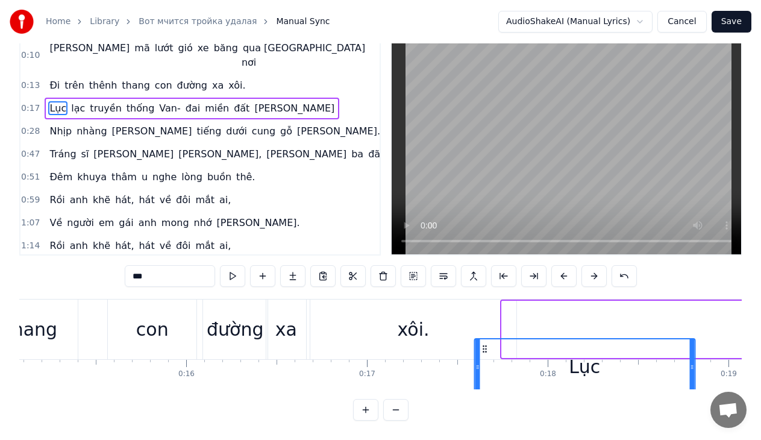
drag, startPoint x: 33, startPoint y: 338, endPoint x: 484, endPoint y: 298, distance: 453.0
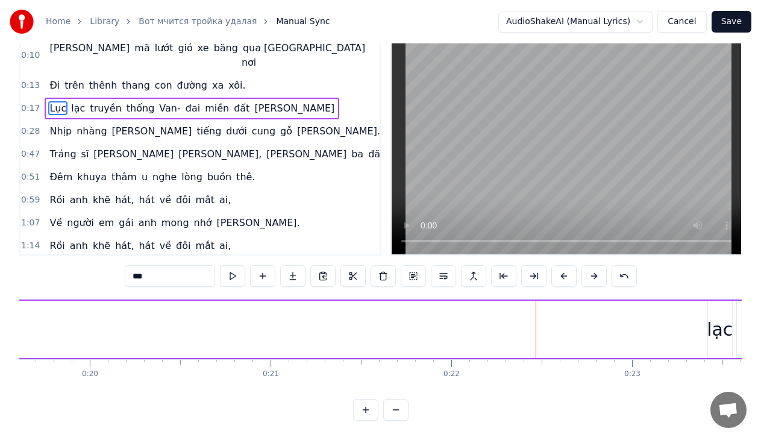
scroll to position [0, 3568]
click at [695, 323] on div "lạc" at bounding box center [696, 329] width 26 height 27
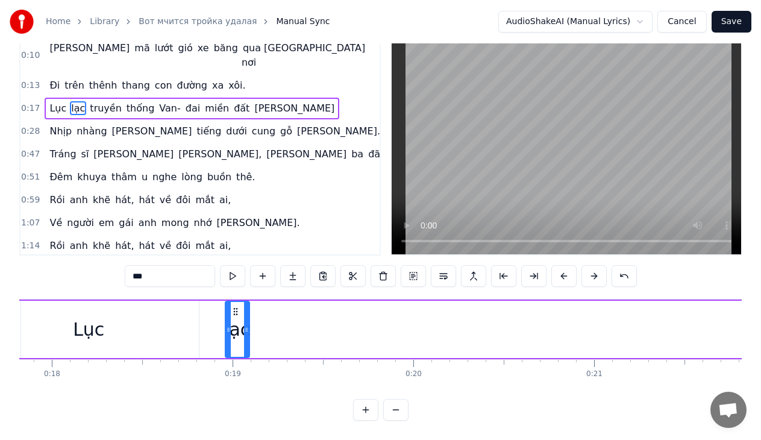
scroll to position [0, 3220]
drag, startPoint x: 78, startPoint y: 303, endPoint x: 172, endPoint y: 334, distance: 99.1
click at [172, 334] on div "lạc" at bounding box center [175, 329] width 23 height 55
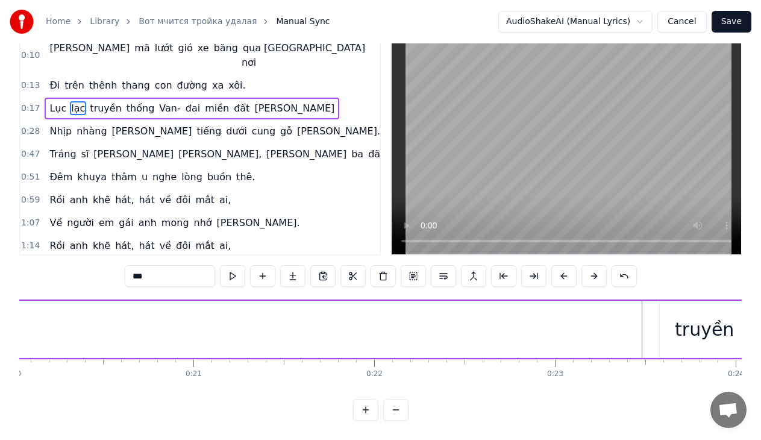
scroll to position [0, 3630]
click at [681, 301] on div "truyền" at bounding box center [696, 329] width 90 height 57
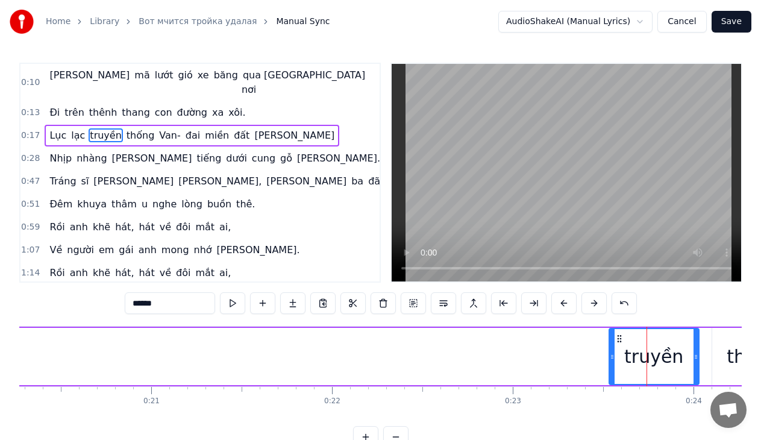
scroll to position [0, 3663]
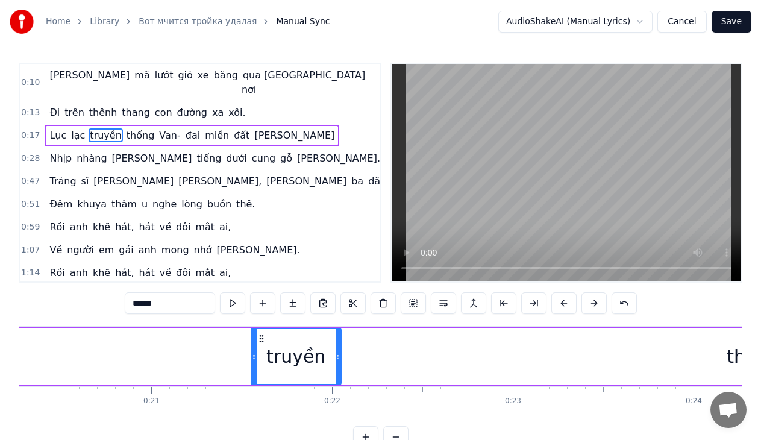
drag, startPoint x: 661, startPoint y: 336, endPoint x: 261, endPoint y: 324, distance: 400.2
click at [261, 324] on div "0:10 [PERSON_NAME] mã lướt gió xe băng qua muôn nơi 0:13 Đi trên [PERSON_NAME] …" at bounding box center [380, 255] width 722 height 385
click at [732, 365] on div "thống" at bounding box center [753, 356] width 52 height 27
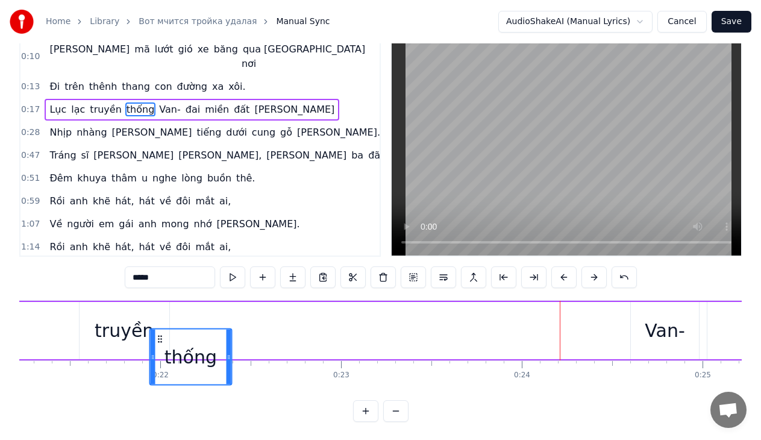
scroll to position [0, 3831]
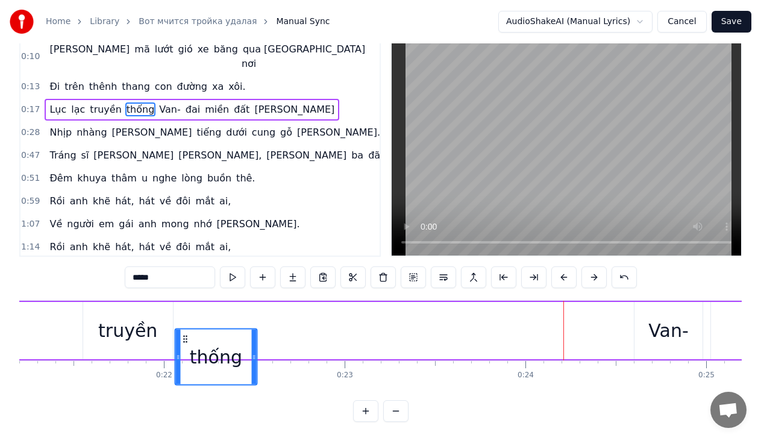
drag, startPoint x: 69, startPoint y: 337, endPoint x: 184, endPoint y: 307, distance: 118.4
click at [184, 307] on div "Lục lạc truyền thống Van- đai miền đất [GEOGRAPHIC_DATA]" at bounding box center [309, 331] width 1887 height 60
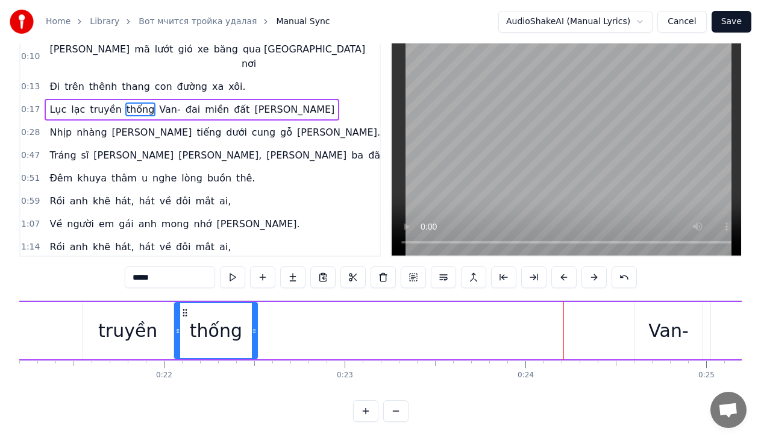
click at [669, 329] on div "Van-" at bounding box center [668, 330] width 40 height 27
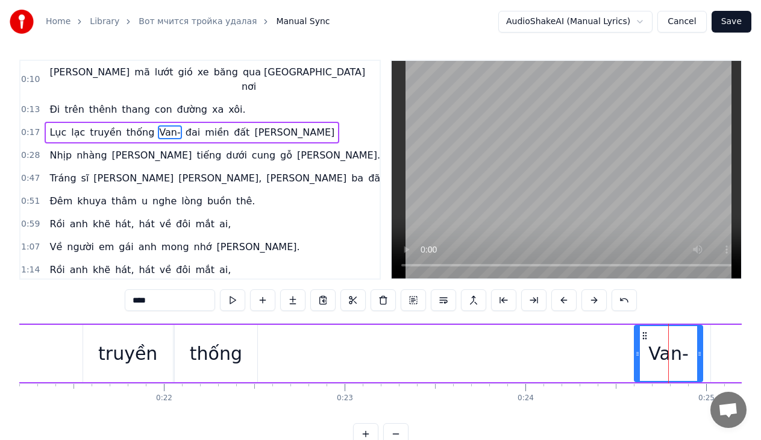
scroll to position [0, 0]
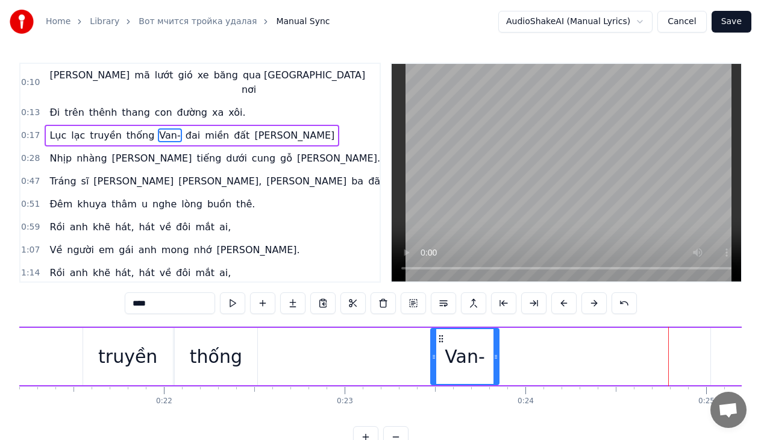
drag, startPoint x: 645, startPoint y: 337, endPoint x: 441, endPoint y: 333, distance: 203.7
click at [441, 333] on div "Van-" at bounding box center [464, 356] width 67 height 55
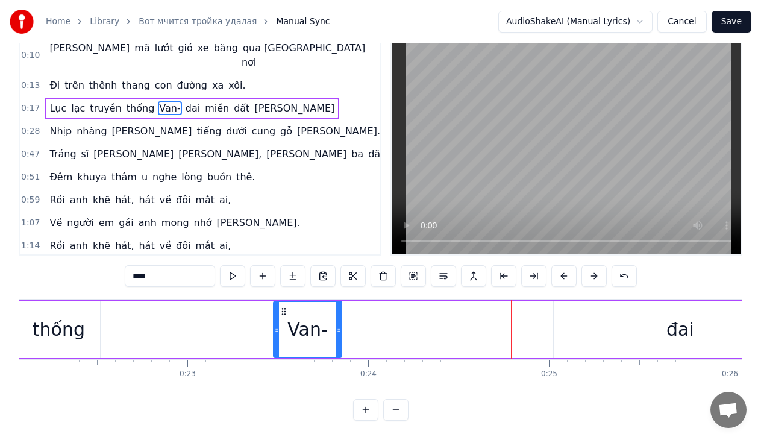
scroll to position [0, 4000]
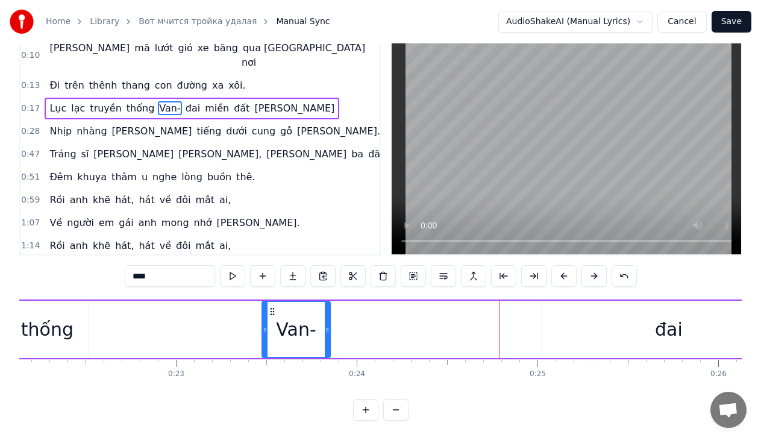
click at [666, 322] on div "đai" at bounding box center [669, 329] width 28 height 27
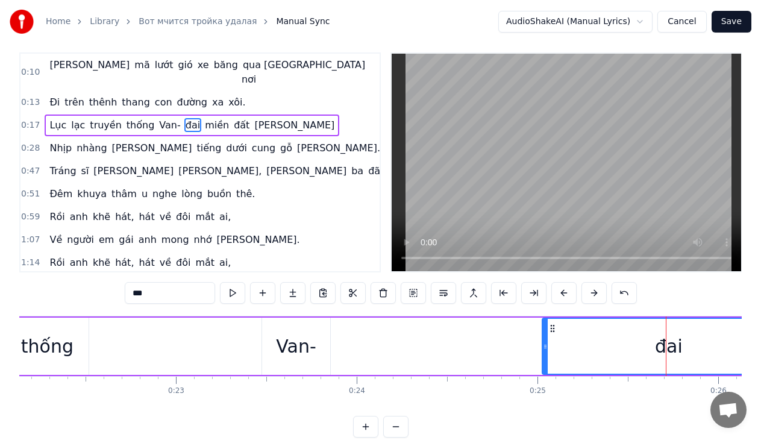
scroll to position [0, 0]
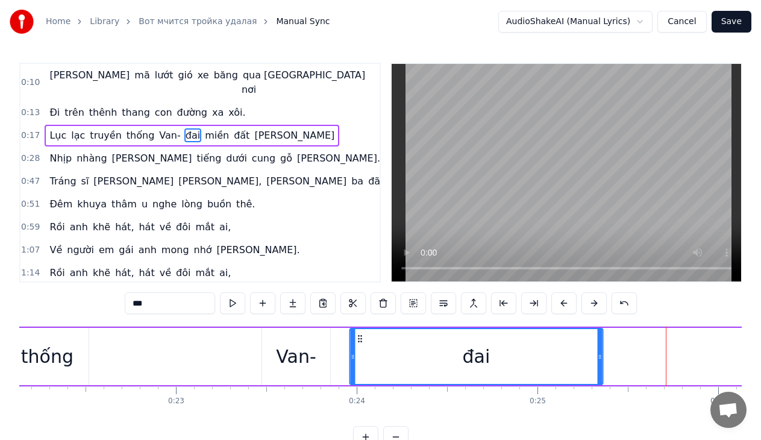
drag, startPoint x: 554, startPoint y: 337, endPoint x: 361, endPoint y: 327, distance: 192.4
click at [361, 327] on div "Lục lạc truyền thống Van- đai miền đất [GEOGRAPHIC_DATA]" at bounding box center [140, 357] width 1887 height 60
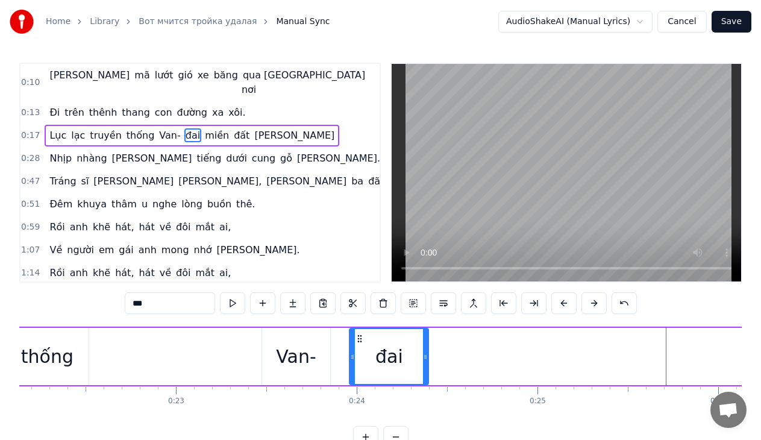
drag, startPoint x: 601, startPoint y: 355, endPoint x: 427, endPoint y: 350, distance: 174.2
click at [427, 350] on div at bounding box center [425, 356] width 5 height 55
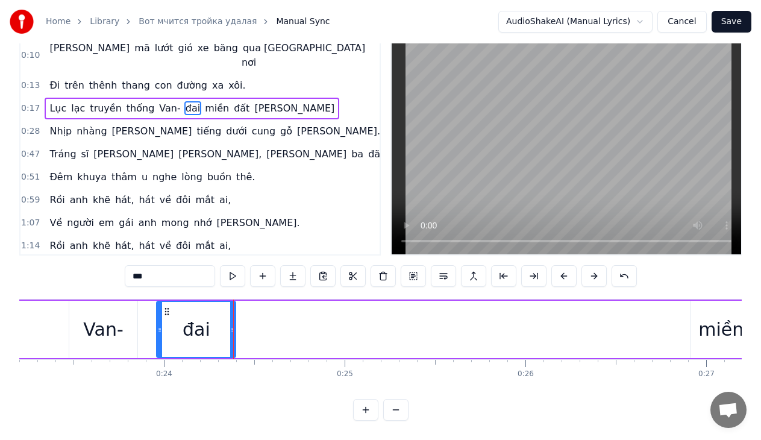
scroll to position [0, 4217]
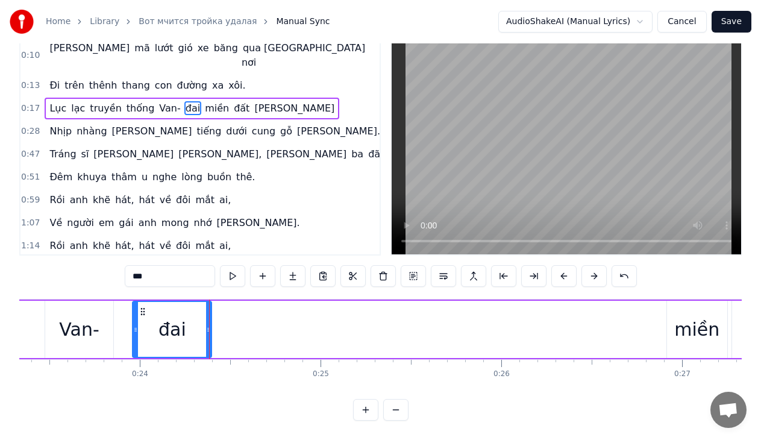
click at [691, 316] on div "miền" at bounding box center [696, 329] width 45 height 27
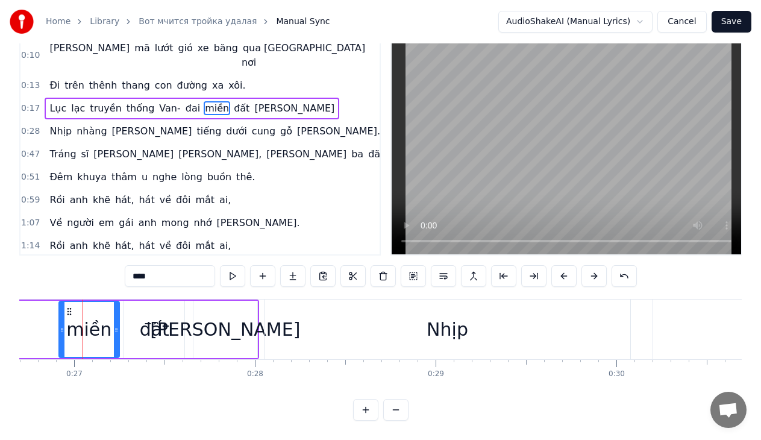
scroll to position [0, 4827]
click at [438, 324] on div "Nhịp" at bounding box center [445, 329] width 42 height 27
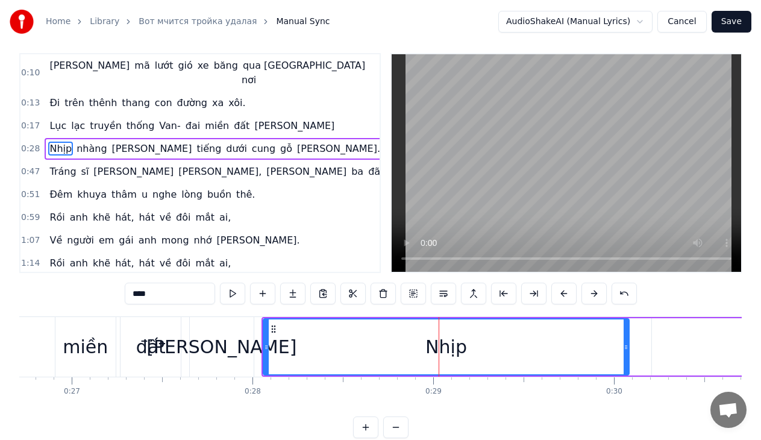
scroll to position [0, 0]
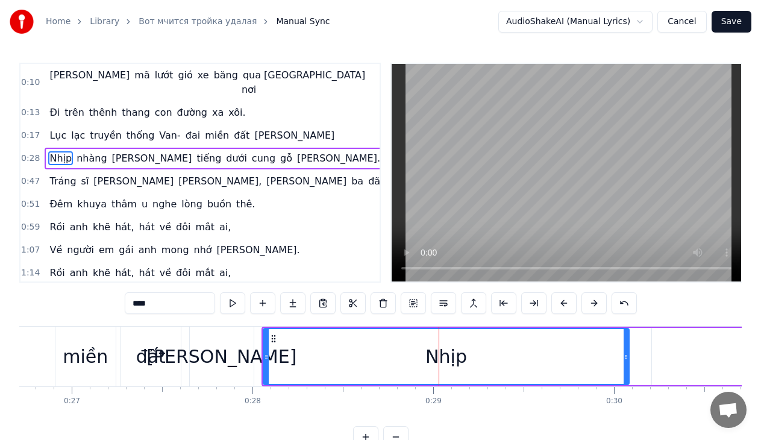
click at [87, 355] on div "miền" at bounding box center [85, 356] width 45 height 27
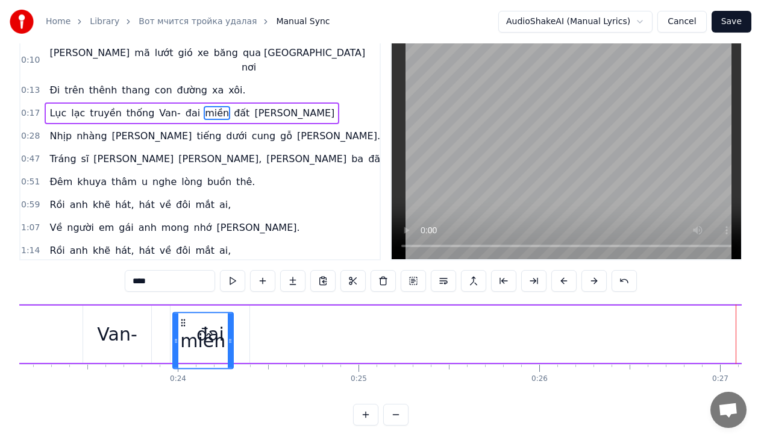
scroll to position [37, 0]
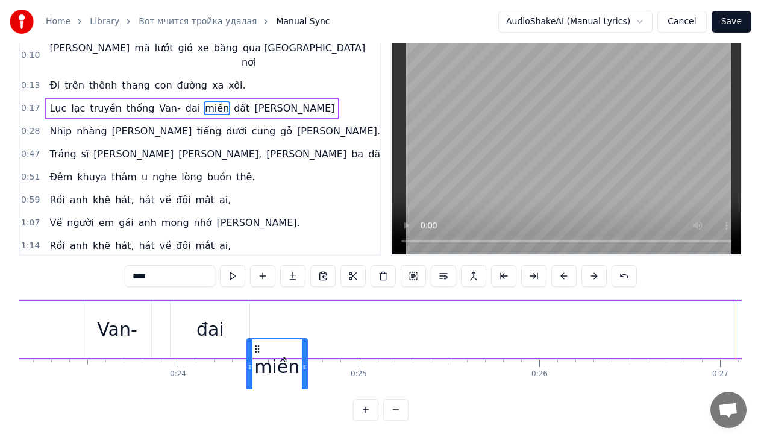
drag, startPoint x: 64, startPoint y: 338, endPoint x: 255, endPoint y: 328, distance: 191.2
click at [255, 338] on div "miền" at bounding box center [276, 366] width 61 height 57
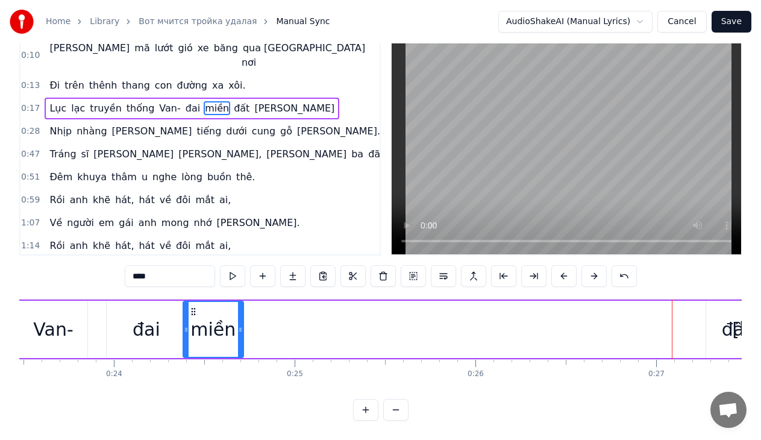
scroll to position [0, 4251]
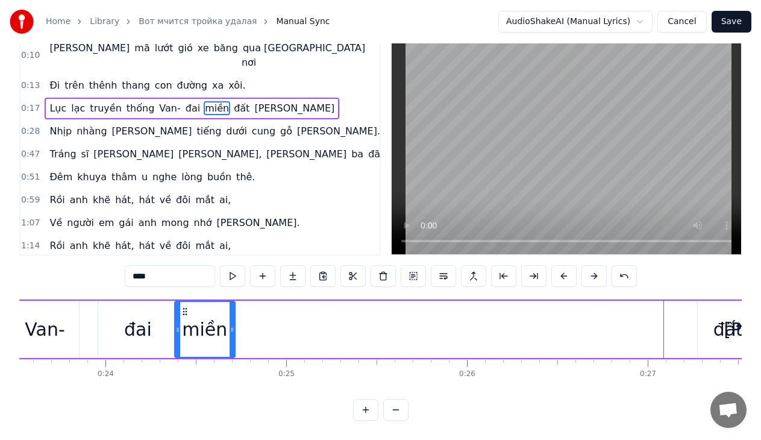
click at [724, 324] on div "đất" at bounding box center [728, 329] width 30 height 27
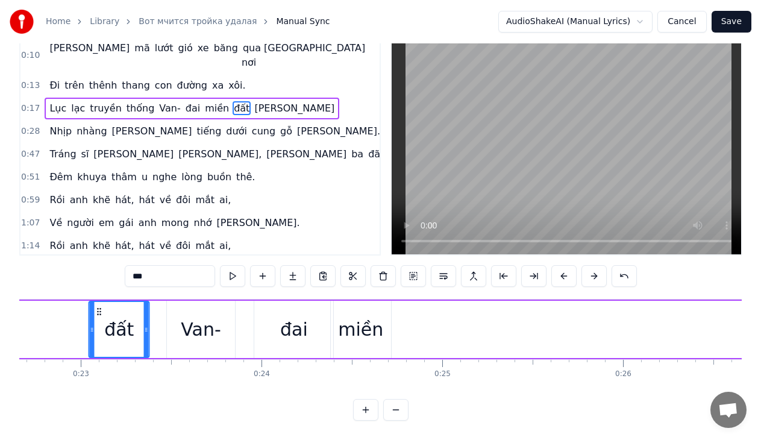
scroll to position [0, 4060]
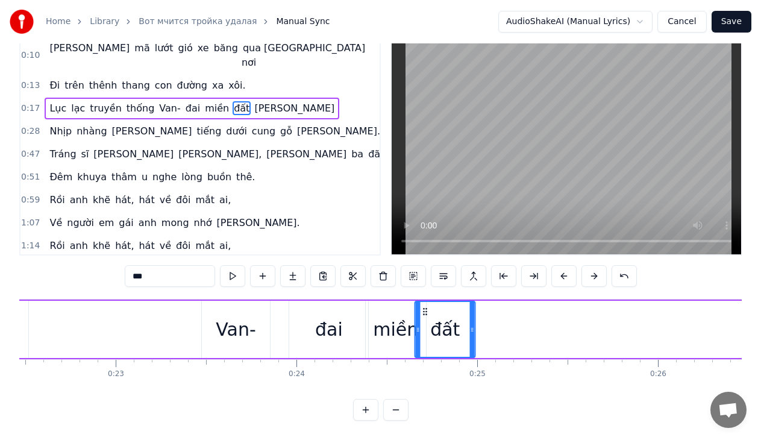
drag, startPoint x: 64, startPoint y: 303, endPoint x: 425, endPoint y: 349, distance: 363.2
click at [425, 349] on div "[PERSON_NAME] mã lướt gió xe băng qua muôn nơi Đi trên [PERSON_NAME] con đường …" at bounding box center [380, 344] width 722 height 90
click at [397, 318] on div "miền" at bounding box center [395, 329] width 45 height 27
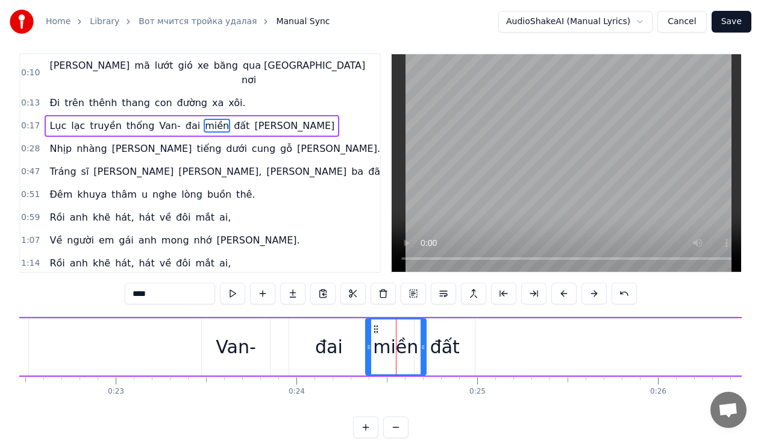
scroll to position [0, 0]
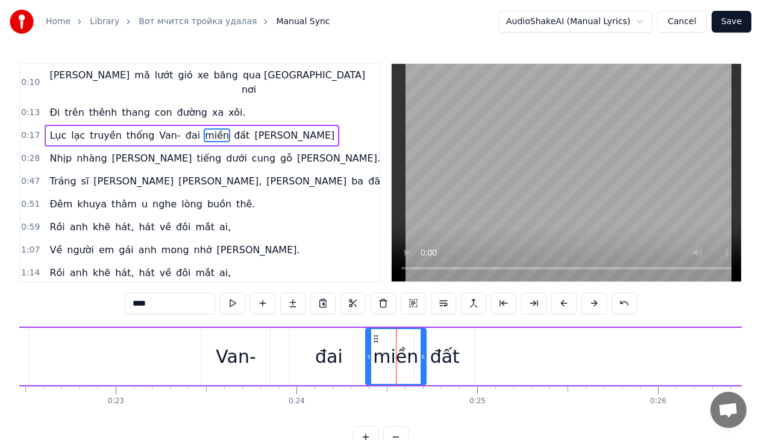
click at [327, 355] on div "đai" at bounding box center [329, 356] width 28 height 27
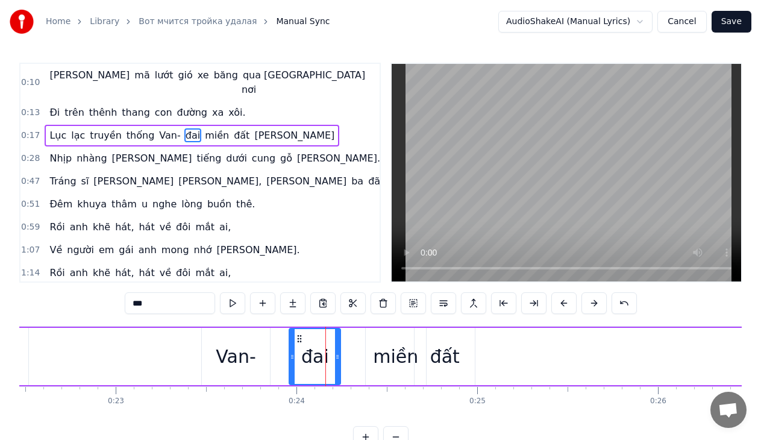
drag, startPoint x: 366, startPoint y: 358, endPoint x: 338, endPoint y: 358, distance: 27.7
click at [338, 358] on circle at bounding box center [338, 358] width 1 height 1
click at [287, 354] on icon at bounding box center [287, 357] width 5 height 10
drag, startPoint x: 338, startPoint y: 355, endPoint x: 363, endPoint y: 358, distance: 25.5
click at [363, 358] on icon at bounding box center [362, 357] width 5 height 10
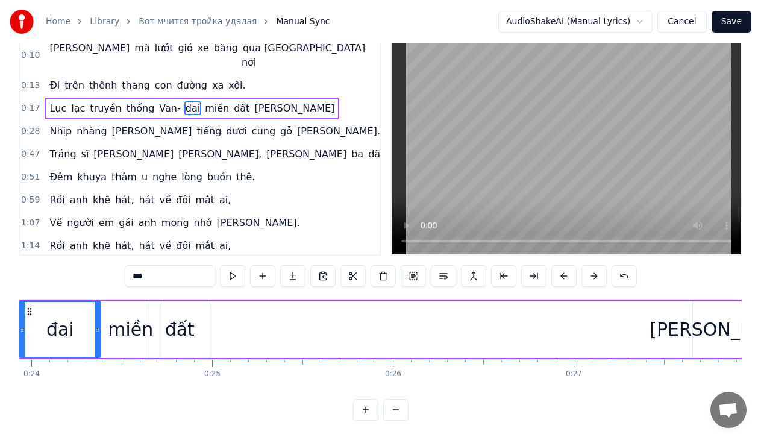
scroll to position [0, 4349]
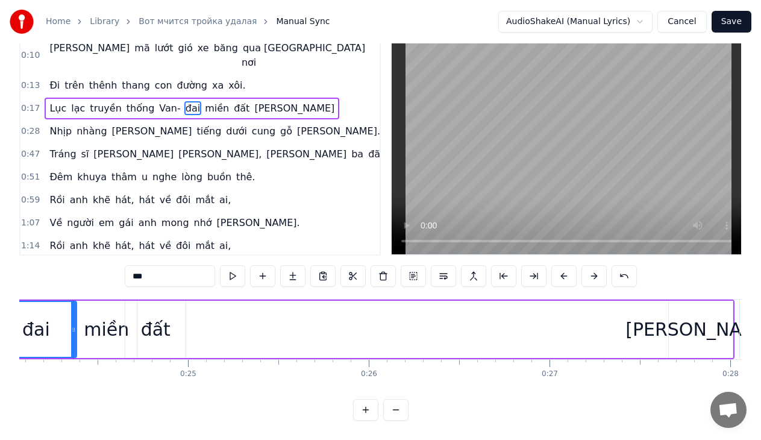
click at [692, 318] on div "[PERSON_NAME]" at bounding box center [700, 329] width 150 height 27
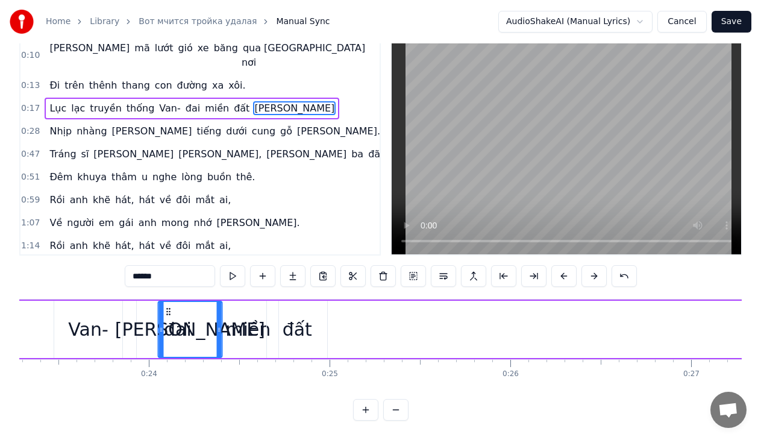
scroll to position [0, 4208]
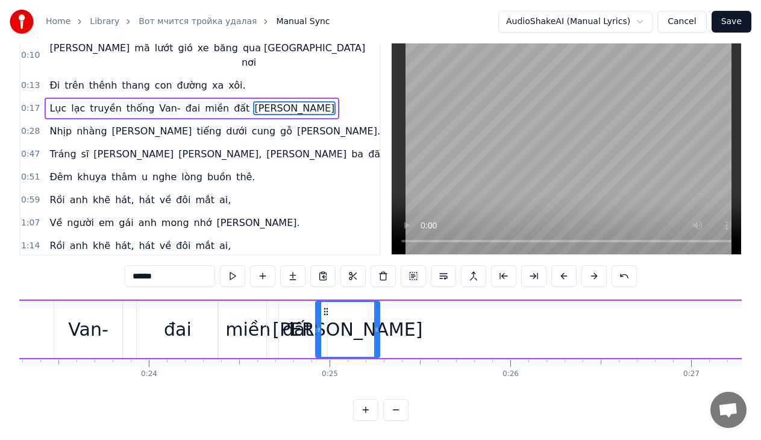
drag, startPoint x: 66, startPoint y: 300, endPoint x: 324, endPoint y: 327, distance: 259.2
click at [324, 327] on div "[PERSON_NAME]" at bounding box center [347, 329] width 63 height 55
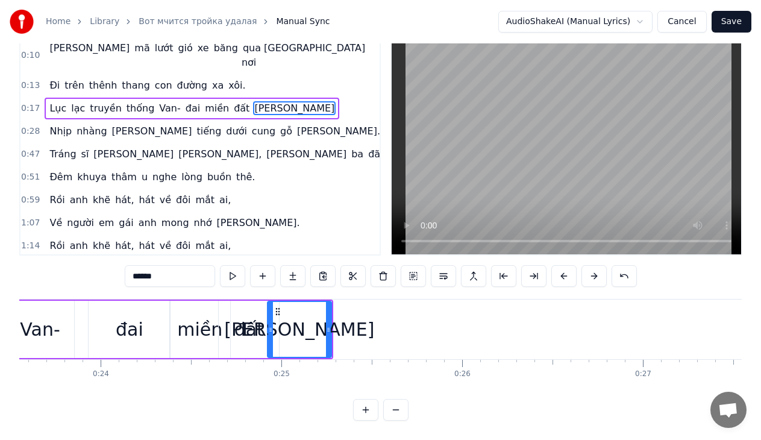
scroll to position [0, 4280]
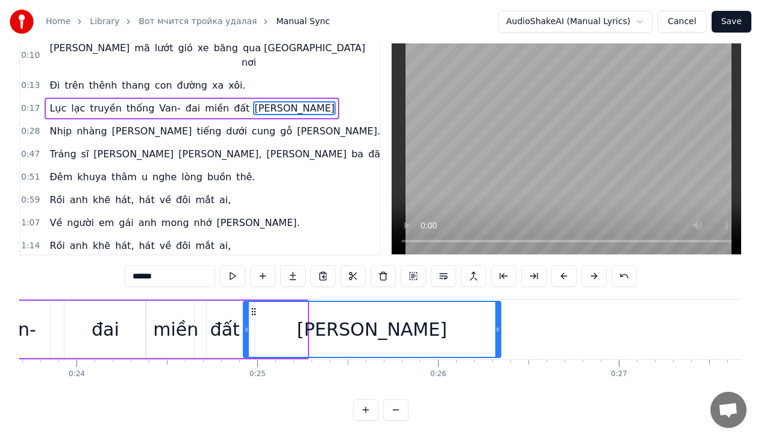
drag, startPoint x: 305, startPoint y: 318, endPoint x: 498, endPoint y: 332, distance: 193.9
click at [498, 332] on div at bounding box center [497, 329] width 5 height 55
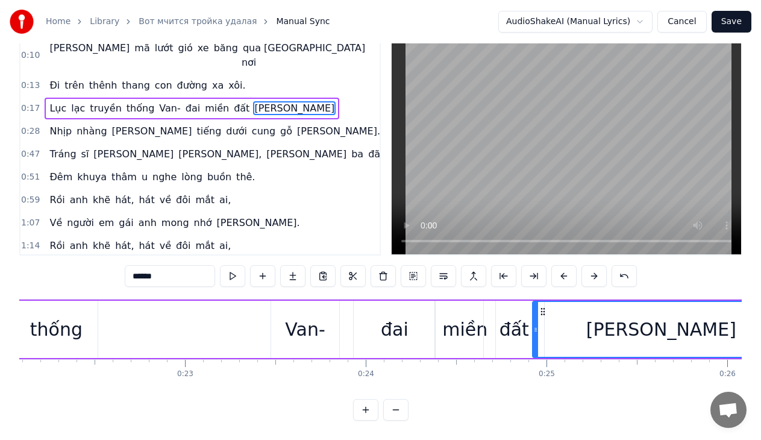
scroll to position [0, 3959]
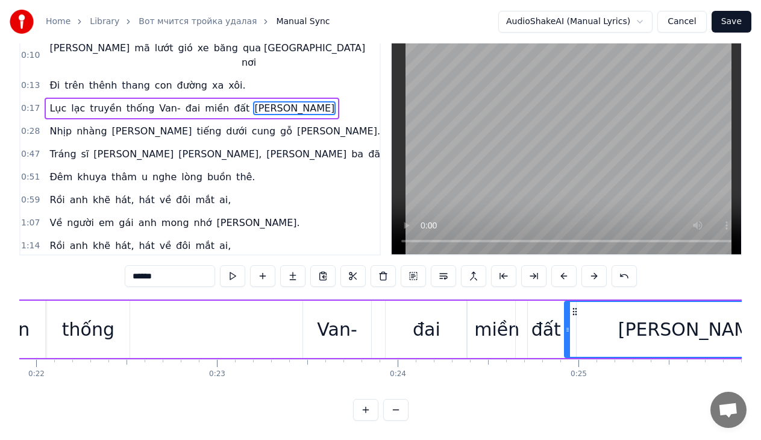
click at [107, 301] on div "thống" at bounding box center [88, 329] width 83 height 57
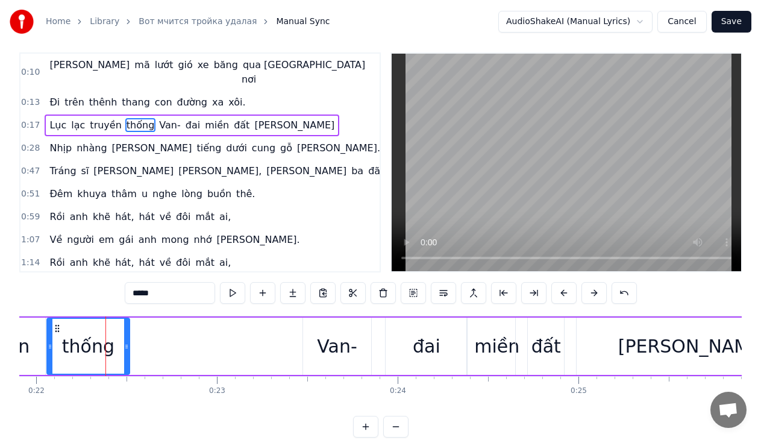
scroll to position [0, 0]
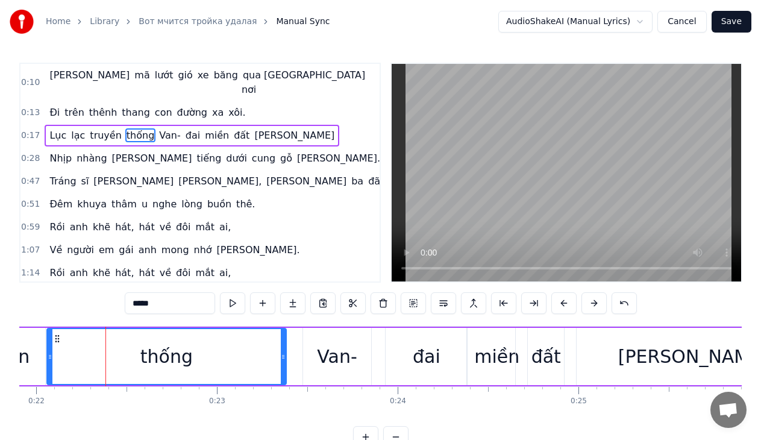
drag, startPoint x: 126, startPoint y: 357, endPoint x: 283, endPoint y: 357, distance: 156.6
click at [283, 357] on icon at bounding box center [283, 357] width 5 height 10
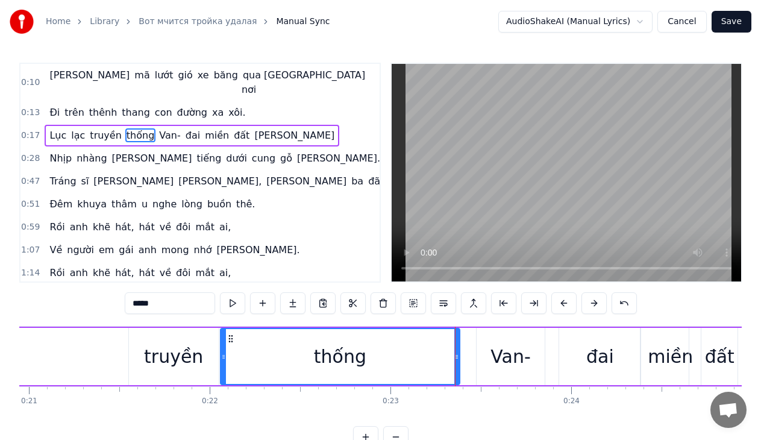
scroll to position [0, 3766]
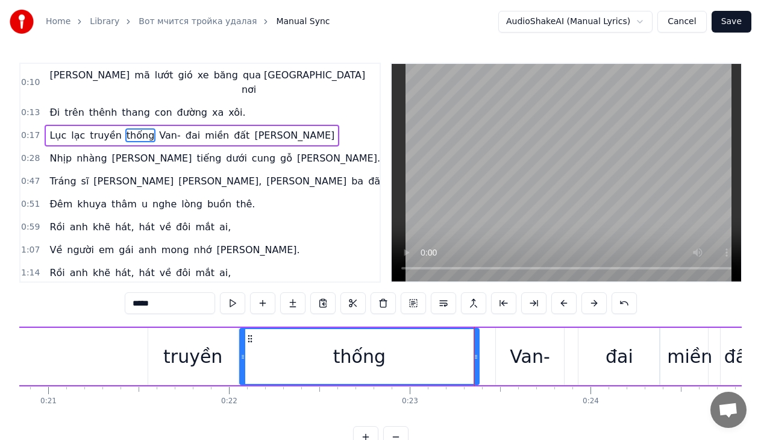
click at [177, 356] on div "truyền" at bounding box center [192, 356] width 59 height 27
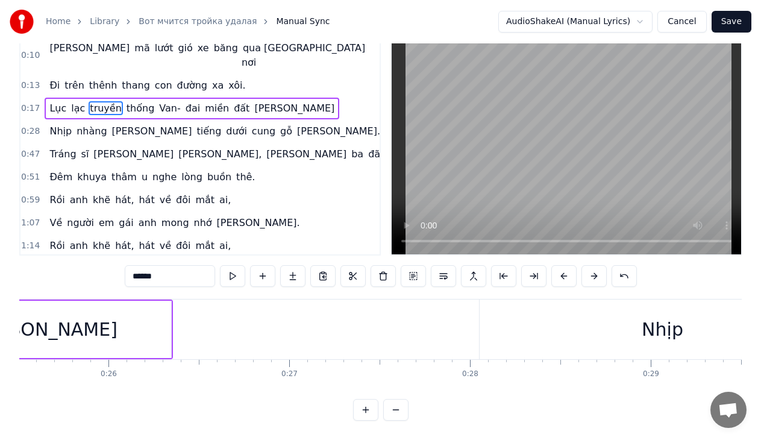
scroll to position [0, 4634]
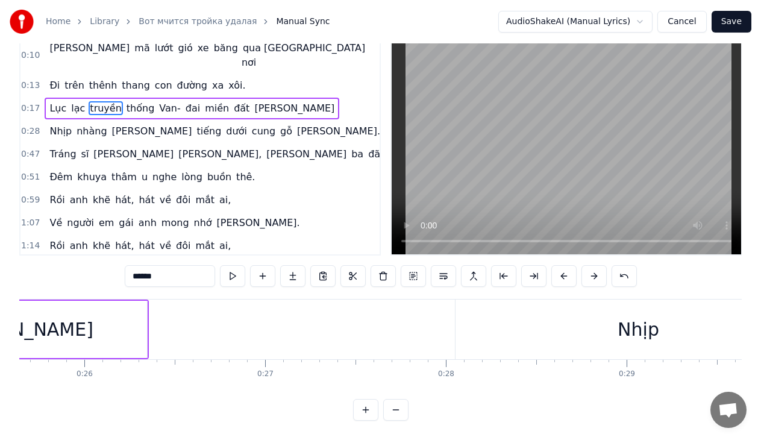
click at [646, 324] on div "Nhịp" at bounding box center [638, 329] width 42 height 27
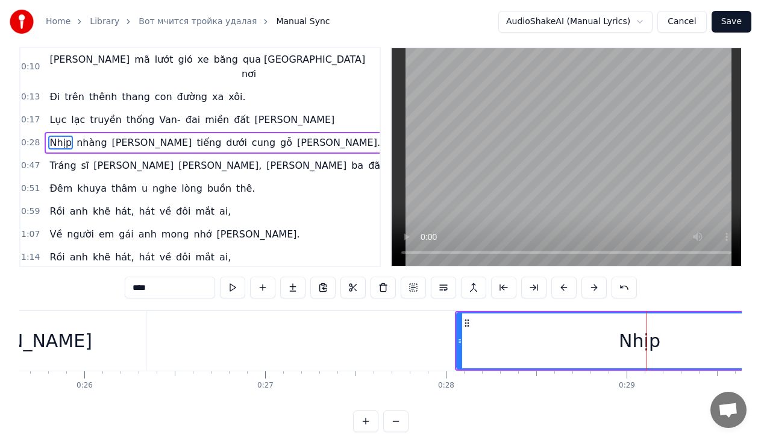
scroll to position [0, 0]
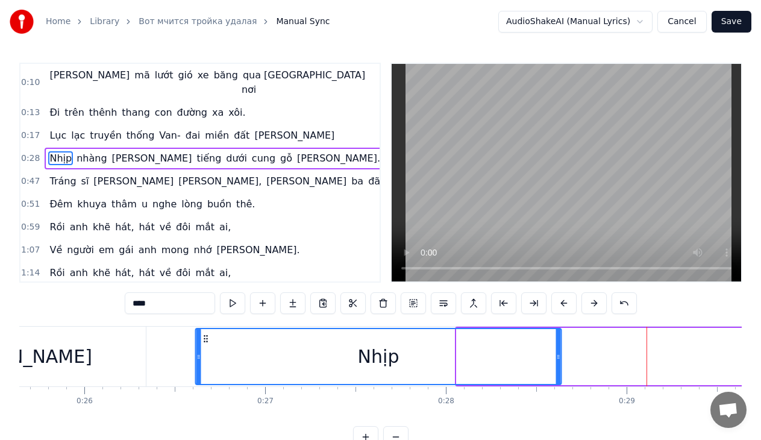
drag, startPoint x: 466, startPoint y: 338, endPoint x: 205, endPoint y: 328, distance: 261.7
click at [205, 328] on div "Nhịp" at bounding box center [378, 356] width 367 height 57
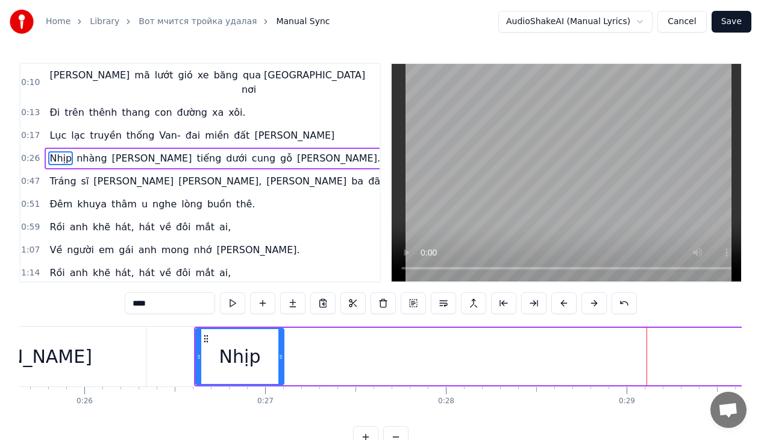
drag, startPoint x: 557, startPoint y: 356, endPoint x: 280, endPoint y: 334, distance: 278.0
click at [280, 334] on div at bounding box center [280, 356] width 5 height 55
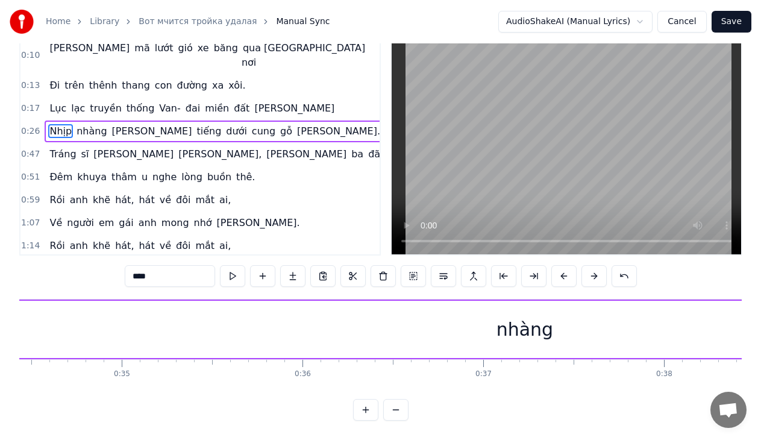
scroll to position [0, 6224]
click at [522, 319] on div "nhàng" at bounding box center [523, 329] width 57 height 27
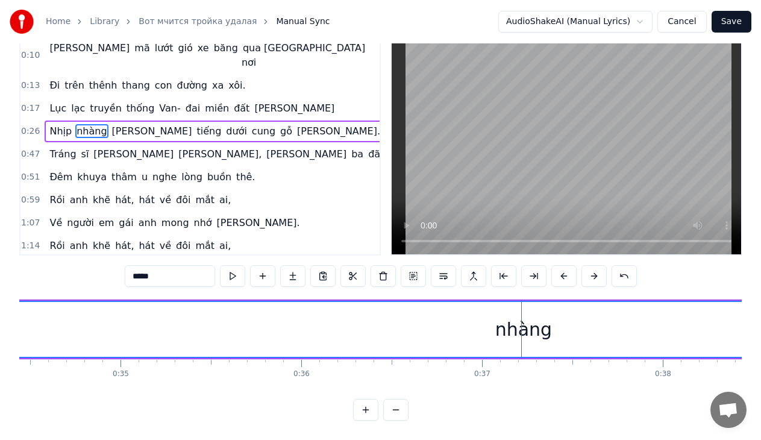
scroll to position [0, 0]
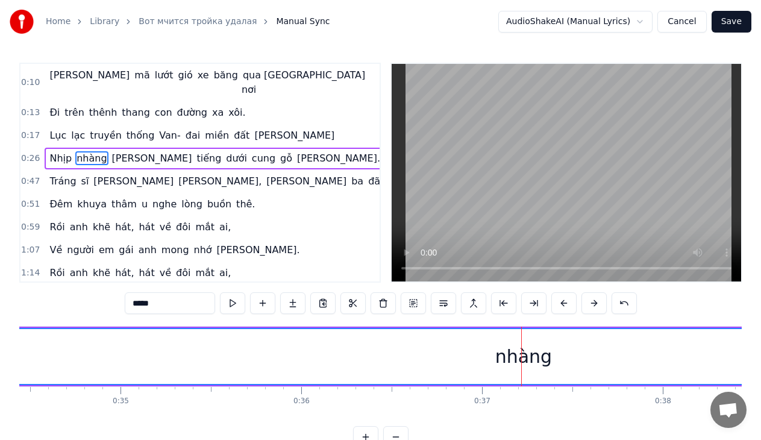
click at [496, 355] on div "nhàng" at bounding box center [523, 356] width 2536 height 55
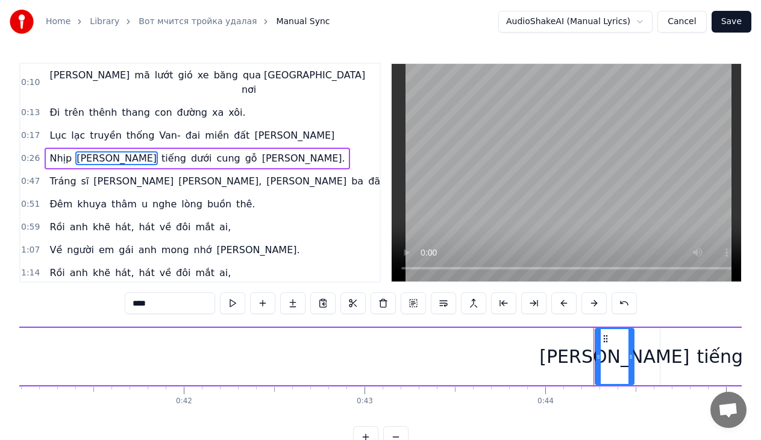
scroll to position [0, 7369]
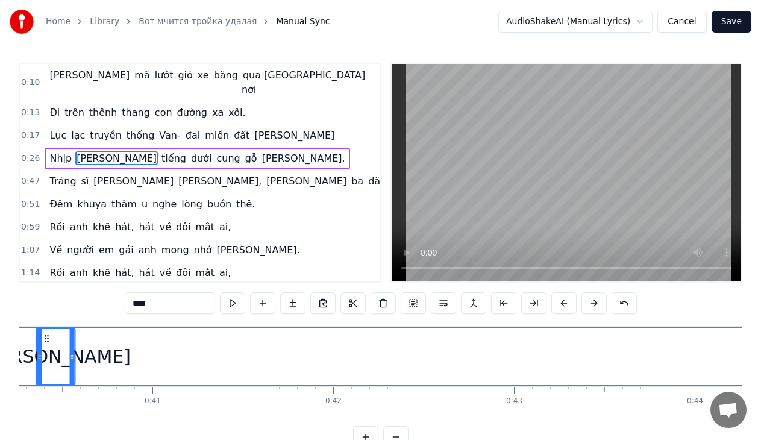
drag, startPoint x: 662, startPoint y: 339, endPoint x: 70, endPoint y: 325, distance: 591.8
click at [70, 325] on div "0:10 [PERSON_NAME] mã lướt gió xe băng qua muôn nơi 0:13 Đi trên [PERSON_NAME] …" at bounding box center [380, 255] width 722 height 385
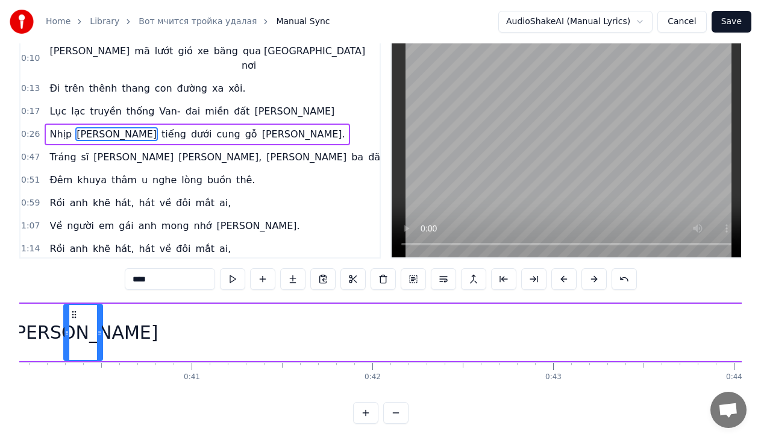
scroll to position [37, 0]
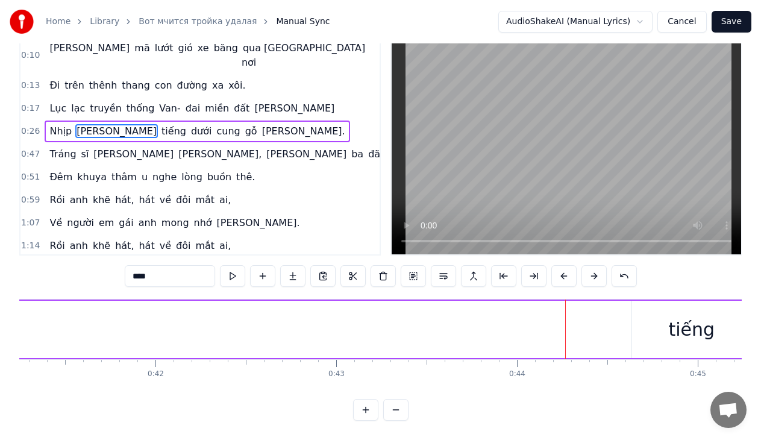
click at [690, 325] on div "tiếng" at bounding box center [691, 329] width 46 height 27
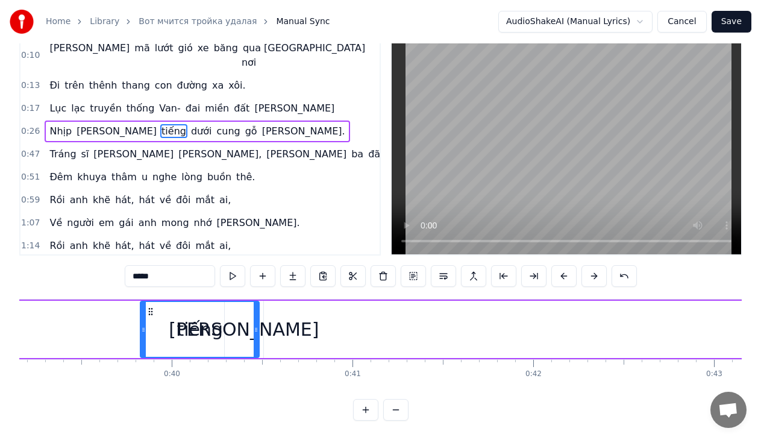
scroll to position [0, 7072]
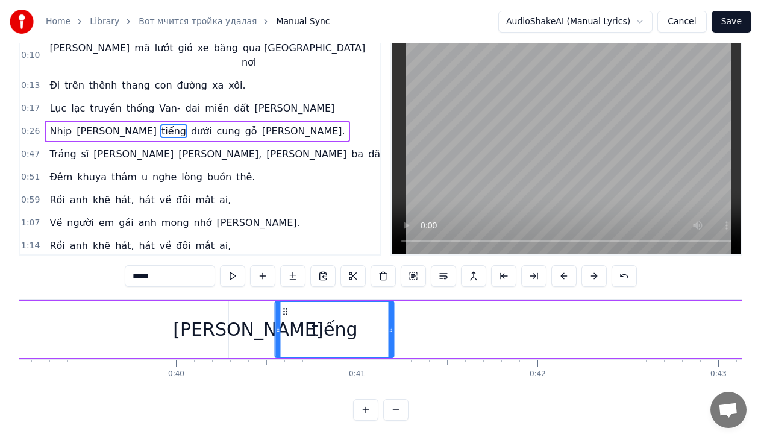
drag, startPoint x: 33, startPoint y: 301, endPoint x: 286, endPoint y: 340, distance: 256.0
click at [286, 340] on div "tiếng" at bounding box center [334, 329] width 117 height 55
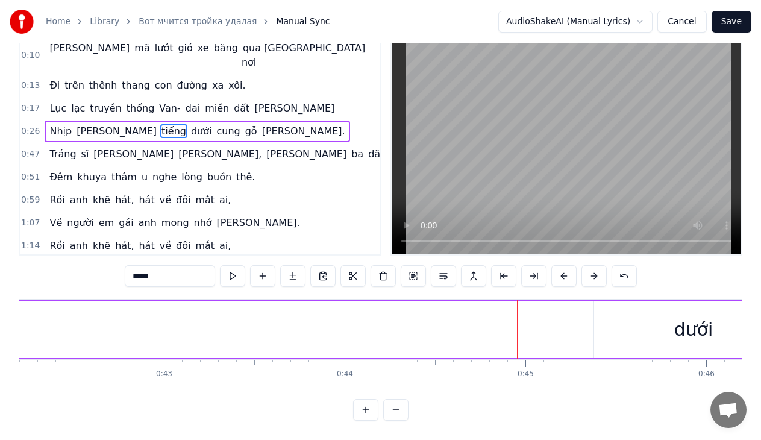
scroll to position [0, 7691]
click at [627, 318] on div "dưới" at bounding box center [629, 329] width 39 height 27
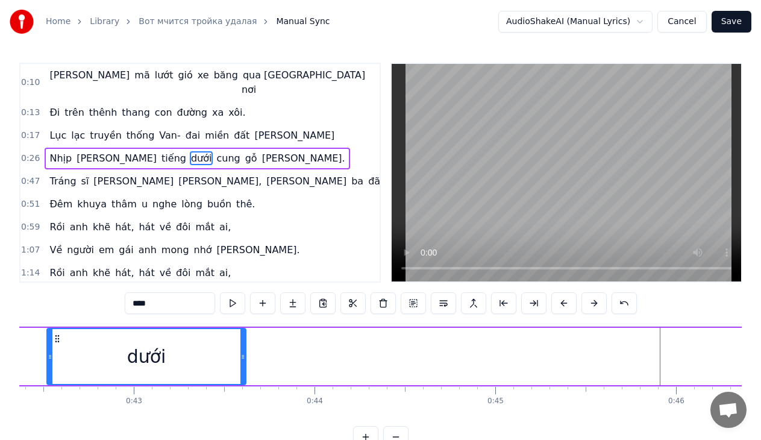
scroll to position [0, 7535]
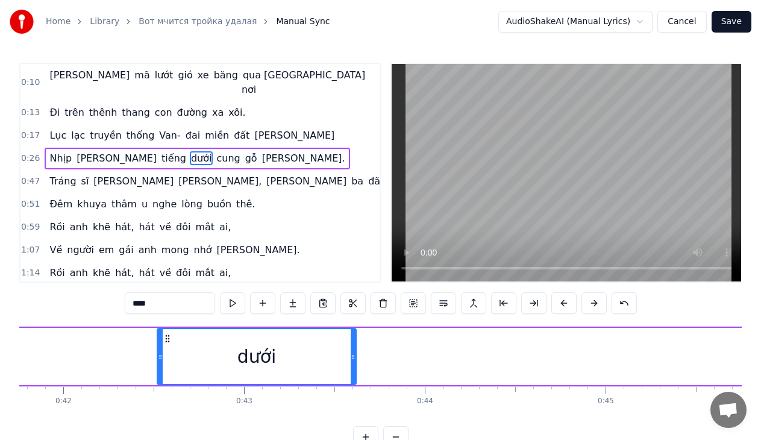
drag, startPoint x: 540, startPoint y: 337, endPoint x: 77, endPoint y: 307, distance: 463.6
click at [75, 305] on div "0:10 [PERSON_NAME] mã lướt gió xe băng qua muôn nơi 0:13 Đi trên [PERSON_NAME] …" at bounding box center [380, 255] width 722 height 385
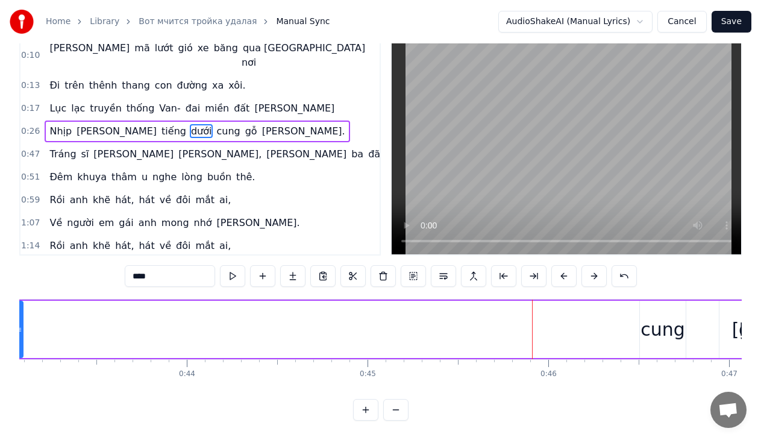
scroll to position [0, 7824]
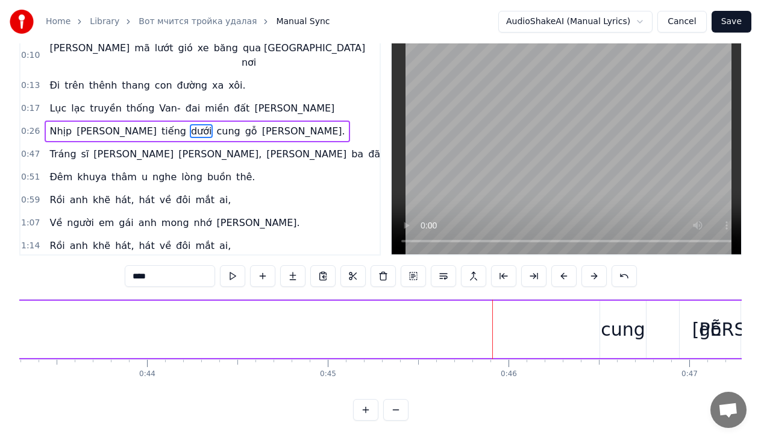
click at [614, 316] on div "cung" at bounding box center [623, 329] width 45 height 27
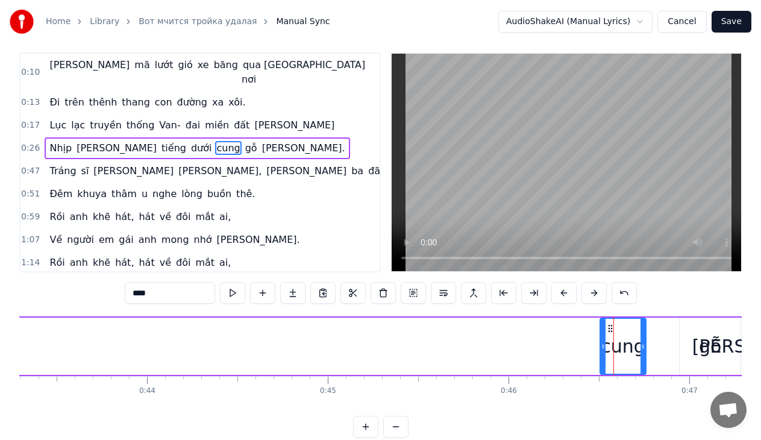
scroll to position [0, 0]
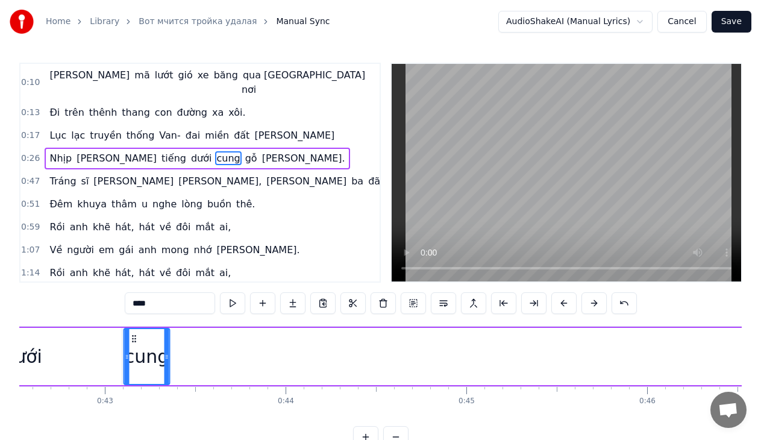
drag, startPoint x: 609, startPoint y: 339, endPoint x: 73, endPoint y: 311, distance: 536.2
click at [73, 311] on div "0:10 [PERSON_NAME] mã lướt gió xe băng qua muôn nơi 0:13 Đi trên [PERSON_NAME] …" at bounding box center [380, 255] width 722 height 385
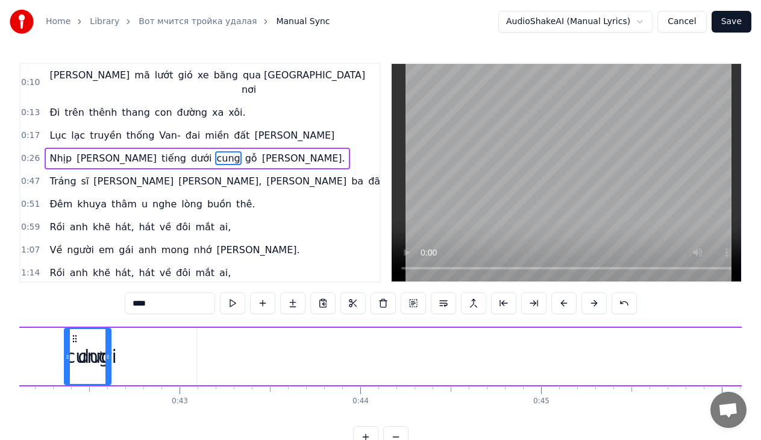
click at [74, 337] on icon at bounding box center [75, 339] width 10 height 10
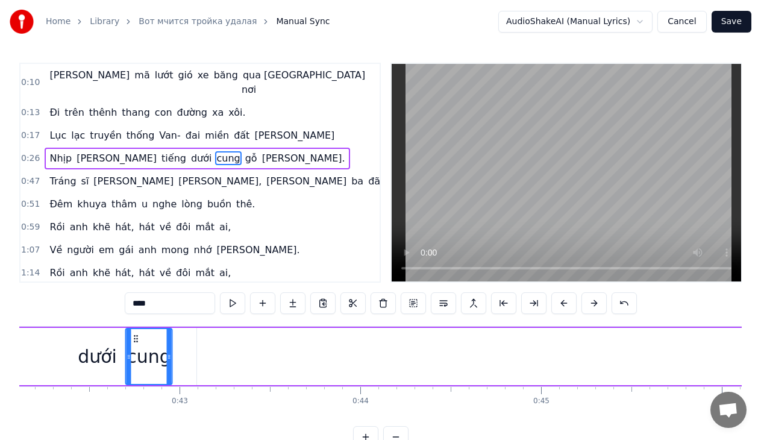
drag, startPoint x: 74, startPoint y: 337, endPoint x: 139, endPoint y: 351, distance: 66.1
click at [139, 351] on div "cung" at bounding box center [149, 356] width 45 height 55
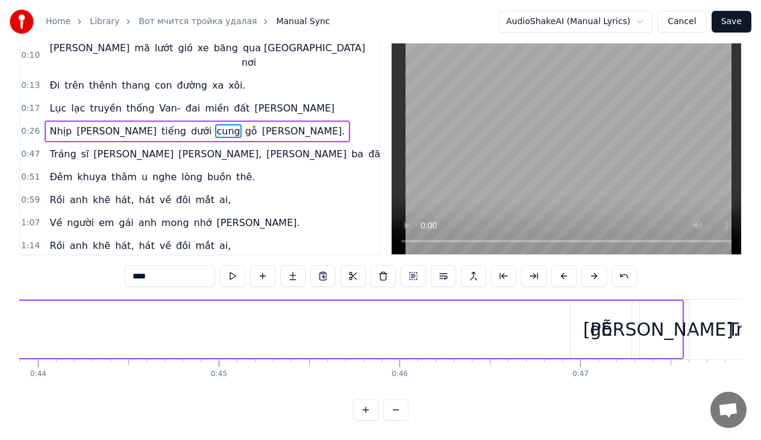
scroll to position [0, 7972]
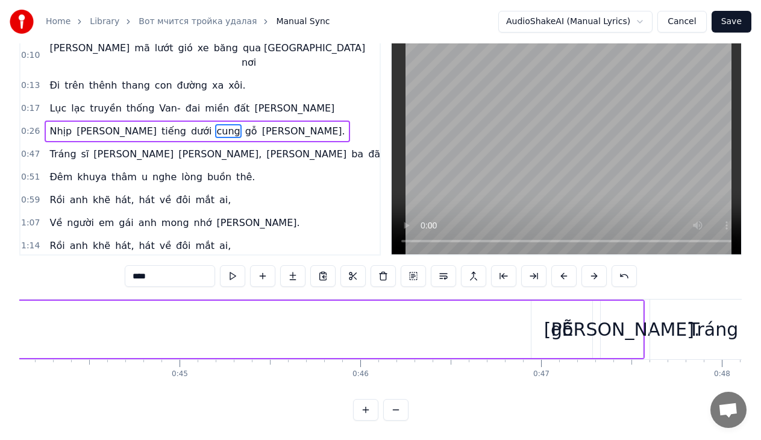
click at [560, 324] on div "gỗ" at bounding box center [562, 329] width 22 height 27
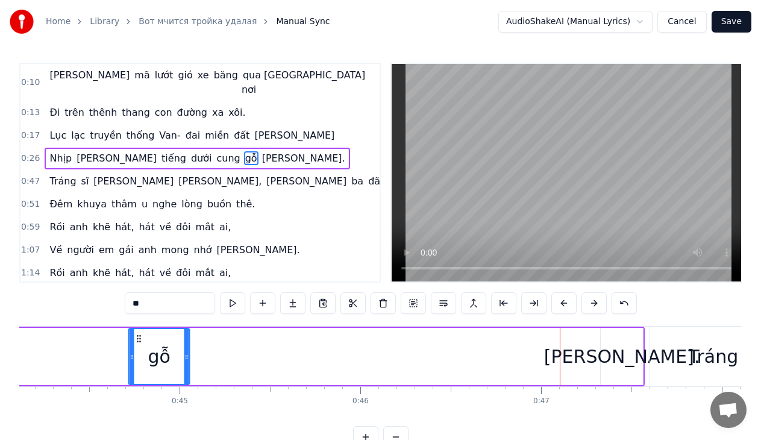
scroll to position [0, 7953]
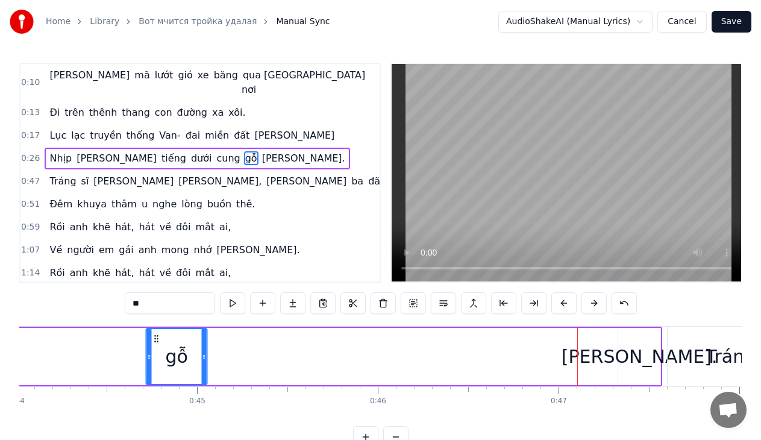
drag, startPoint x: 542, startPoint y: 337, endPoint x: 152, endPoint y: 322, distance: 390.1
click at [146, 320] on div "0:10 [PERSON_NAME] mã lướt gió xe băng qua muôn nơi 0:13 Đi trên [PERSON_NAME] …" at bounding box center [380, 255] width 722 height 385
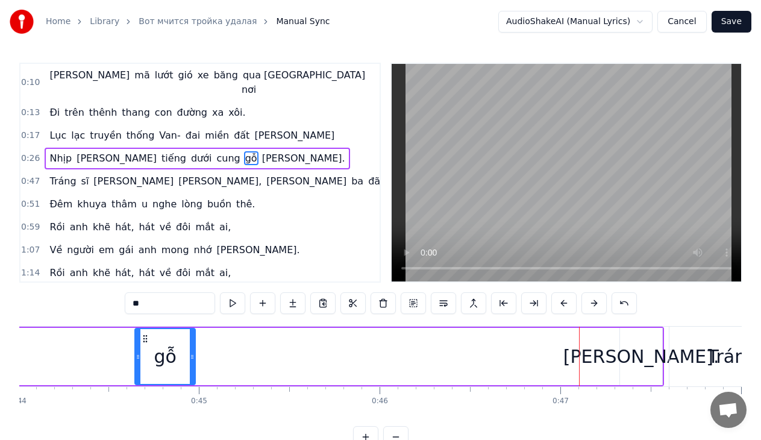
click at [638, 360] on div "[PERSON_NAME]." at bounding box center [641, 356] width 156 height 27
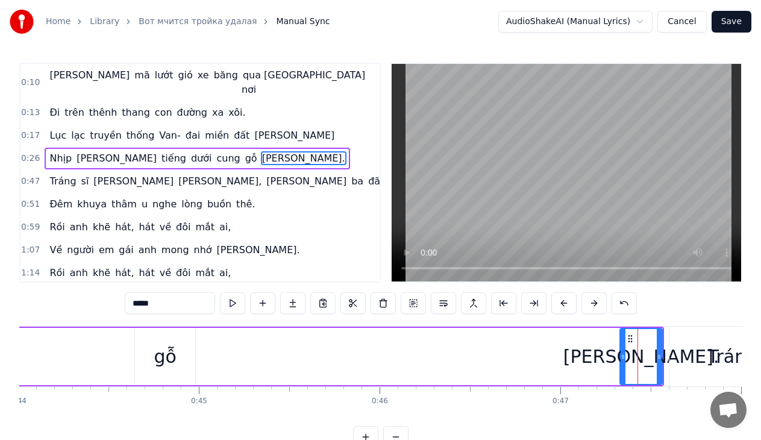
scroll to position [0, 7969]
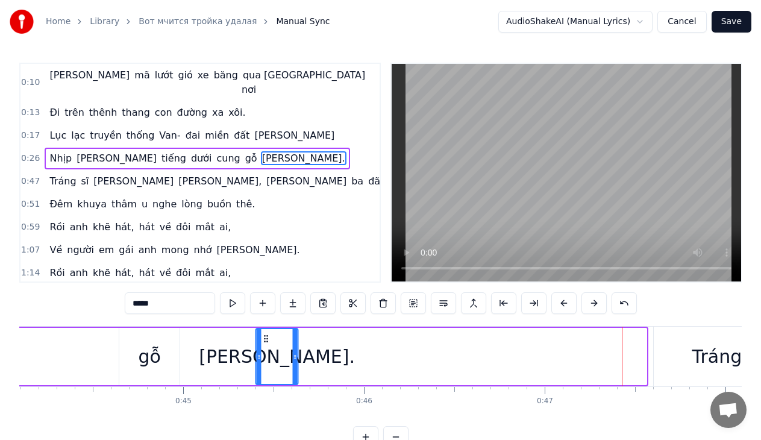
drag, startPoint x: 630, startPoint y: 339, endPoint x: 240, endPoint y: 334, distance: 390.4
click at [261, 334] on icon at bounding box center [266, 339] width 10 height 10
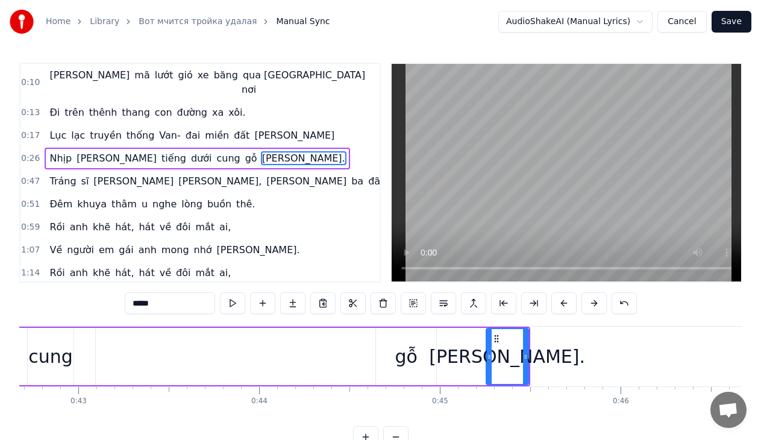
scroll to position [0, 7696]
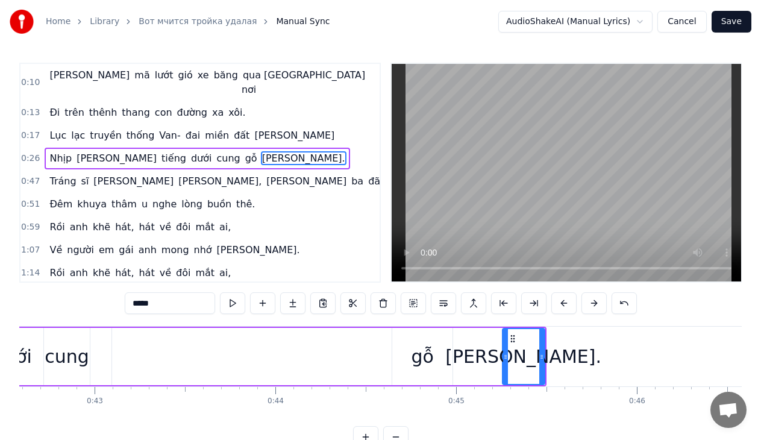
click at [428, 355] on div "gỗ" at bounding box center [422, 356] width 22 height 27
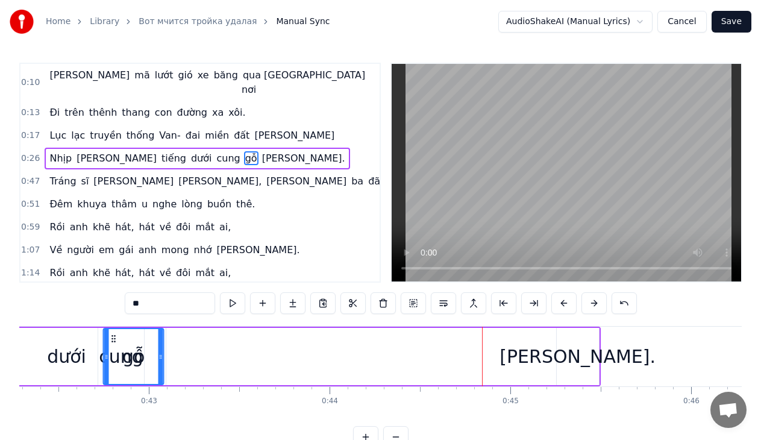
drag, startPoint x: 402, startPoint y: 336, endPoint x: 116, endPoint y: 337, distance: 286.8
click at [116, 337] on icon at bounding box center [113, 339] width 10 height 10
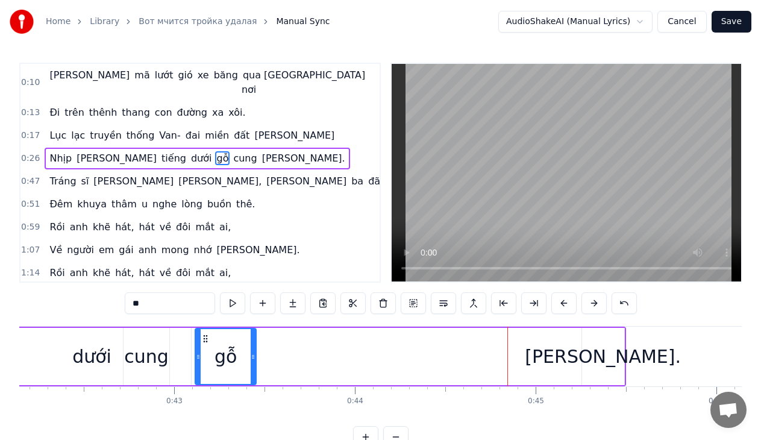
drag, startPoint x: 117, startPoint y: 339, endPoint x: 217, endPoint y: 346, distance: 99.6
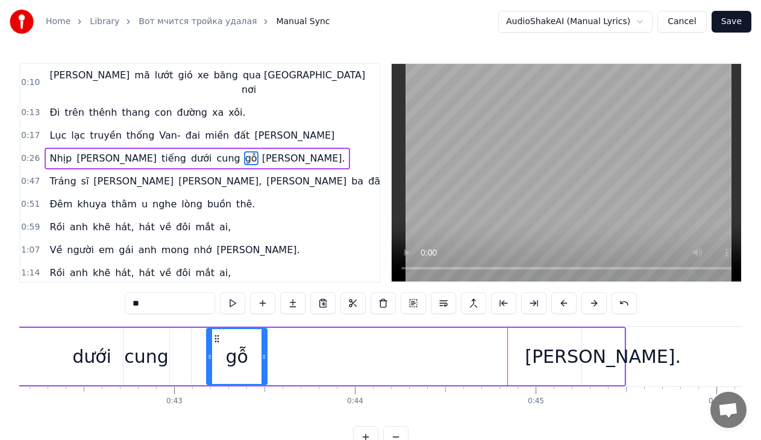
click at [593, 341] on div "[PERSON_NAME]." at bounding box center [603, 356] width 42 height 57
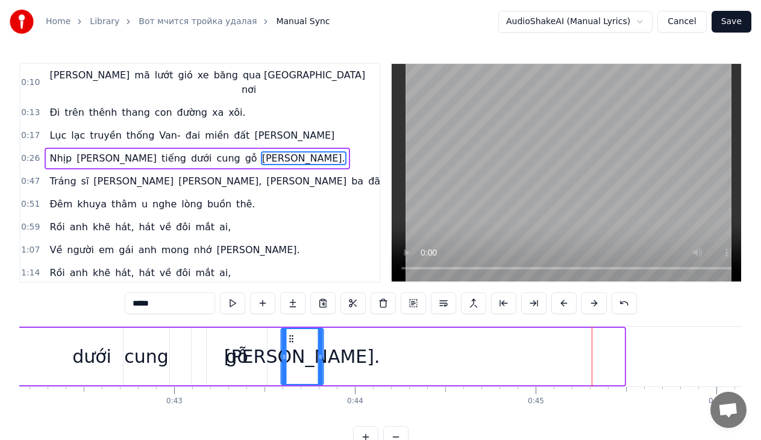
drag, startPoint x: 592, startPoint y: 339, endPoint x: 287, endPoint y: 339, distance: 305.4
click at [287, 339] on icon at bounding box center [291, 339] width 10 height 10
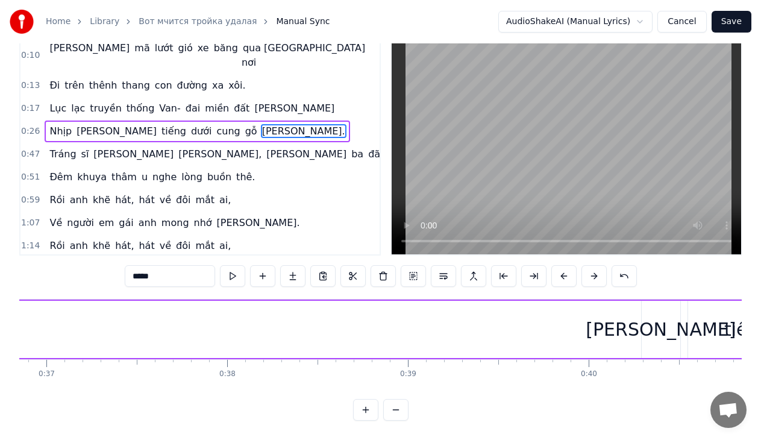
scroll to position [0, 6669]
click at [644, 325] on div "[PERSON_NAME]" at bounding box center [652, 329] width 150 height 27
type input "****"
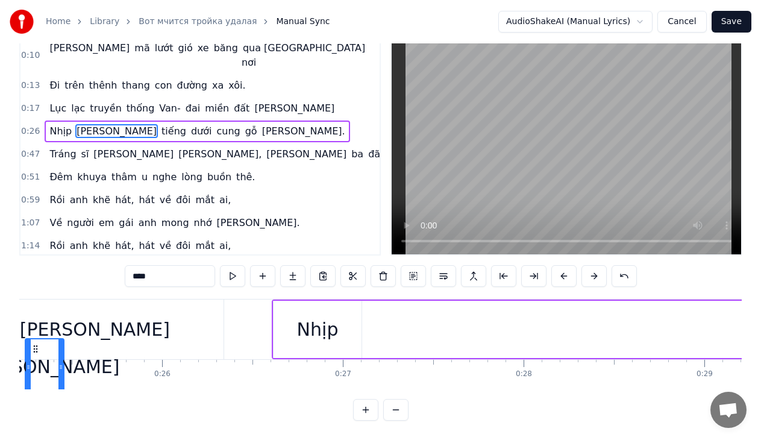
scroll to position [0, 4424]
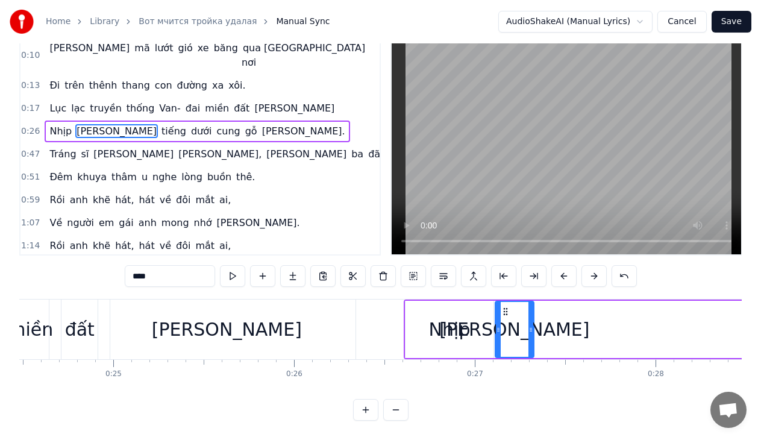
drag, startPoint x: 642, startPoint y: 339, endPoint x: 460, endPoint y: 298, distance: 187.1
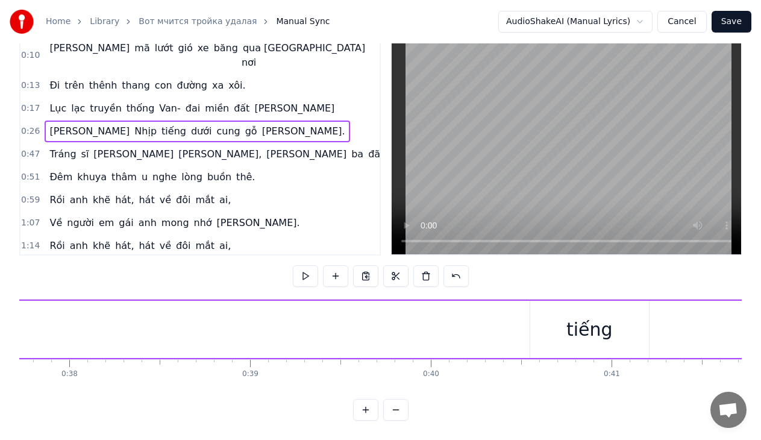
scroll to position [0, 6842]
click at [555, 316] on div "tiếng" at bounding box center [565, 329] width 46 height 27
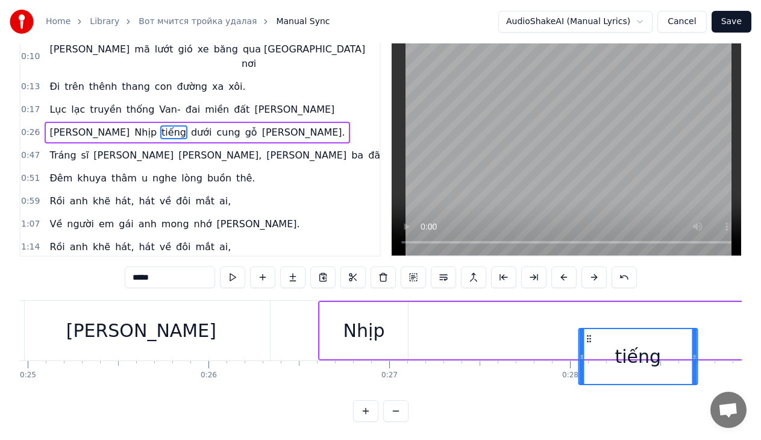
scroll to position [0, 4511]
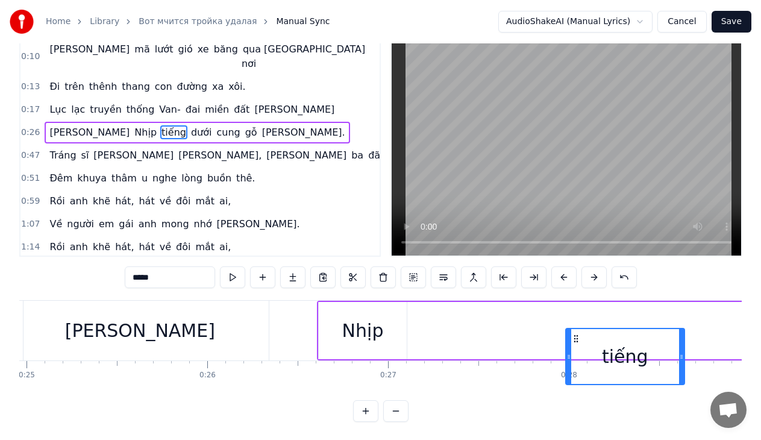
drag, startPoint x: 515, startPoint y: 337, endPoint x: 575, endPoint y: 305, distance: 68.2
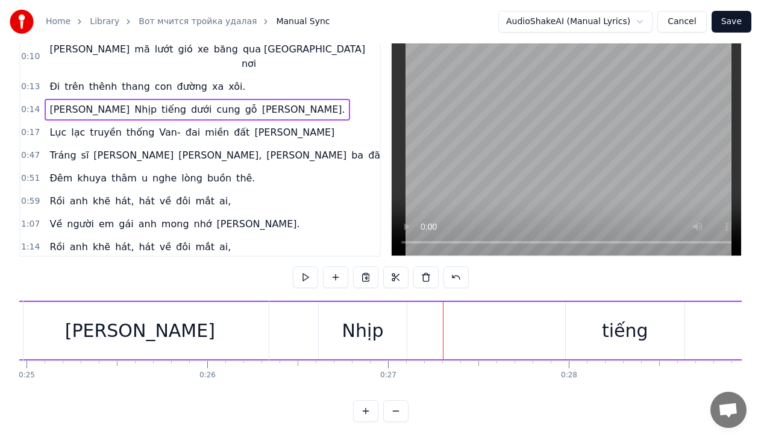
click at [133, 102] on span "Nhịp" at bounding box center [145, 109] width 25 height 14
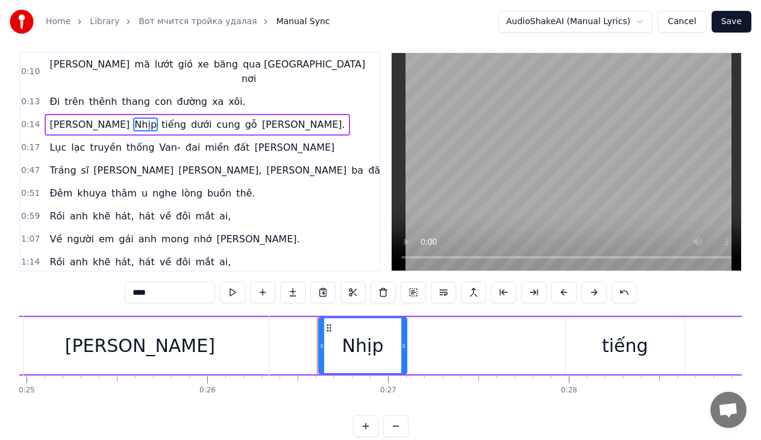
scroll to position [0, 0]
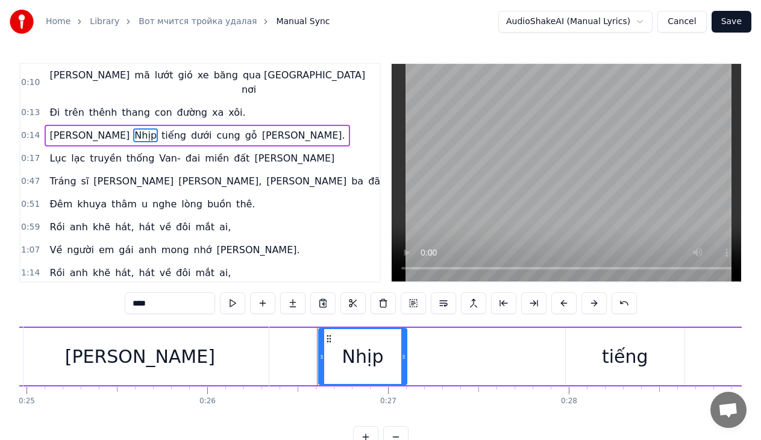
click at [169, 301] on input "****" at bounding box center [170, 303] width 90 height 22
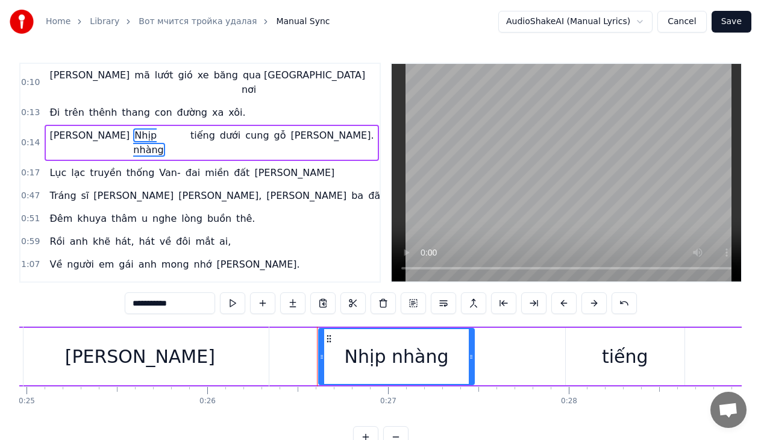
drag, startPoint x: 404, startPoint y: 357, endPoint x: 472, endPoint y: 354, distance: 67.5
click at [472, 354] on icon at bounding box center [471, 357] width 5 height 10
click at [470, 356] on icon at bounding box center [471, 357] width 5 height 10
click at [477, 356] on icon at bounding box center [476, 357] width 5 height 10
type input "**********"
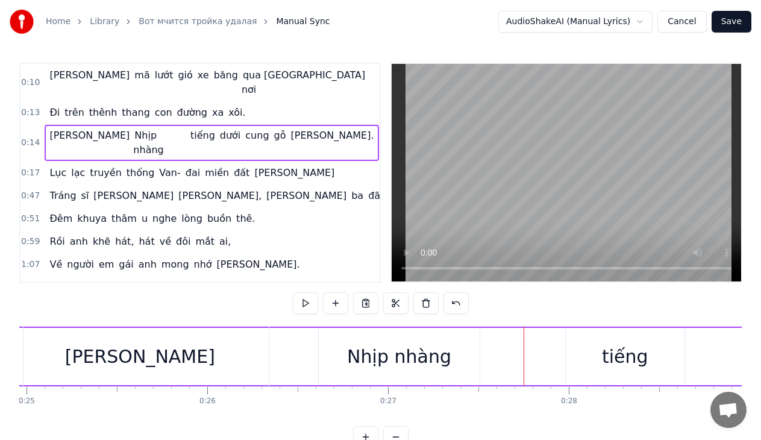
click at [60, 128] on span "[PERSON_NAME]" at bounding box center [89, 135] width 83 height 14
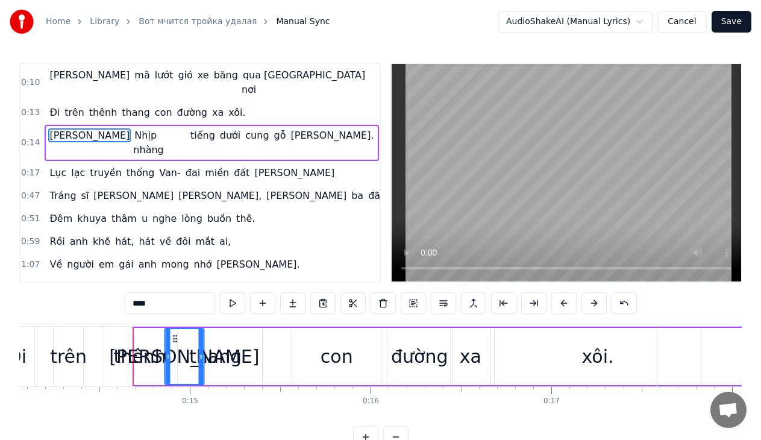
scroll to position [0, 2540]
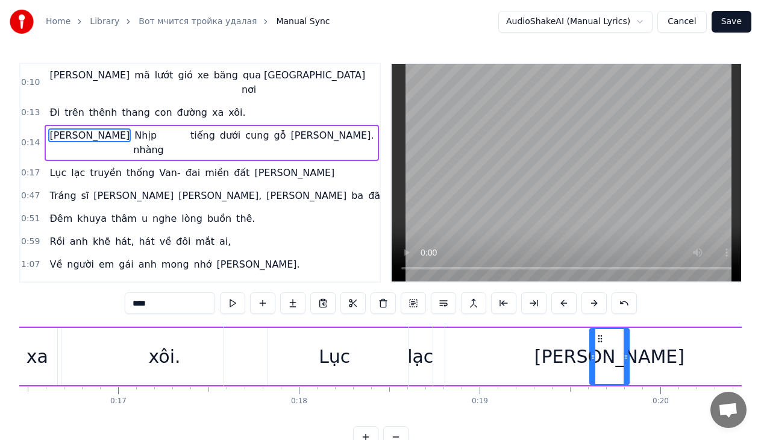
drag, startPoint x: 89, startPoint y: 337, endPoint x: 613, endPoint y: 324, distance: 524.3
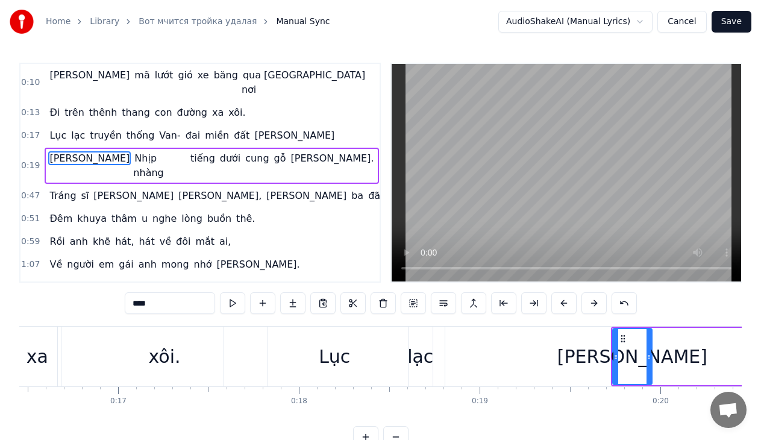
scroll to position [0, 2981]
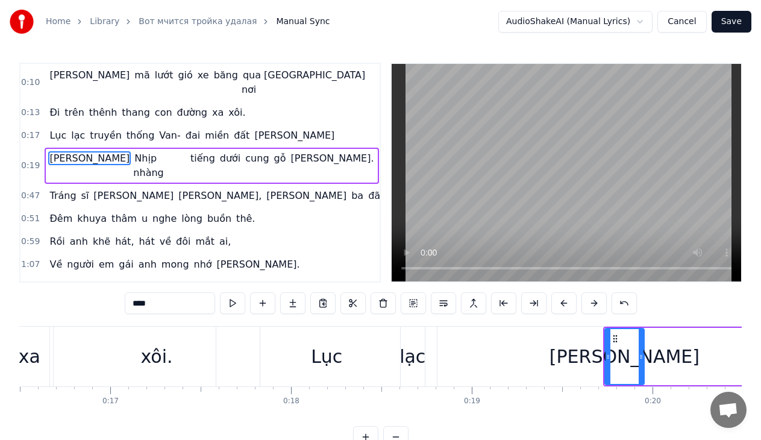
click at [98, 128] on span "truyền" at bounding box center [106, 135] width 34 height 14
type input "******"
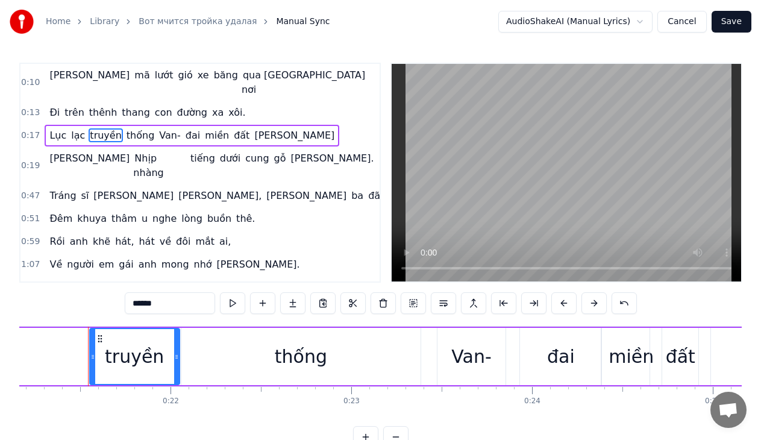
scroll to position [0, 3833]
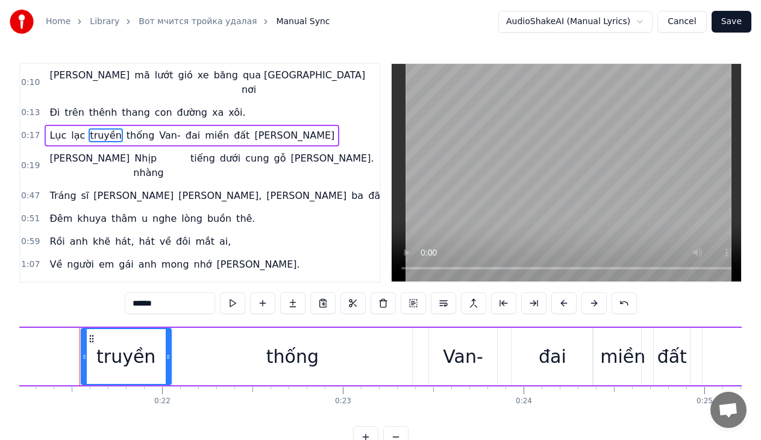
drag, startPoint x: 93, startPoint y: 340, endPoint x: 23, endPoint y: 337, distance: 69.3
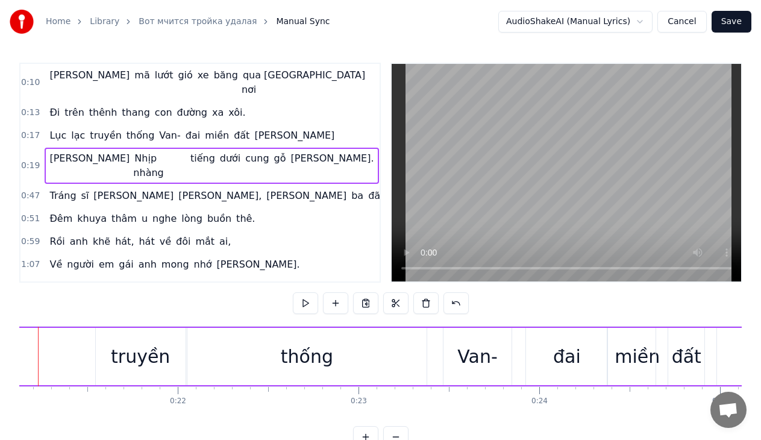
scroll to position [0, 3776]
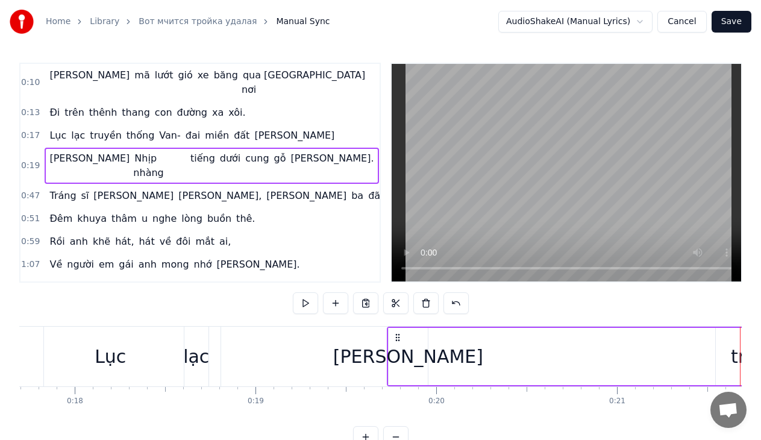
scroll to position [0, 3181]
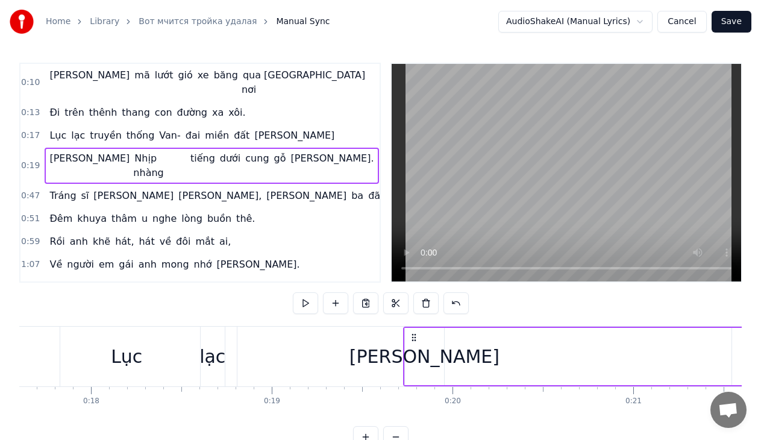
click at [413, 336] on icon at bounding box center [414, 338] width 10 height 10
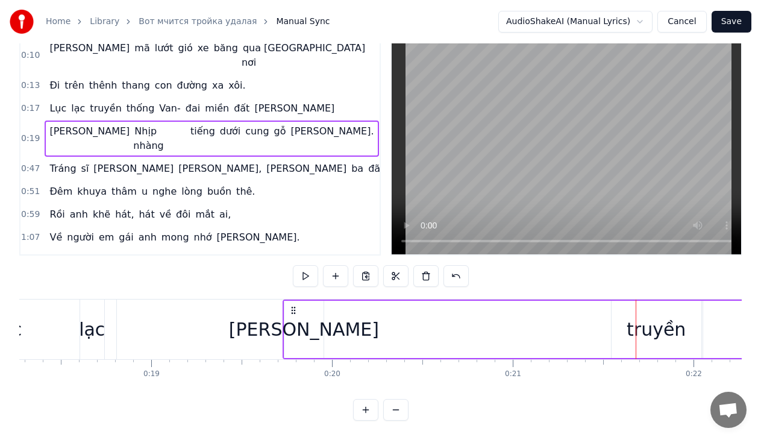
scroll to position [0, 3390]
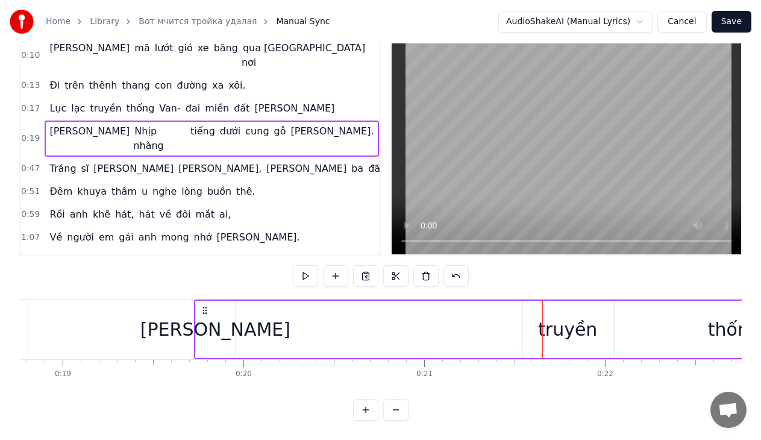
click at [207, 310] on circle at bounding box center [206, 310] width 1 height 1
click at [686, 20] on button "Cancel" at bounding box center [681, 22] width 49 height 22
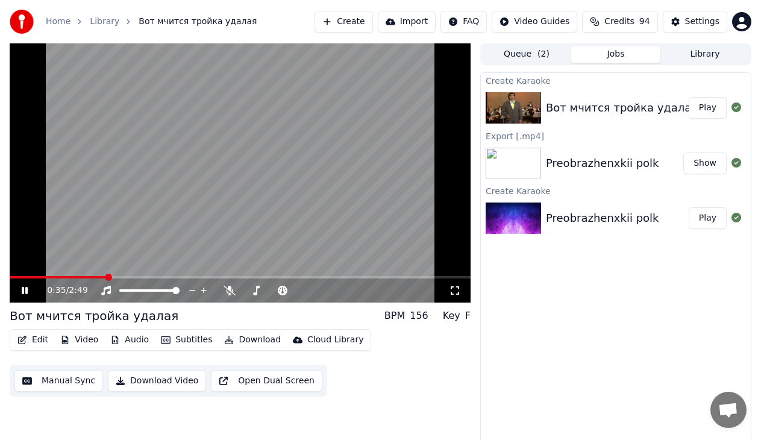
click at [25, 292] on icon at bounding box center [33, 291] width 28 height 10
